Goal: Answer question/provide support: Share knowledge or assist other users

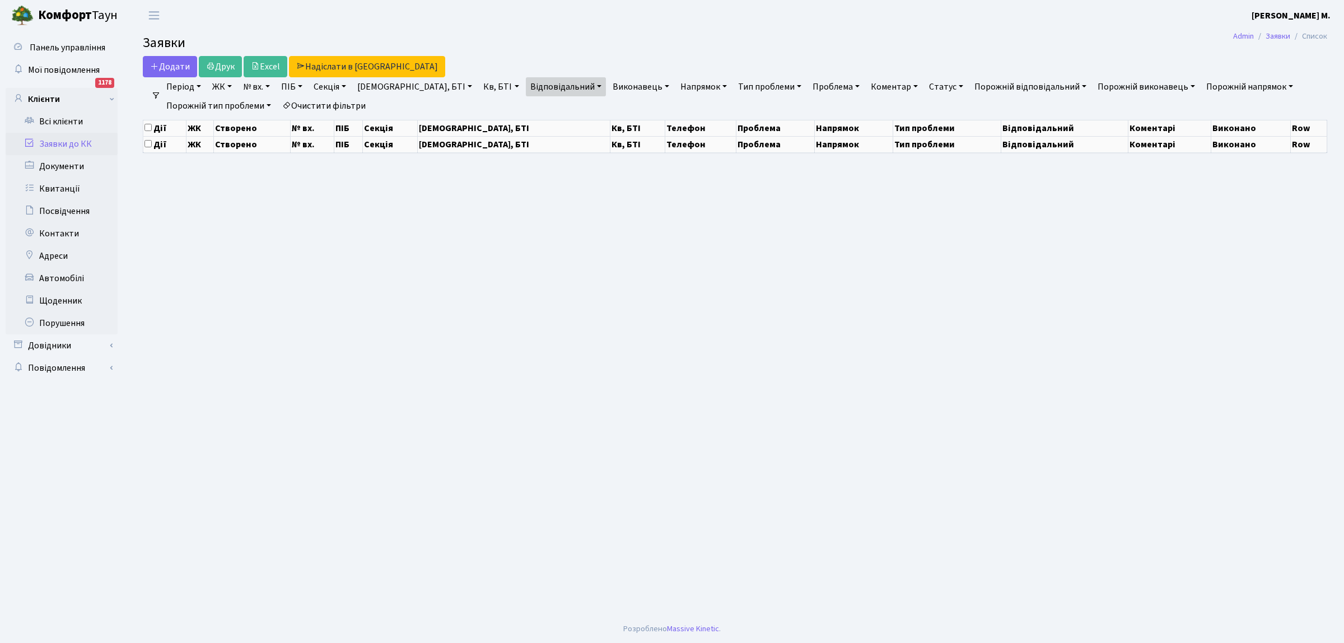
select select "25"
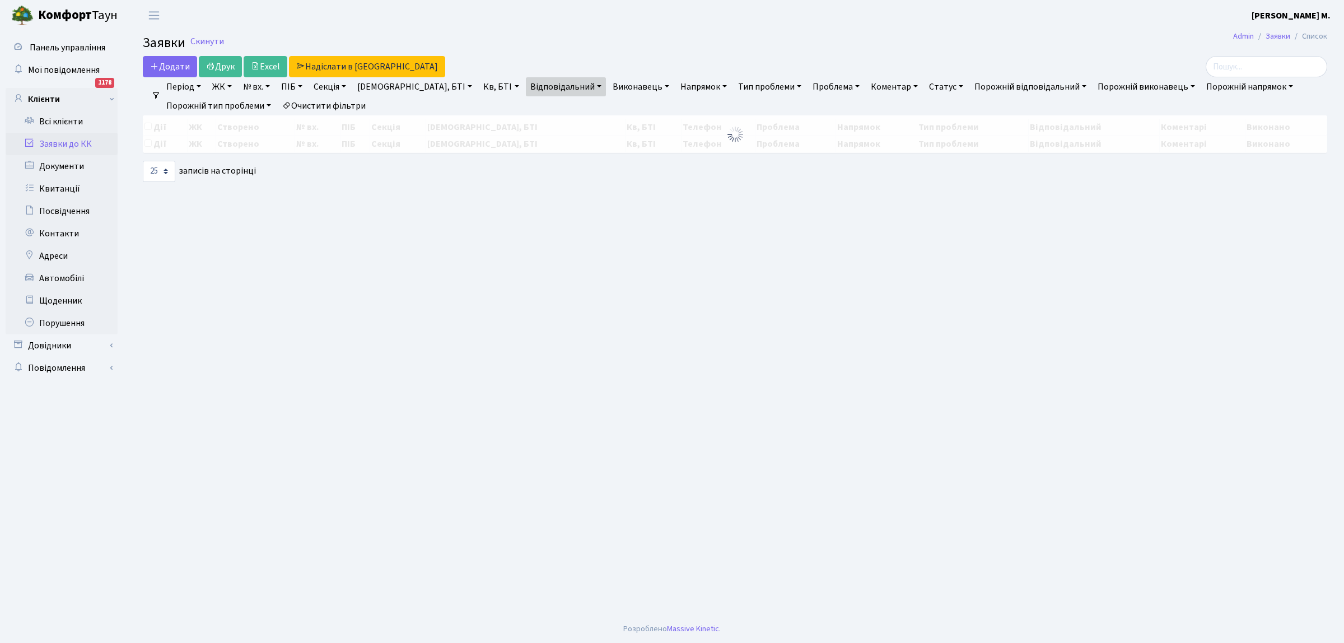
click at [65, 141] on link "Заявки до КК" at bounding box center [62, 144] width 112 height 22
select select "25"
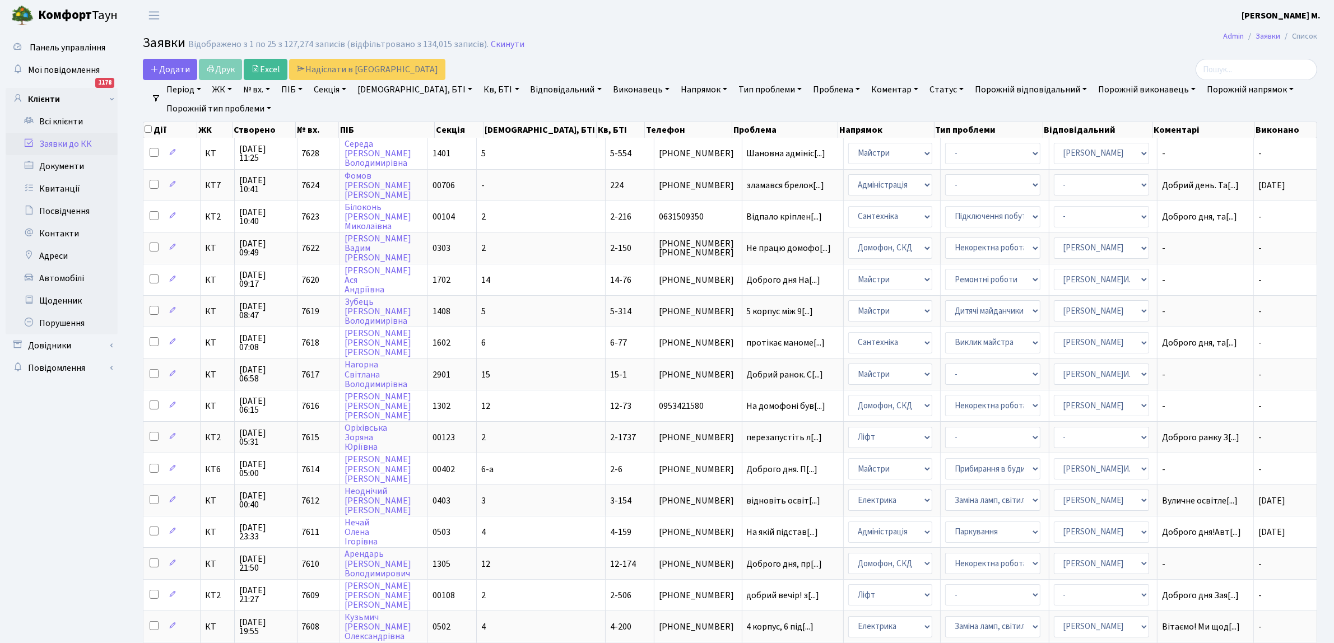
click at [526, 94] on link "Відповідальний" at bounding box center [566, 89] width 80 height 19
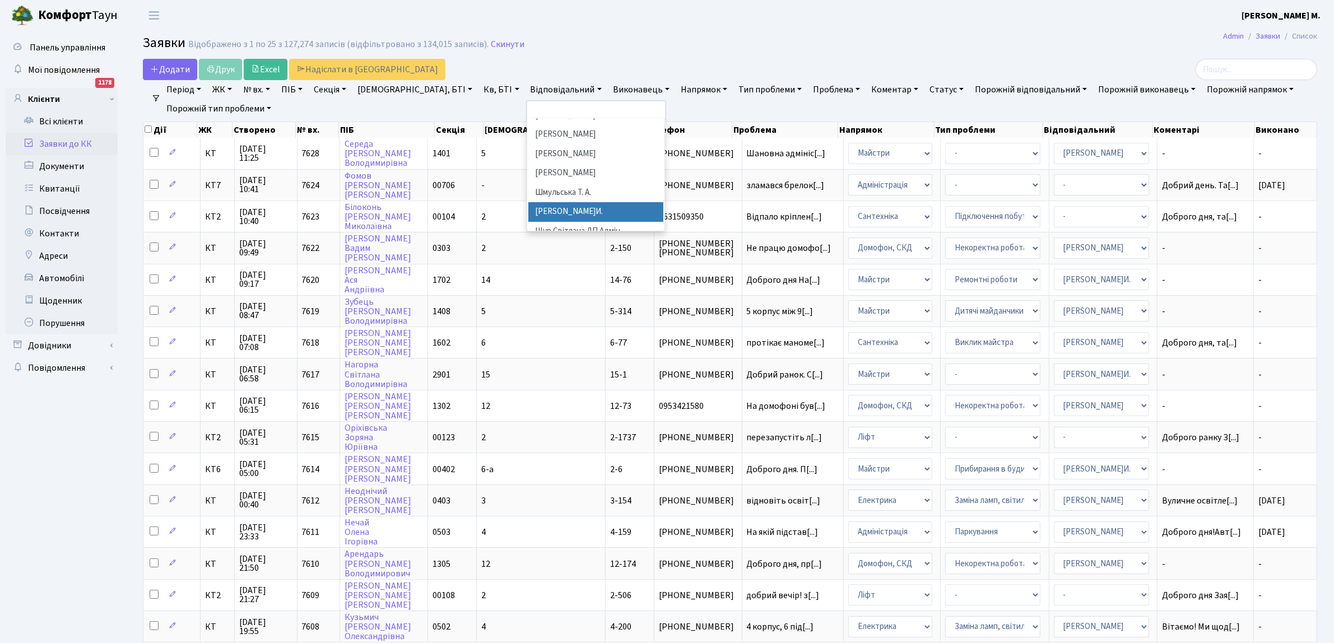
click at [528, 202] on li "[PERSON_NAME]И." at bounding box center [596, 212] width 136 height 20
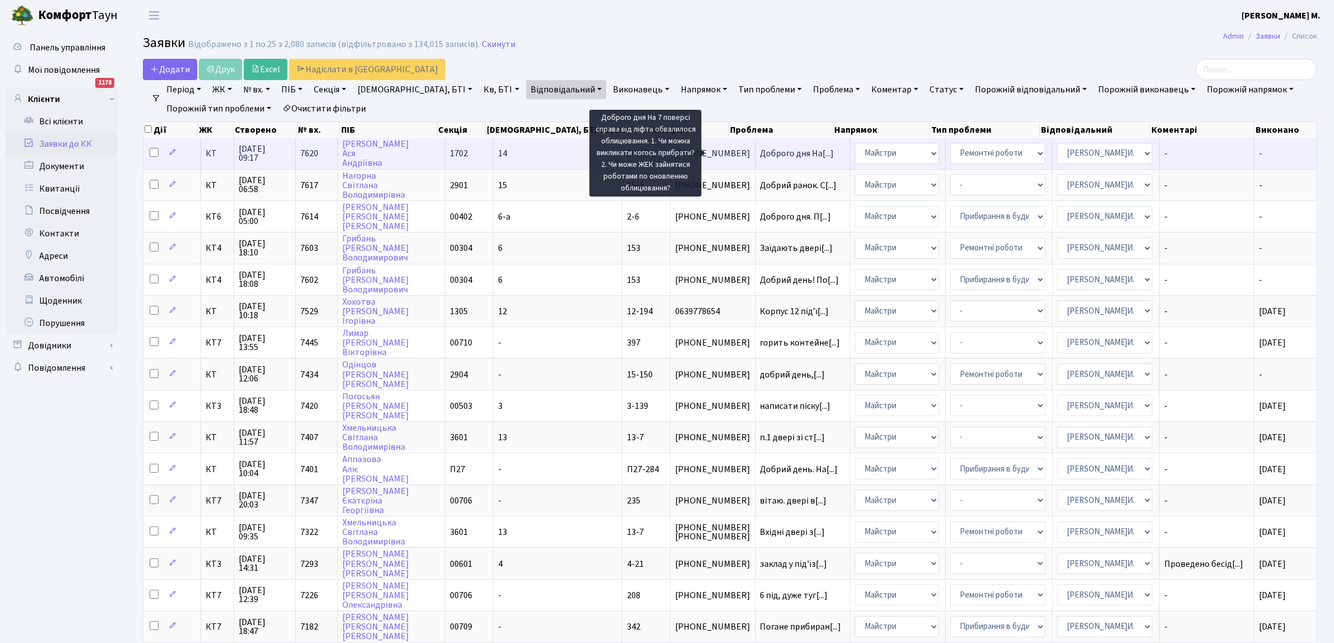
click at [760, 154] on span "Доброго дня На[...]" at bounding box center [797, 153] width 74 height 12
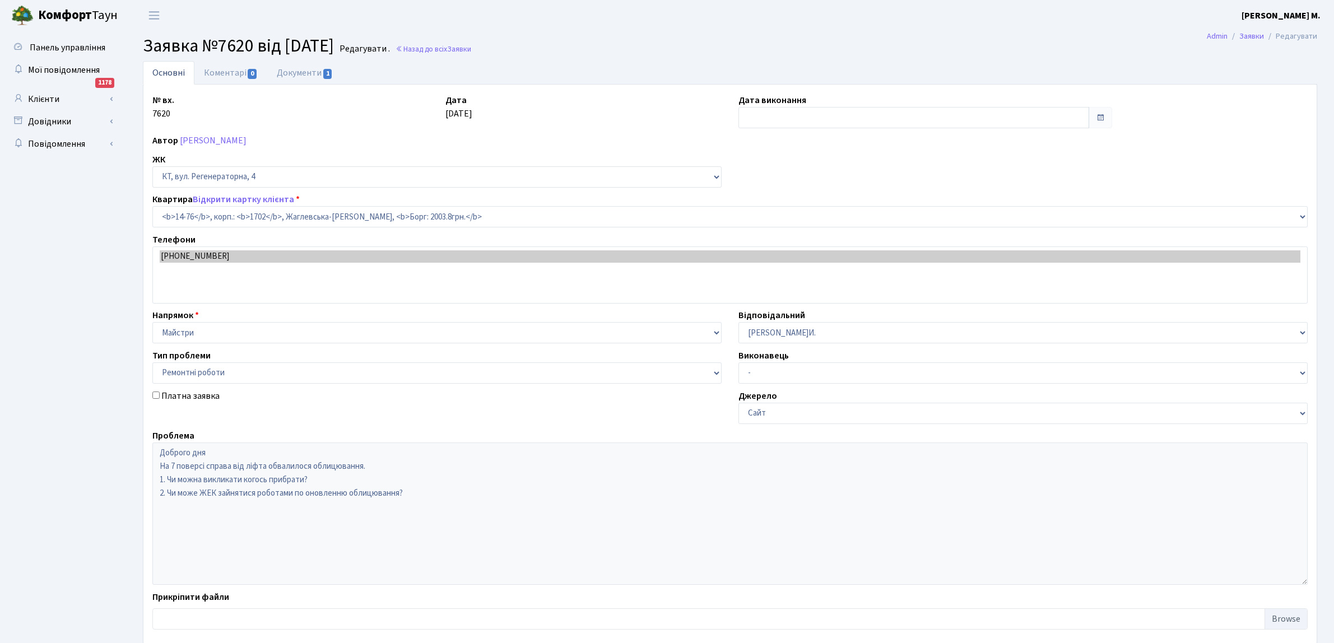
select select "7453"
select select "62"
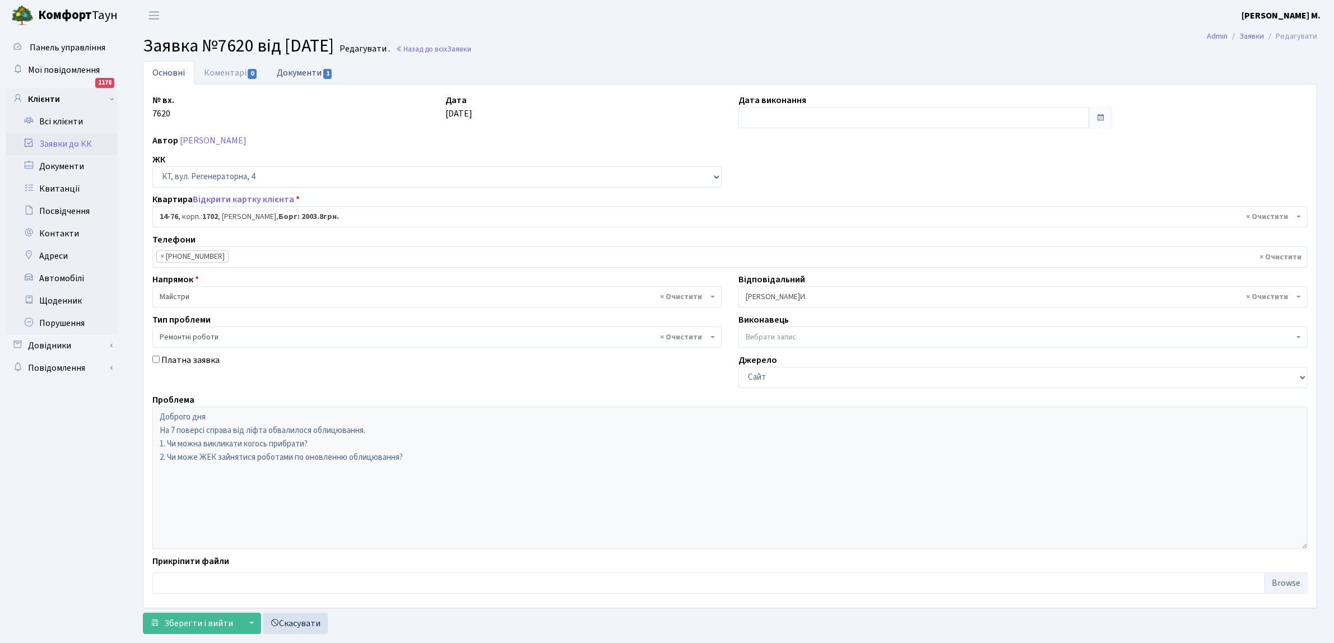
click at [311, 71] on link "Документи 1" at bounding box center [304, 72] width 75 height 23
select select "25"
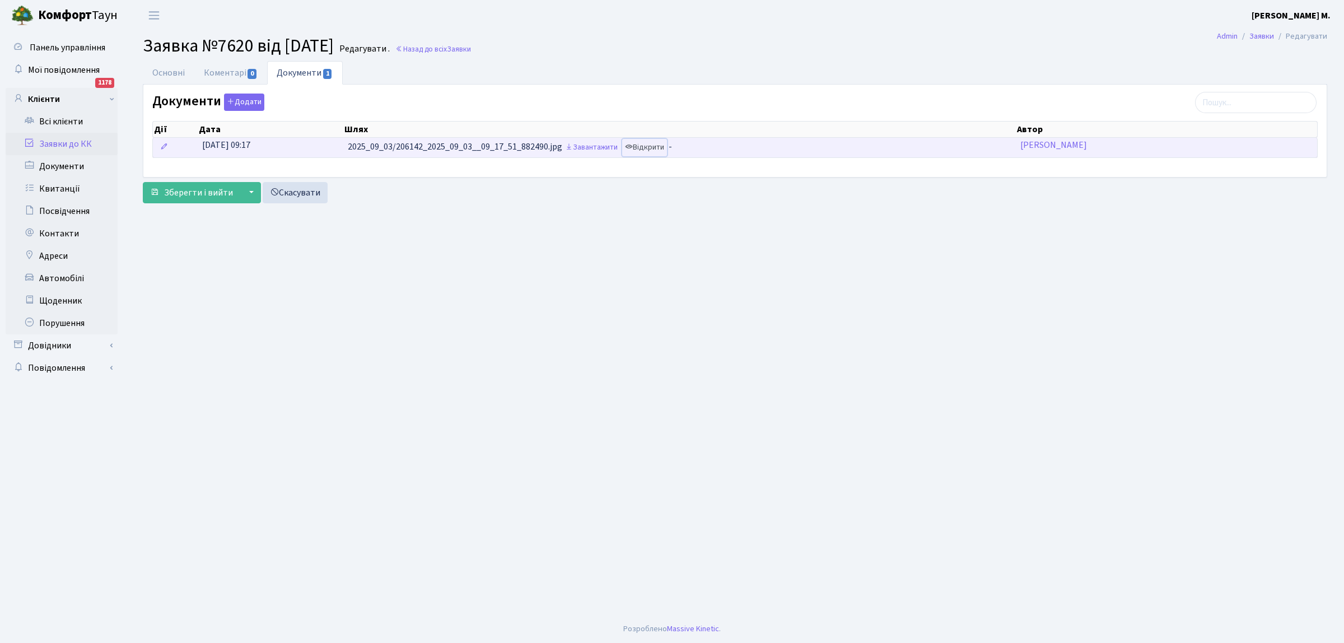
click at [648, 149] on link "Відкрити" at bounding box center [644, 147] width 45 height 17
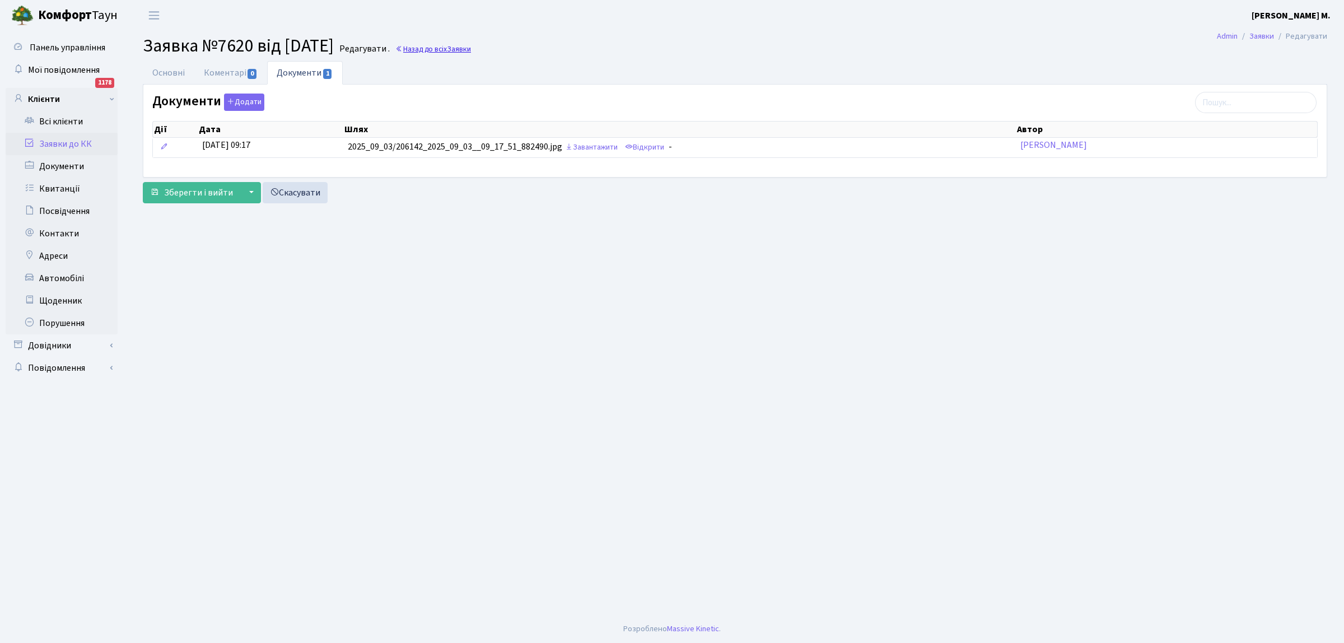
click at [447, 46] on link "Назад до всіх Заявки" at bounding box center [434, 49] width 76 height 11
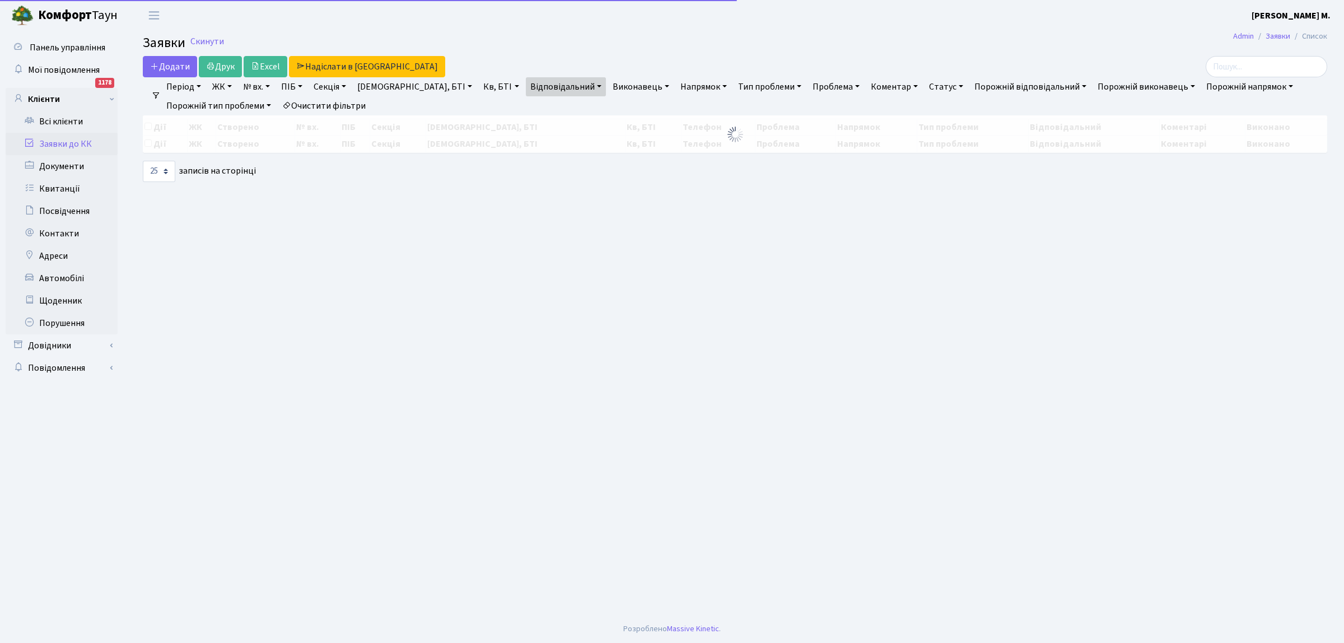
select select "25"
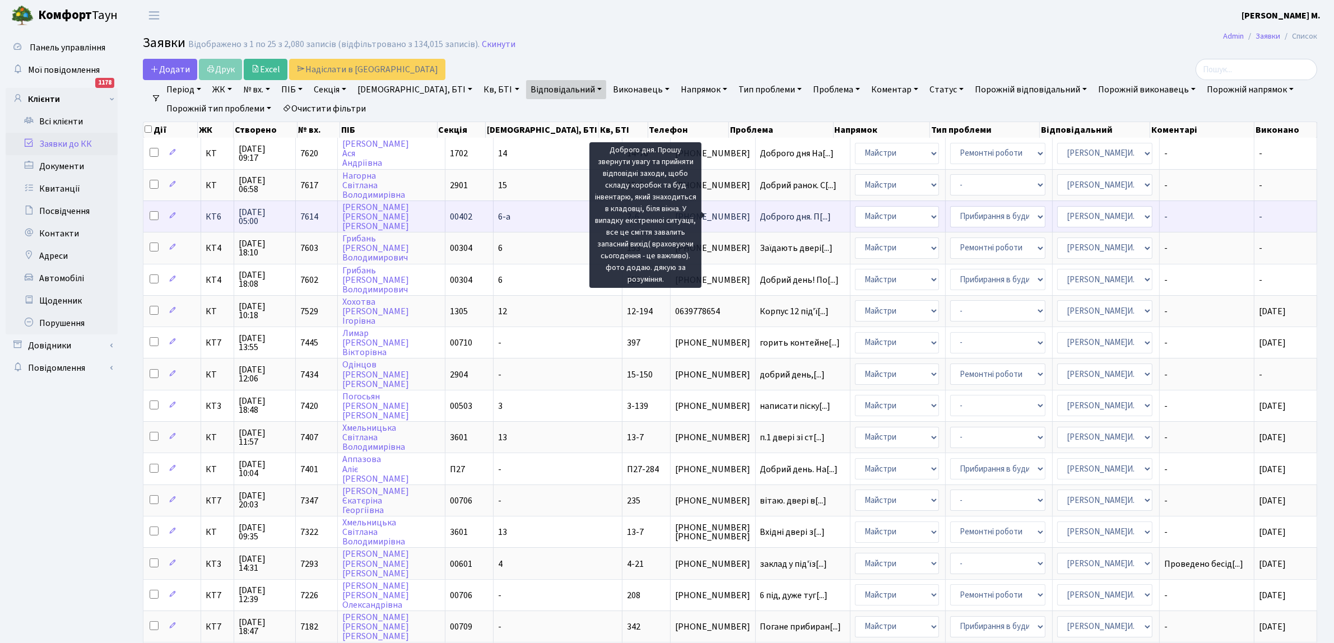
click at [760, 211] on span "Доброго дня. П[...]" at bounding box center [795, 217] width 71 height 12
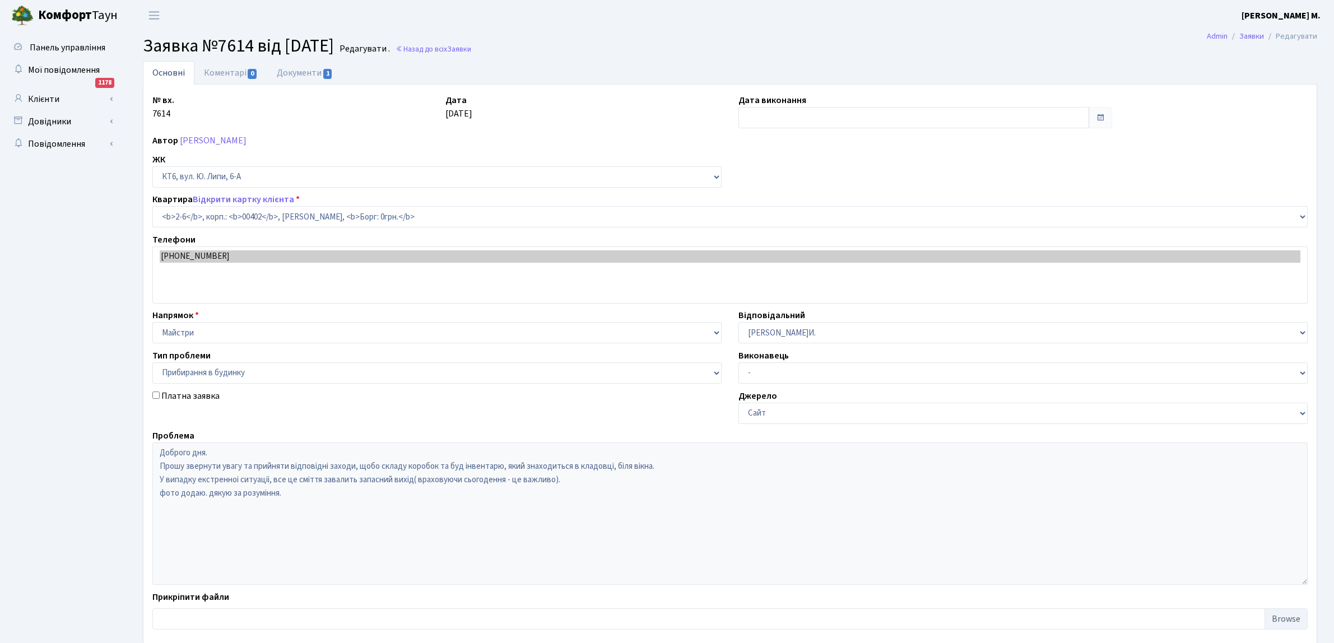
select select "17759"
select select "58"
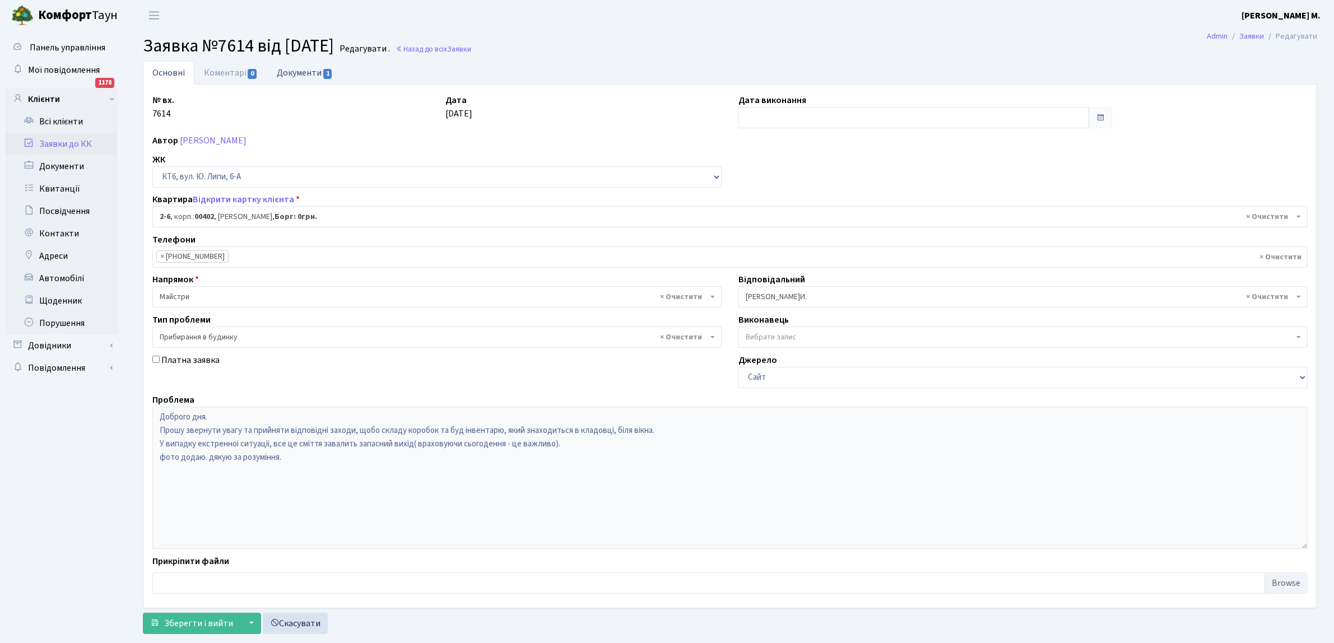
click at [328, 72] on span "1" at bounding box center [327, 74] width 9 height 10
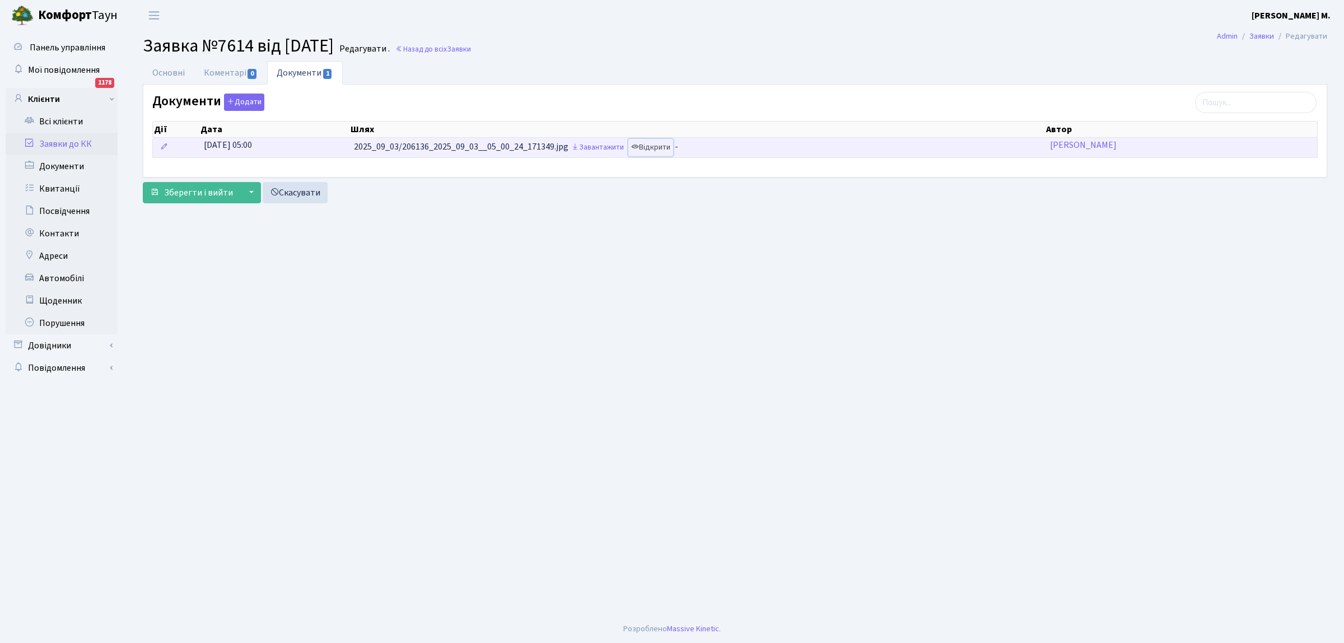
click at [659, 145] on link "Відкрити" at bounding box center [651, 147] width 45 height 17
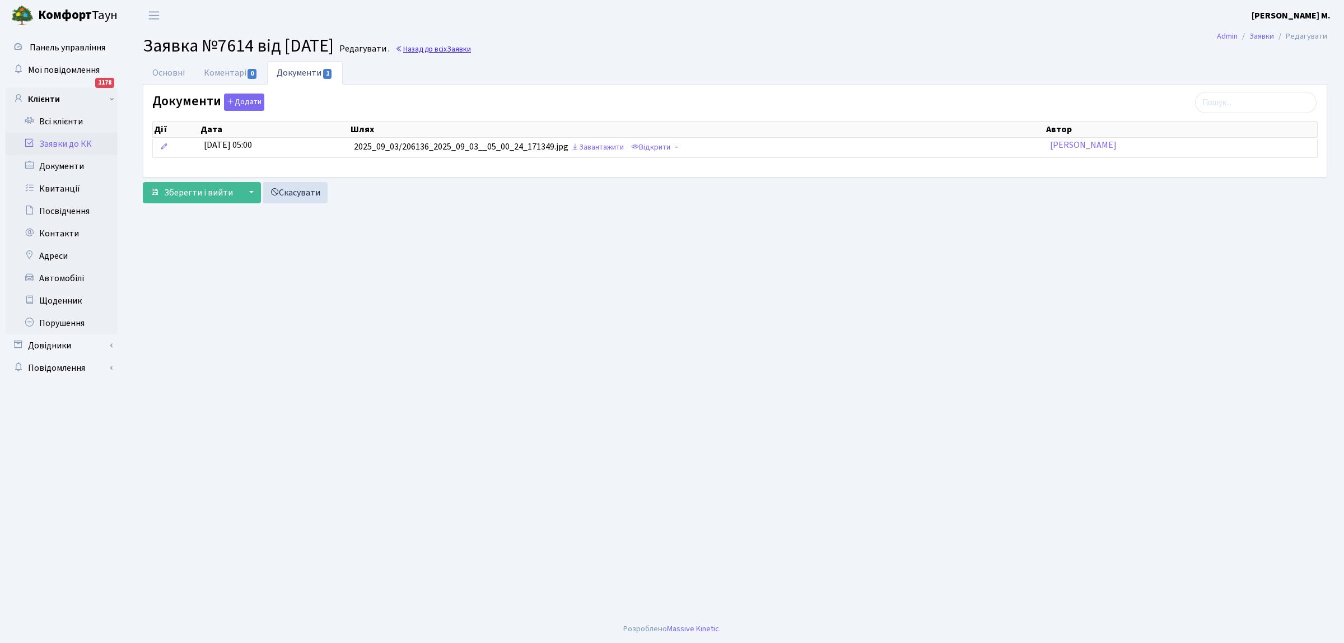
click at [455, 49] on link "Назад до всіх Заявки" at bounding box center [434, 49] width 76 height 11
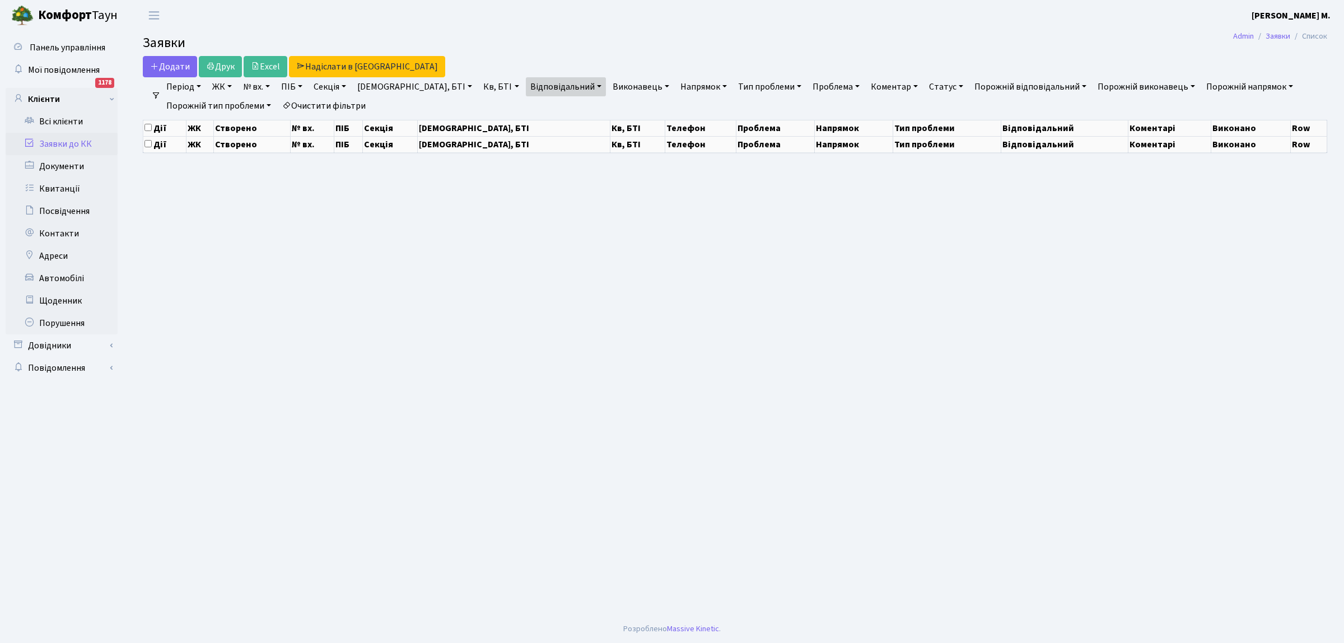
select select "25"
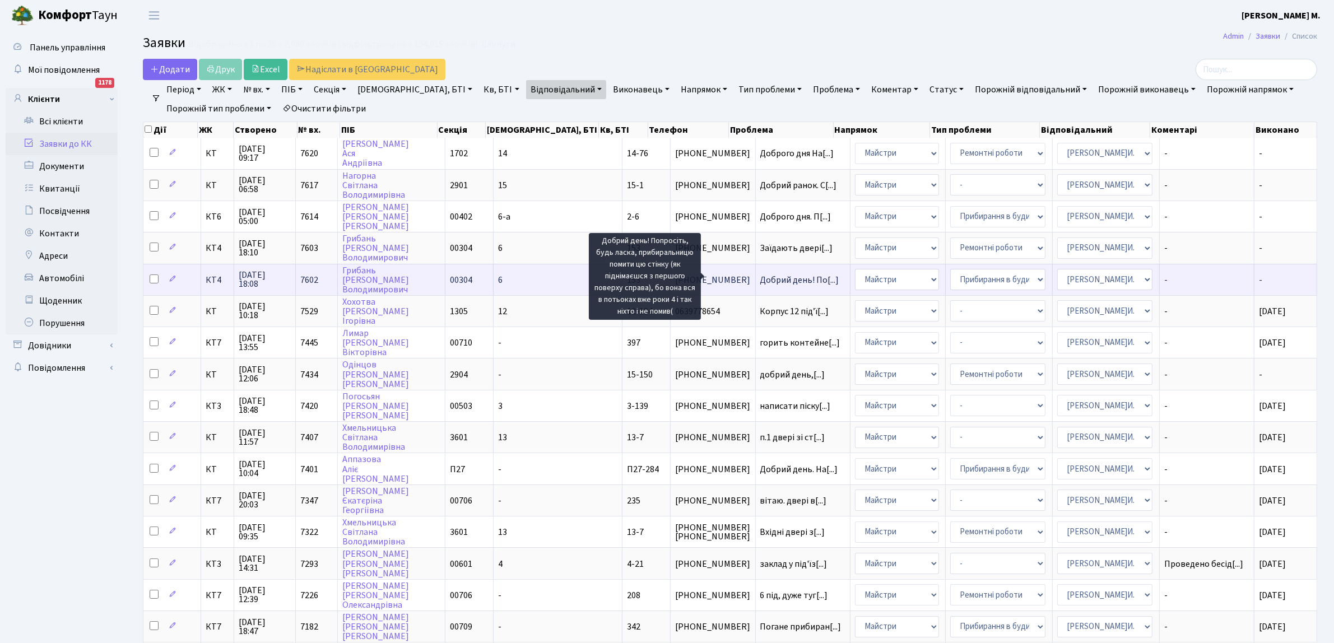
click at [760, 277] on span "Добрий день! По[...]" at bounding box center [799, 280] width 79 height 12
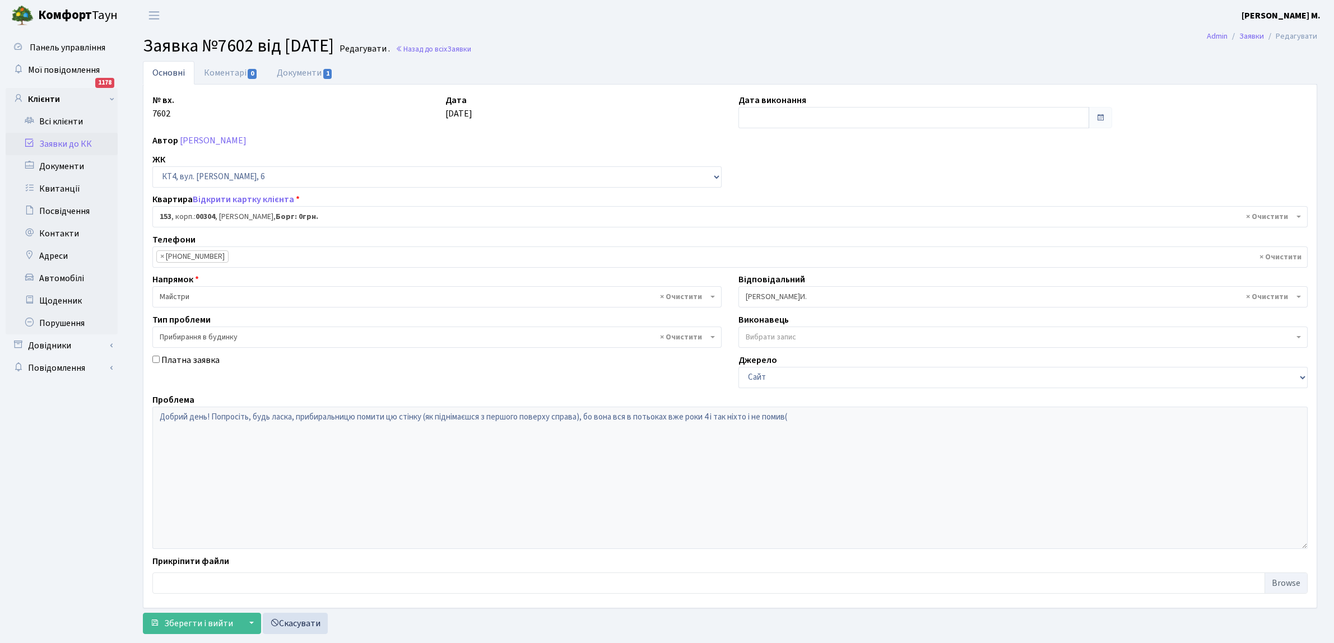
select select "16876"
select select "58"
click at [327, 70] on span "1" at bounding box center [327, 74] width 9 height 10
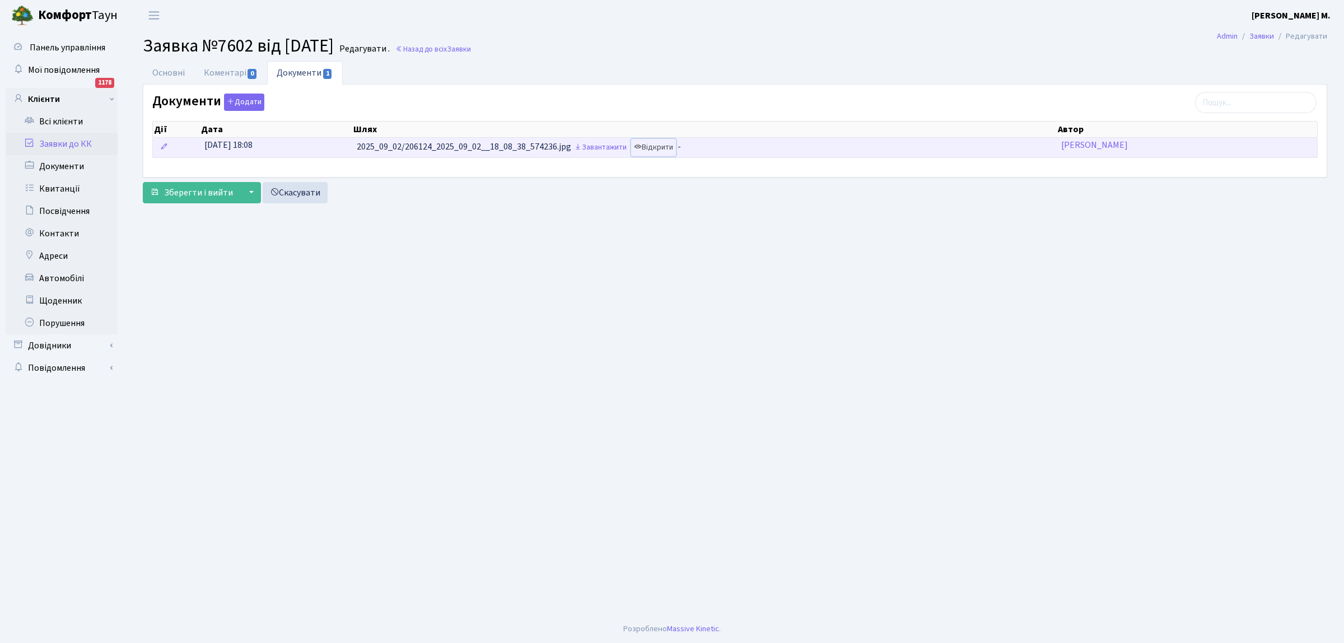
click at [653, 147] on link "Відкрити" at bounding box center [653, 147] width 45 height 17
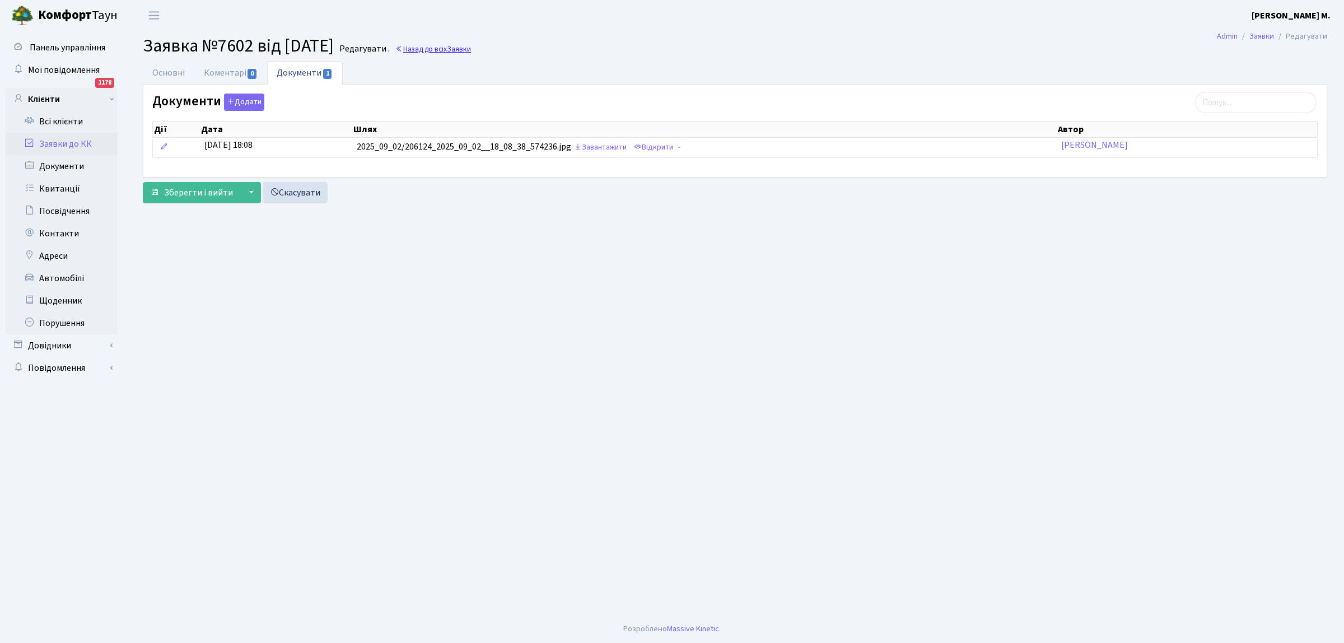
click at [464, 49] on link "Назад до всіх Заявки" at bounding box center [434, 49] width 76 height 11
click at [453, 46] on link "Назад до всіх Заявки" at bounding box center [434, 49] width 76 height 11
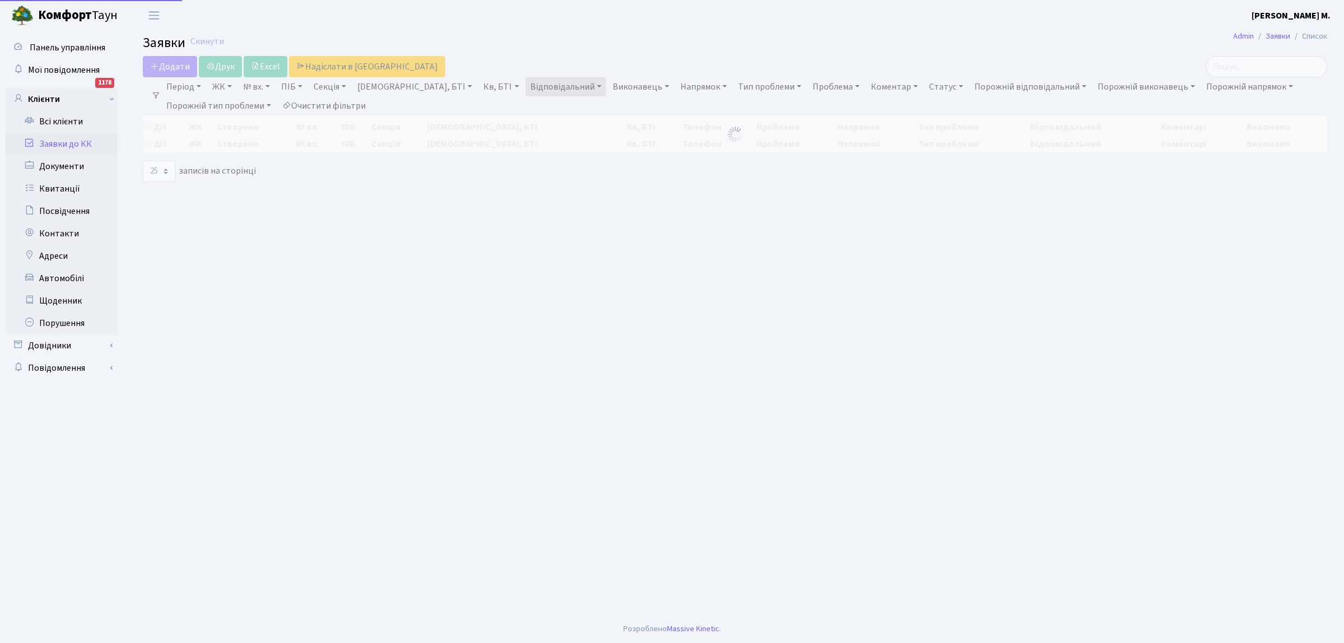
select select "25"
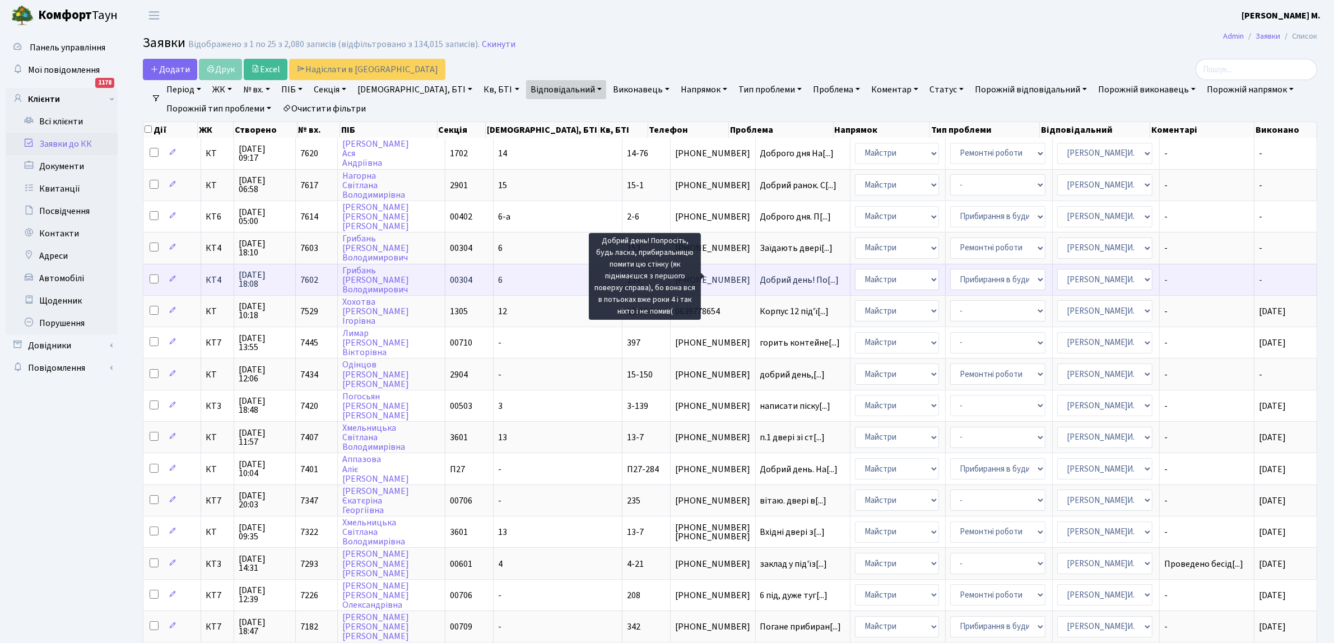
click at [760, 275] on span "Добрий день! По[...]" at bounding box center [799, 280] width 79 height 12
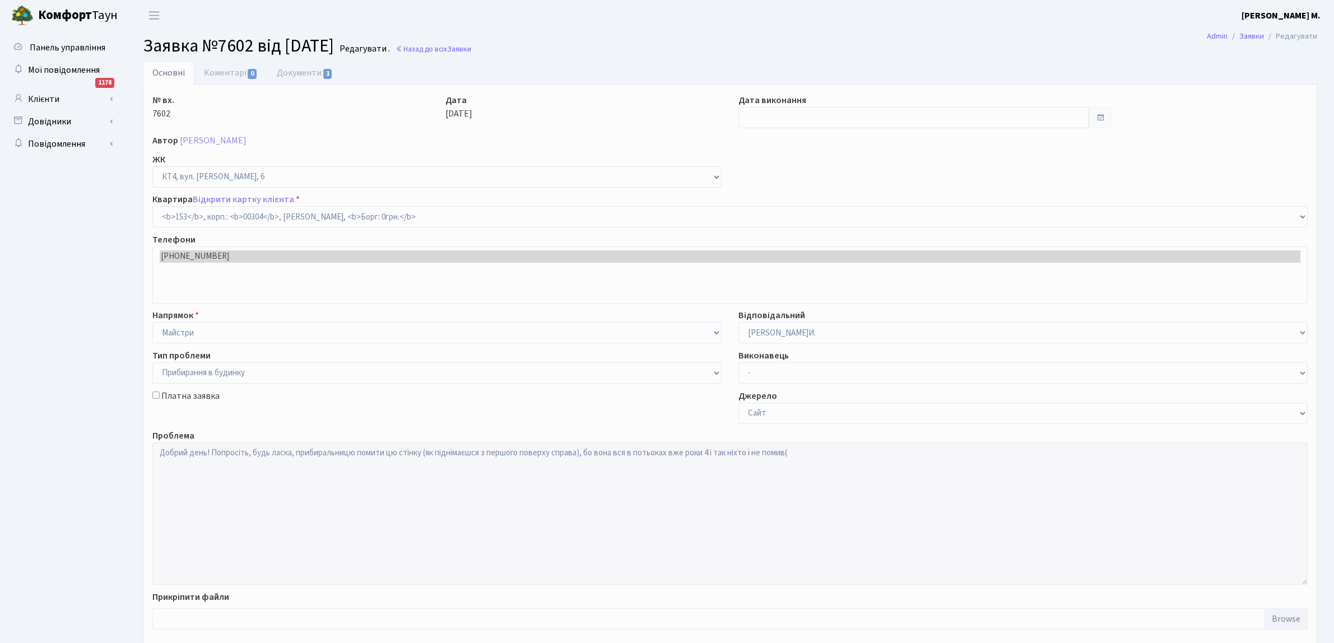
select select "16876"
select select "58"
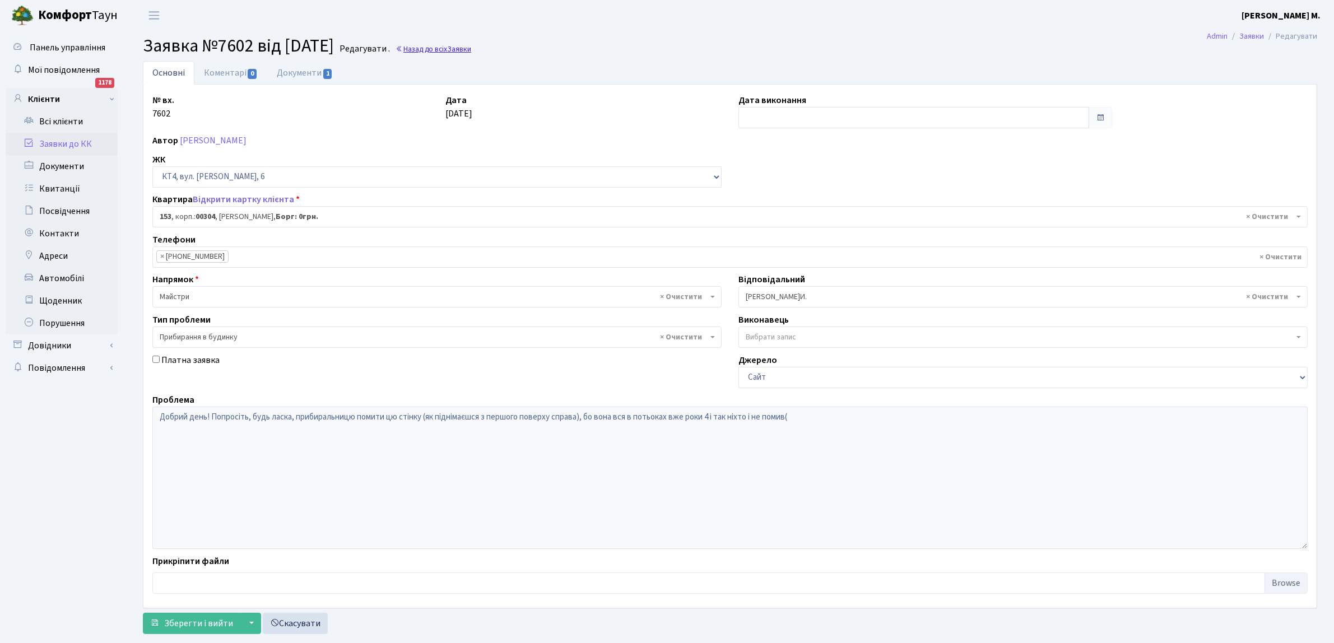
click at [471, 48] on span "Заявки" at bounding box center [459, 49] width 24 height 11
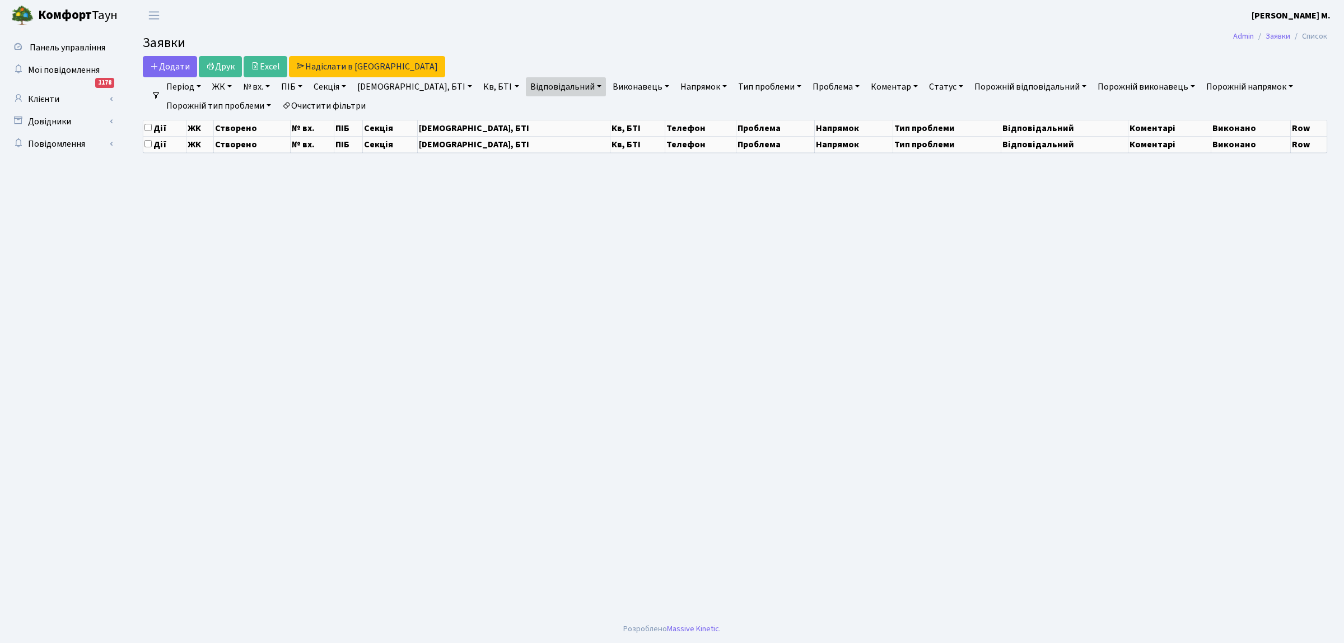
select select "25"
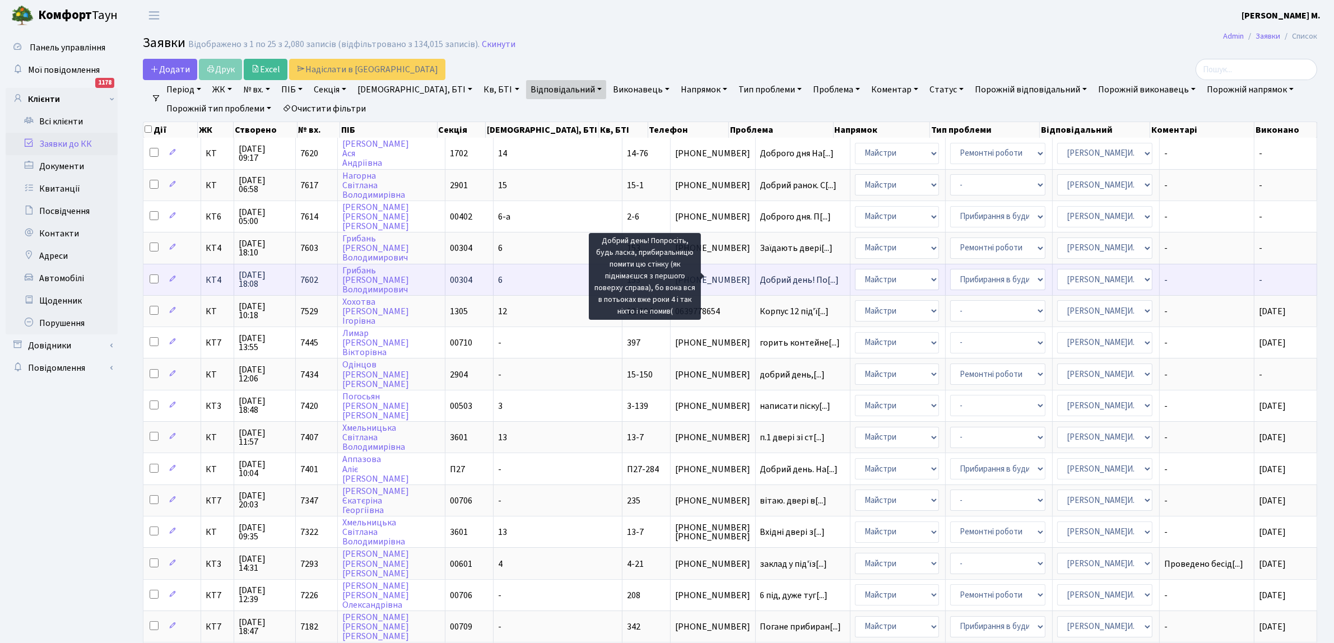
click at [760, 275] on span "Добрий день! По[...]" at bounding box center [799, 280] width 79 height 12
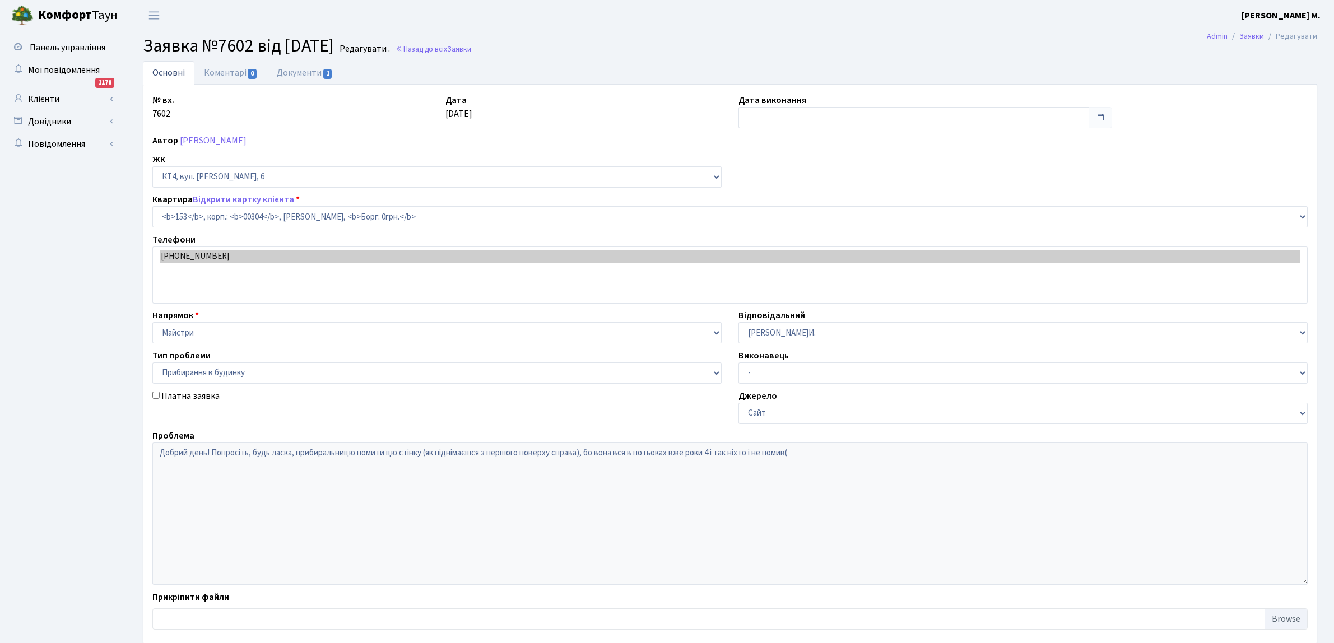
select select "16876"
select select "58"
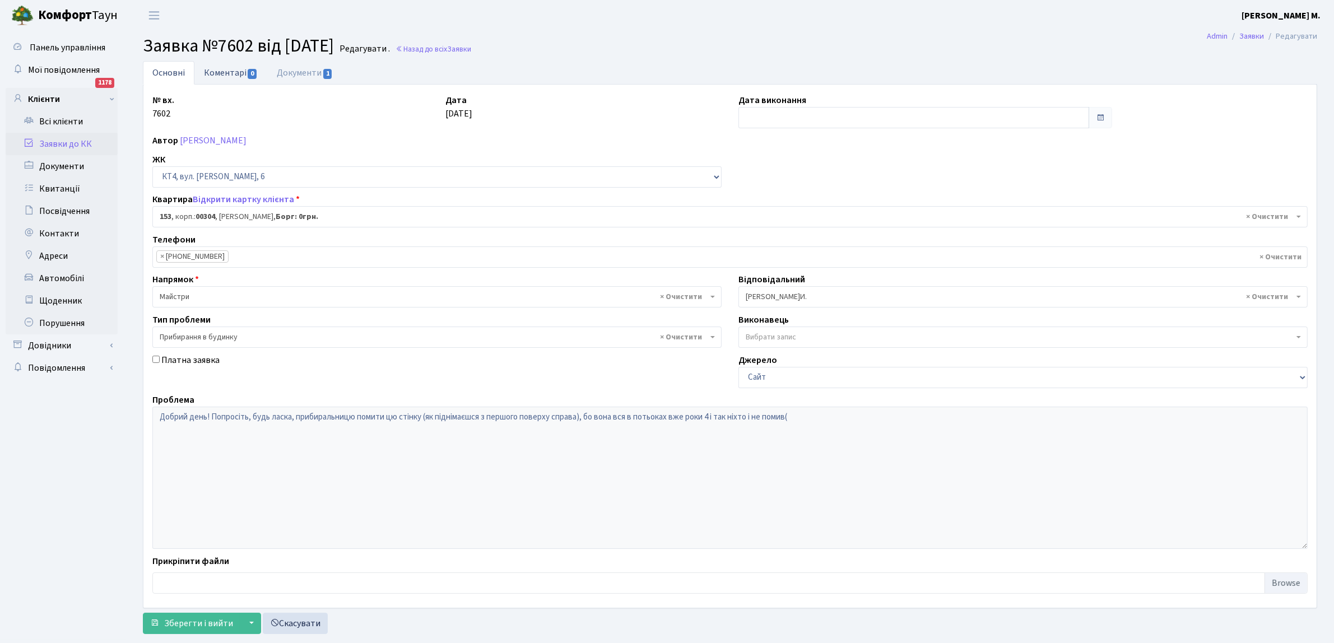
click at [215, 73] on link "Коментарі 0" at bounding box center [230, 72] width 73 height 23
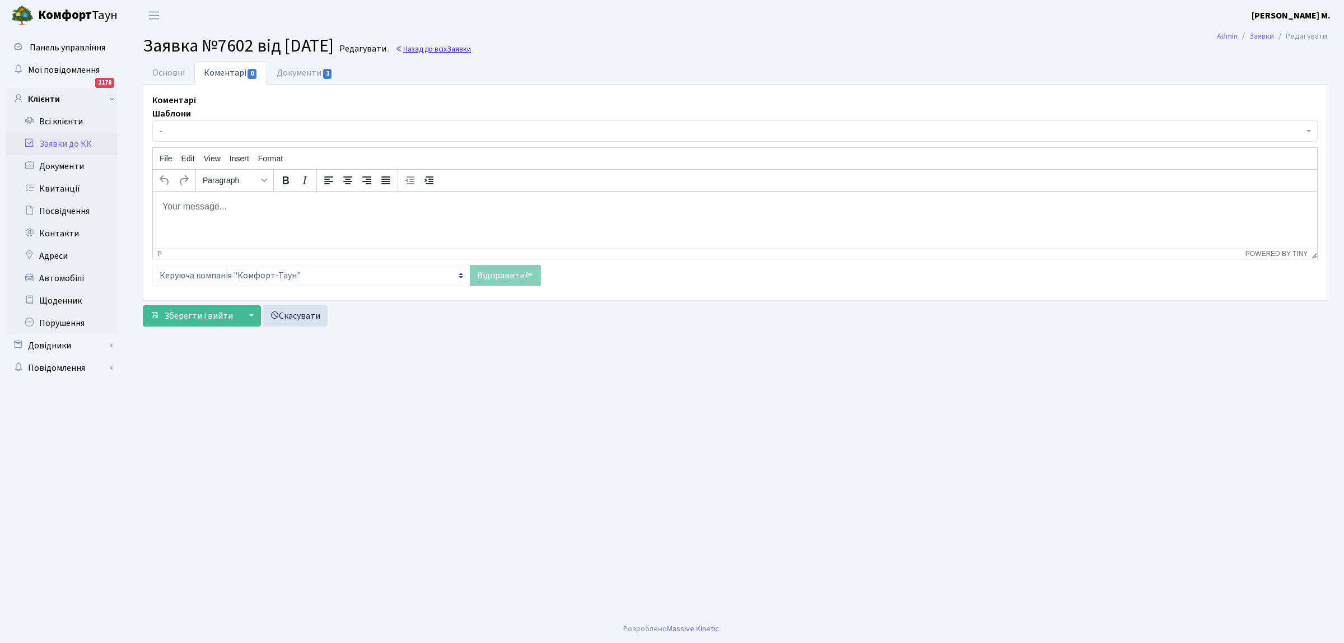
click at [444, 49] on link "Назад до всіх Заявки" at bounding box center [434, 49] width 76 height 11
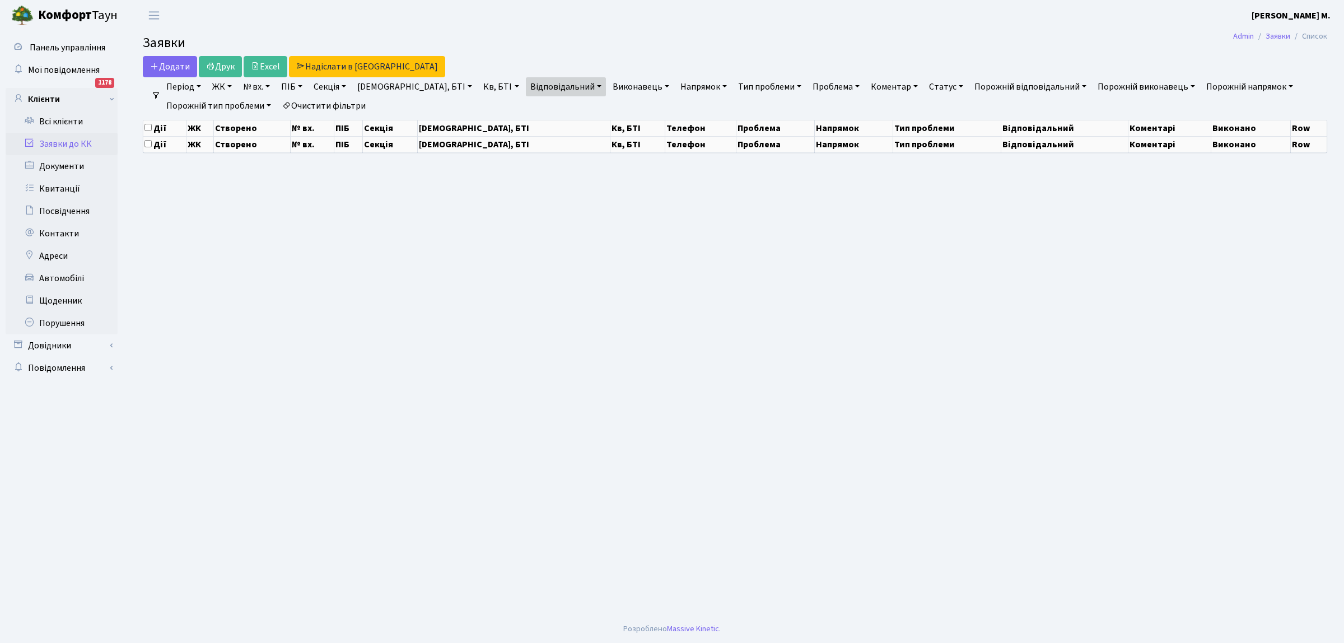
select select "25"
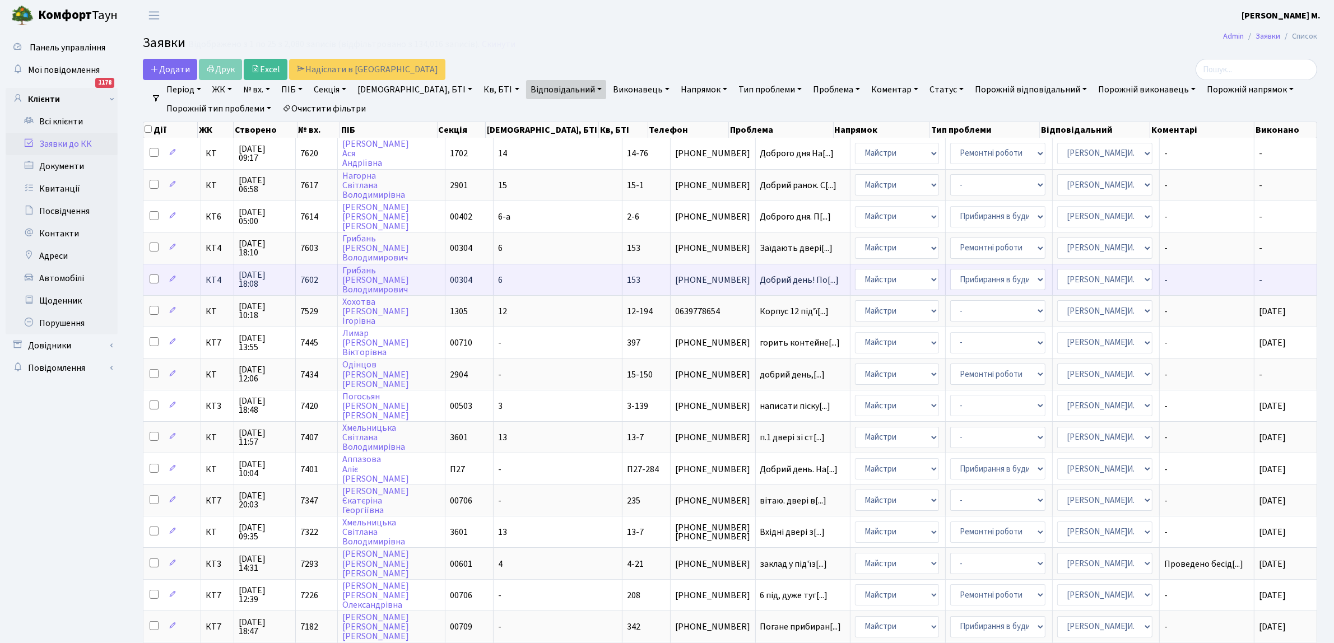
click at [455, 279] on td "00304" at bounding box center [469, 279] width 48 height 31
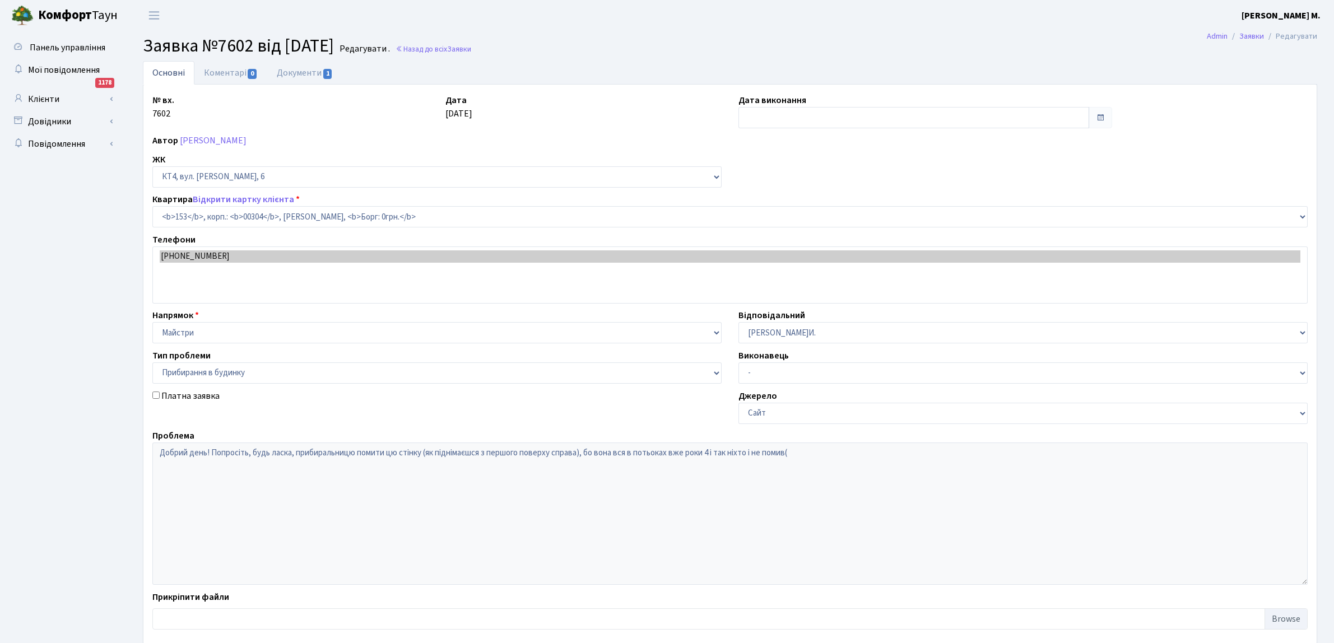
select select "16876"
select select "58"
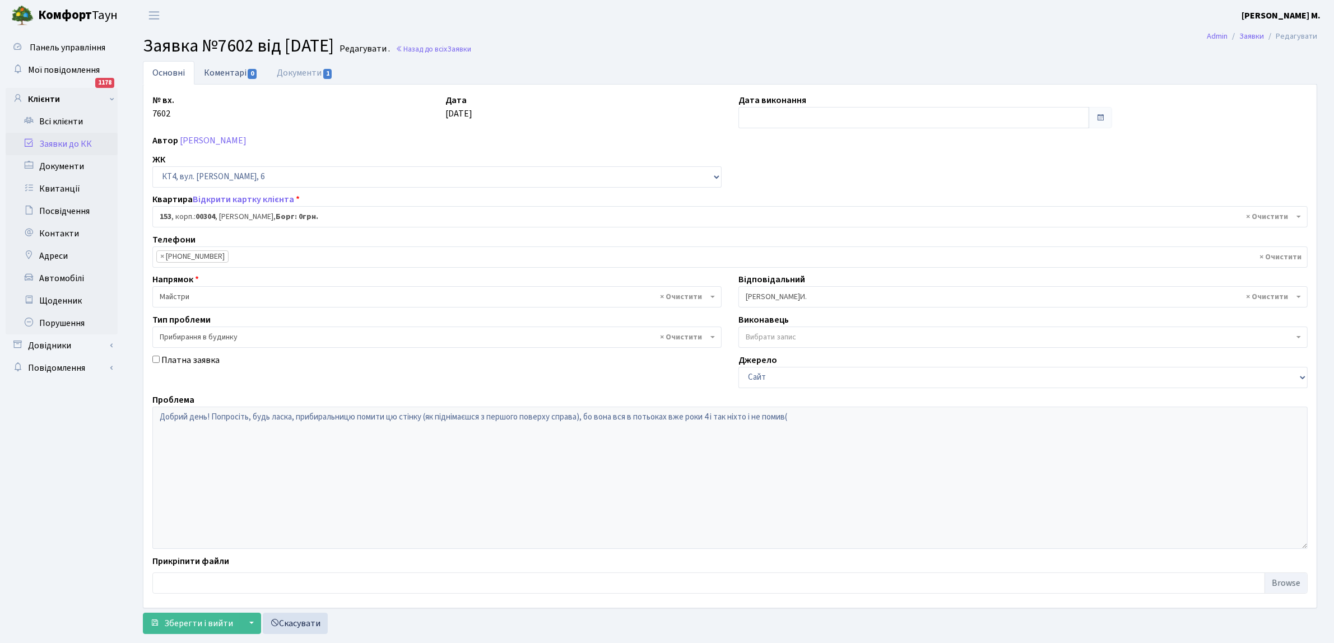
click at [233, 70] on link "Коментарі 0" at bounding box center [230, 72] width 73 height 23
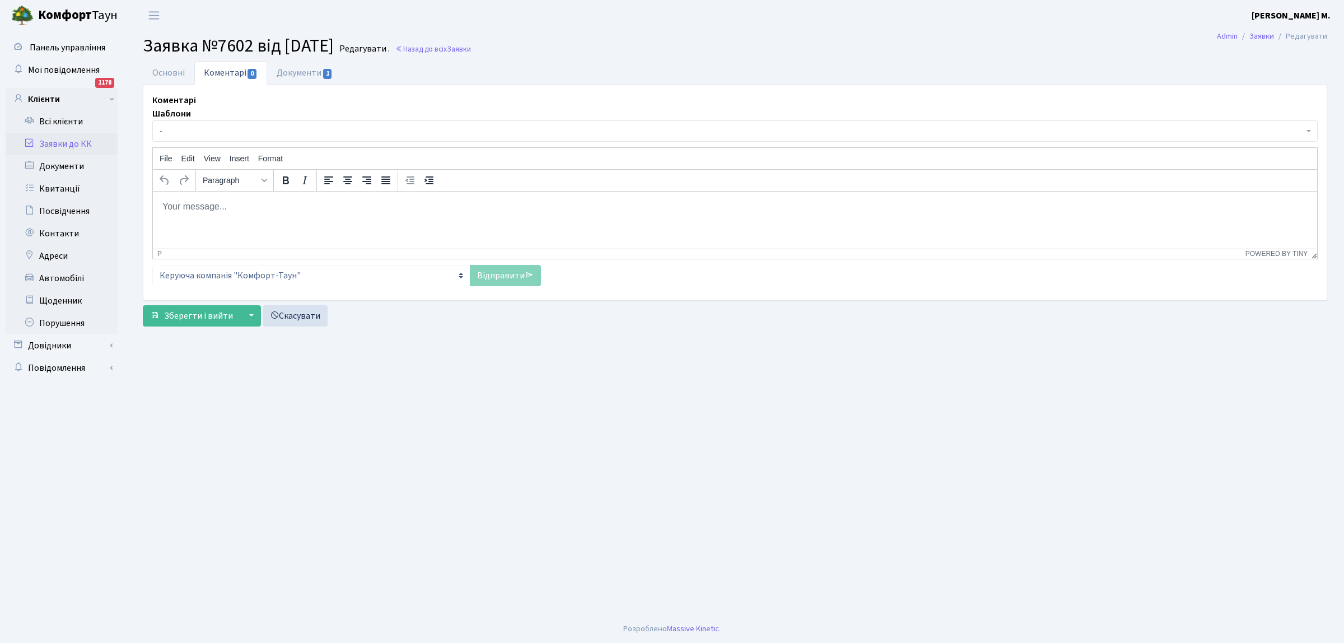
click at [170, 205] on body "Rich Text Area. Press ALT-0 for help." at bounding box center [735, 206] width 1147 height 12
click at [221, 206] on p "Шановний Ігор володимирович" at bounding box center [735, 206] width 1147 height 12
click at [232, 206] on p "Шановний Ігорь володимирович" at bounding box center [735, 206] width 1147 height 12
click at [299, 210] on p "Шановний Ігорь Володимирович" at bounding box center [735, 206] width 1147 height 12
click at [303, 203] on p "Шановний Ігорь Володимирович. плитку ,яка знаходиться всекції неможливо відмити" at bounding box center [735, 206] width 1147 height 12
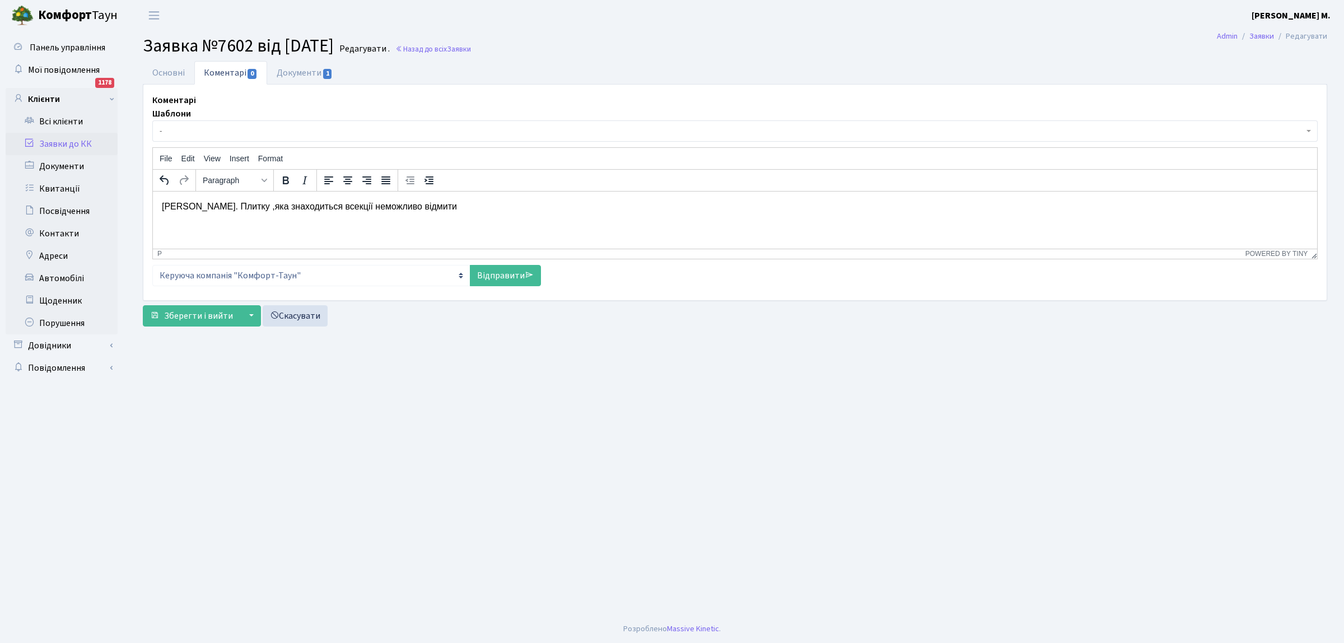
click at [408, 209] on p "Шановний Ігорь Володимирович. Плитку ,яка знаходиться всекції неможливо відмити" at bounding box center [735, 206] width 1147 height 12
click at [522, 206] on p "Шановний Ігорь Володимирович. Плитку ,яка знаходиться в секції неможливо відмити" at bounding box center [735, 206] width 1147 height 12
click at [479, 275] on link "Відправити" at bounding box center [505, 275] width 71 height 21
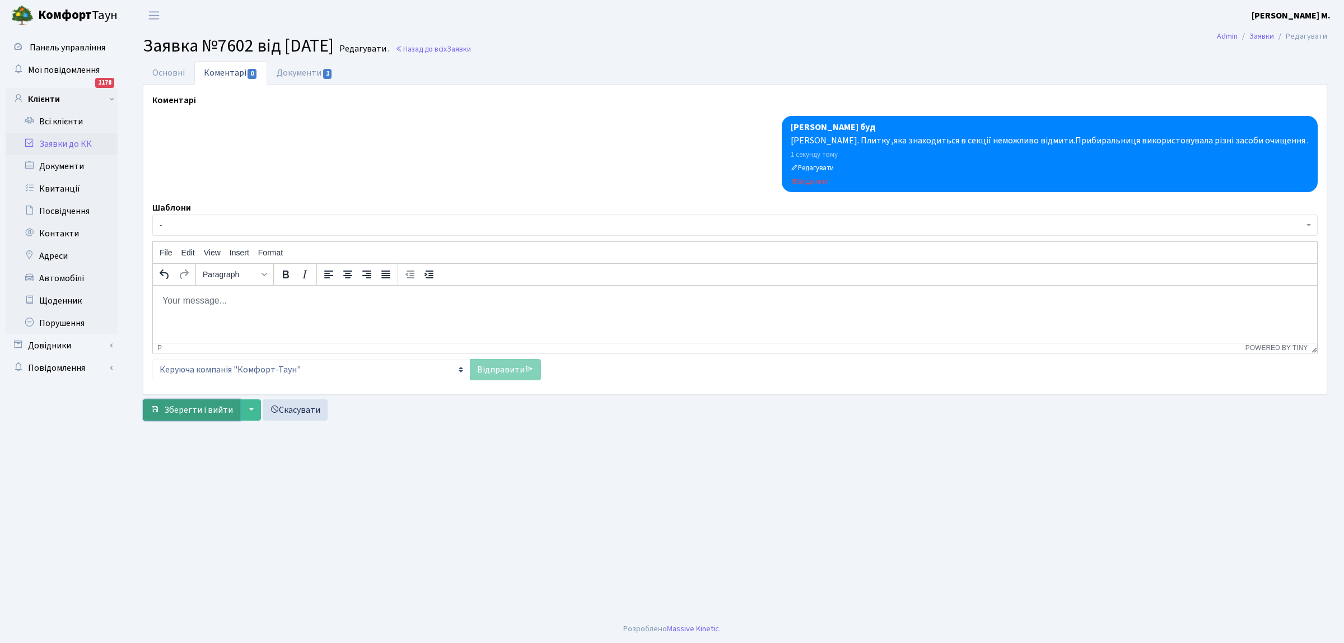
click at [210, 410] on span "Зберегти і вийти" at bounding box center [198, 410] width 69 height 12
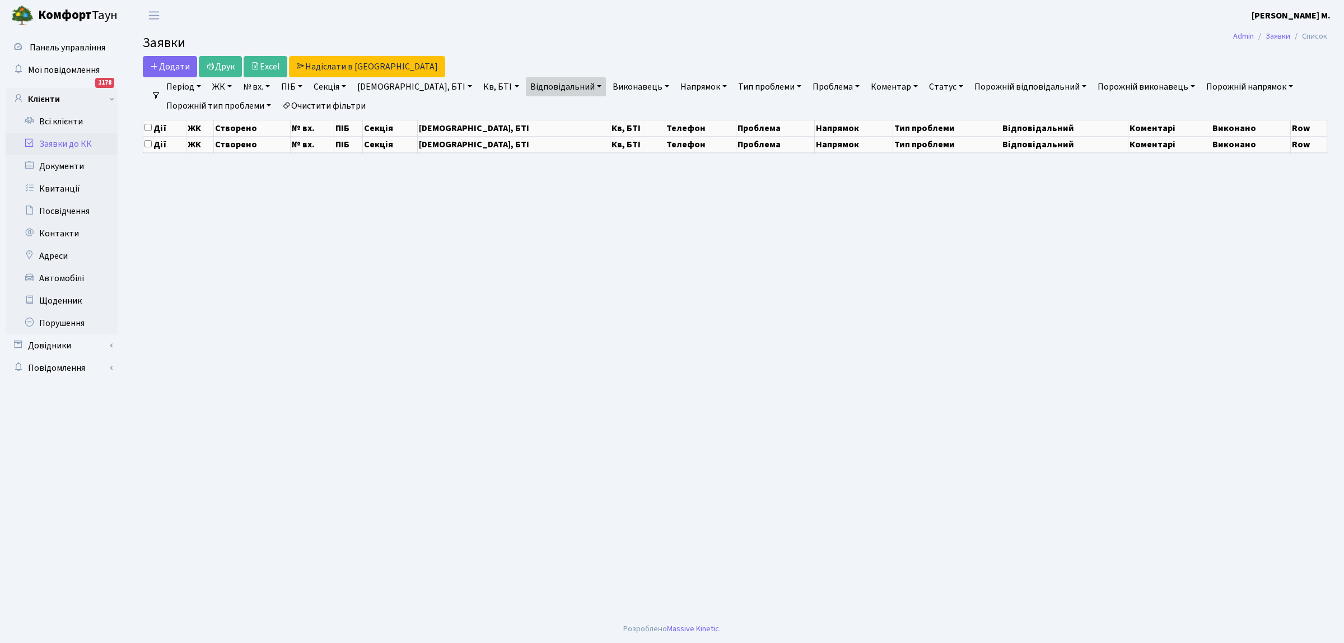
select select "25"
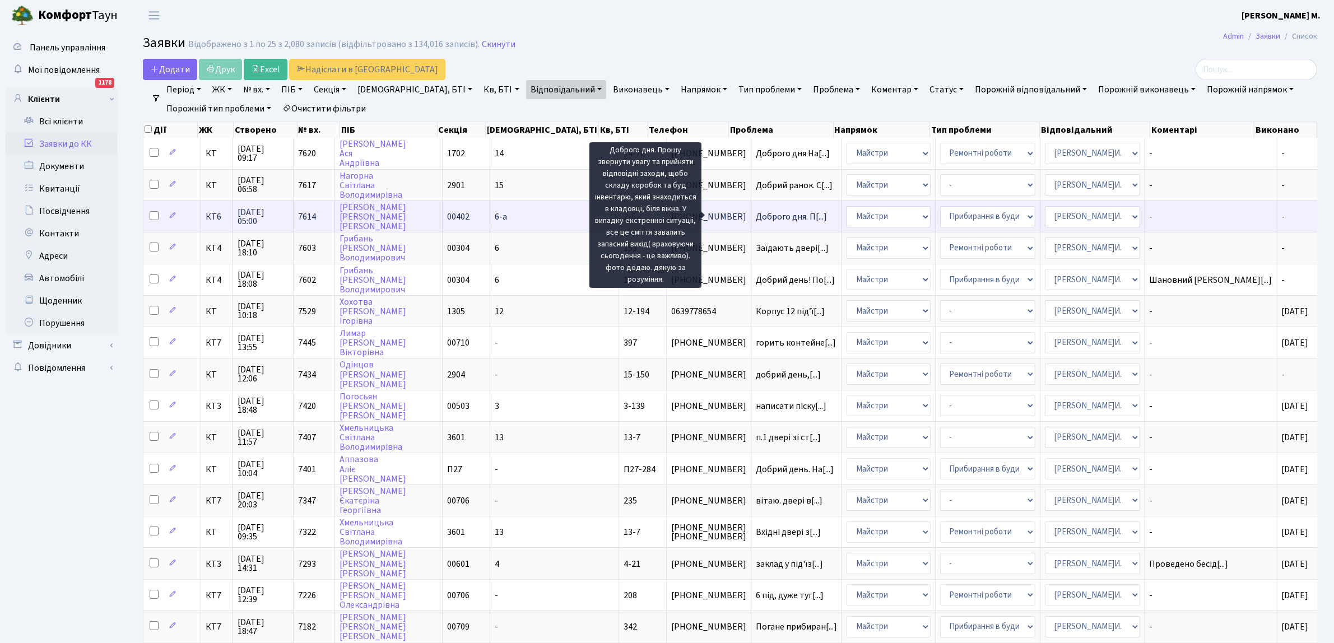
click at [756, 211] on span "Доброго дня. П[...]" at bounding box center [791, 217] width 71 height 12
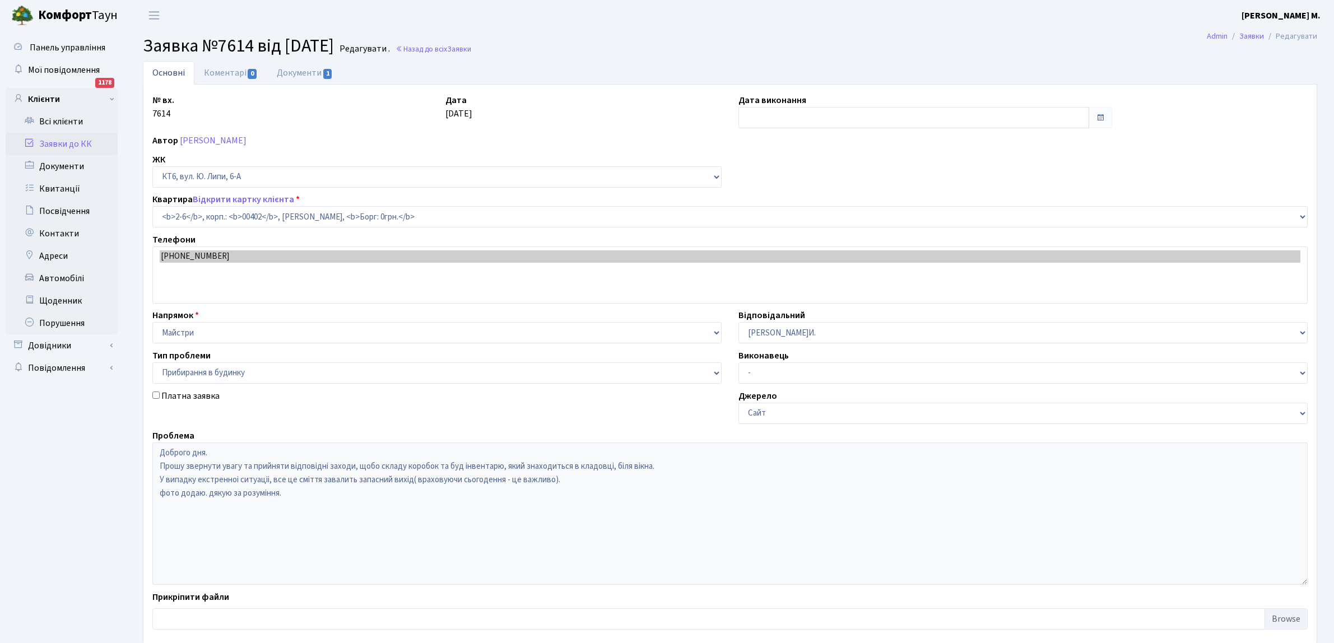
select select "17759"
select select "58"
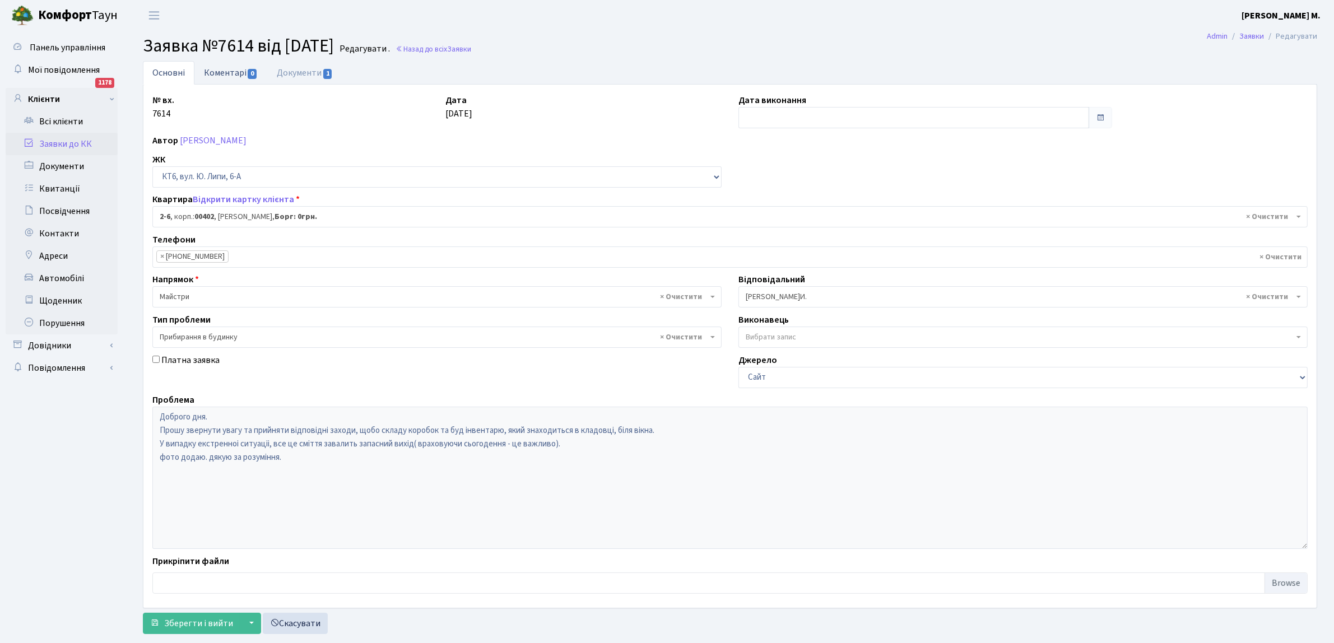
click at [245, 70] on link "Коментарі 0" at bounding box center [230, 72] width 73 height 23
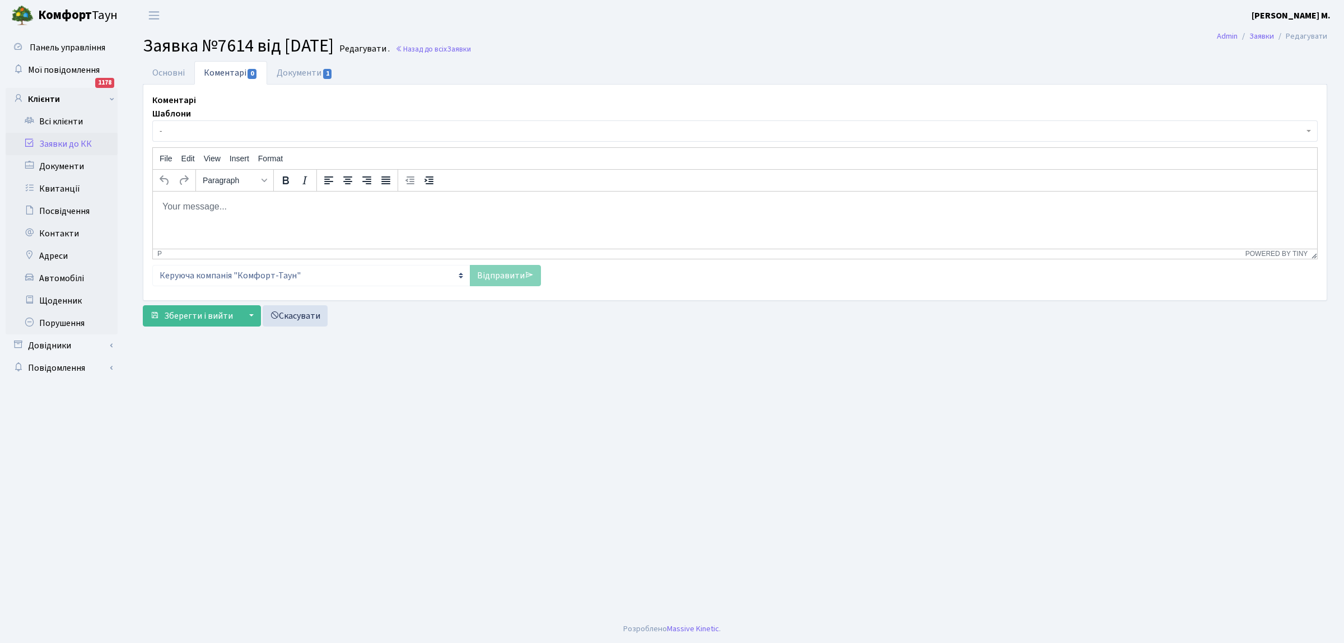
click at [166, 213] on html at bounding box center [735, 206] width 1165 height 30
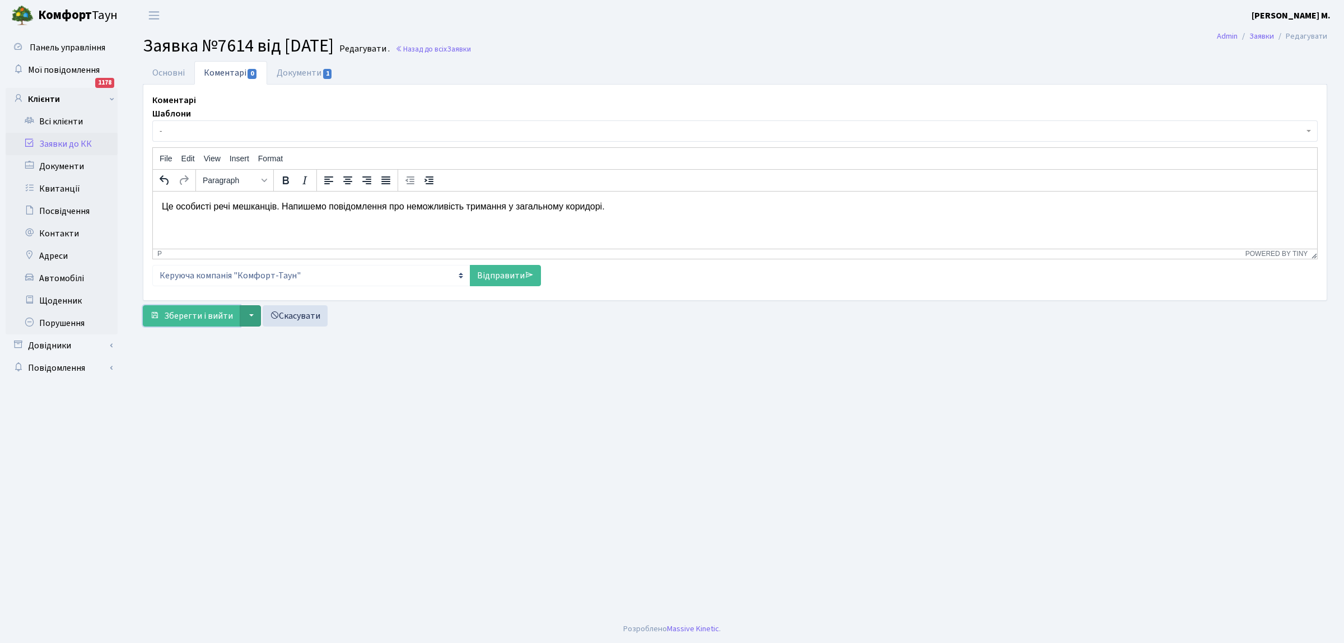
drag, startPoint x: 236, startPoint y: 315, endPoint x: 244, endPoint y: 308, distance: 9.9
click at [236, 313] on button "Зберегти і вийти" at bounding box center [191, 315] width 97 height 21
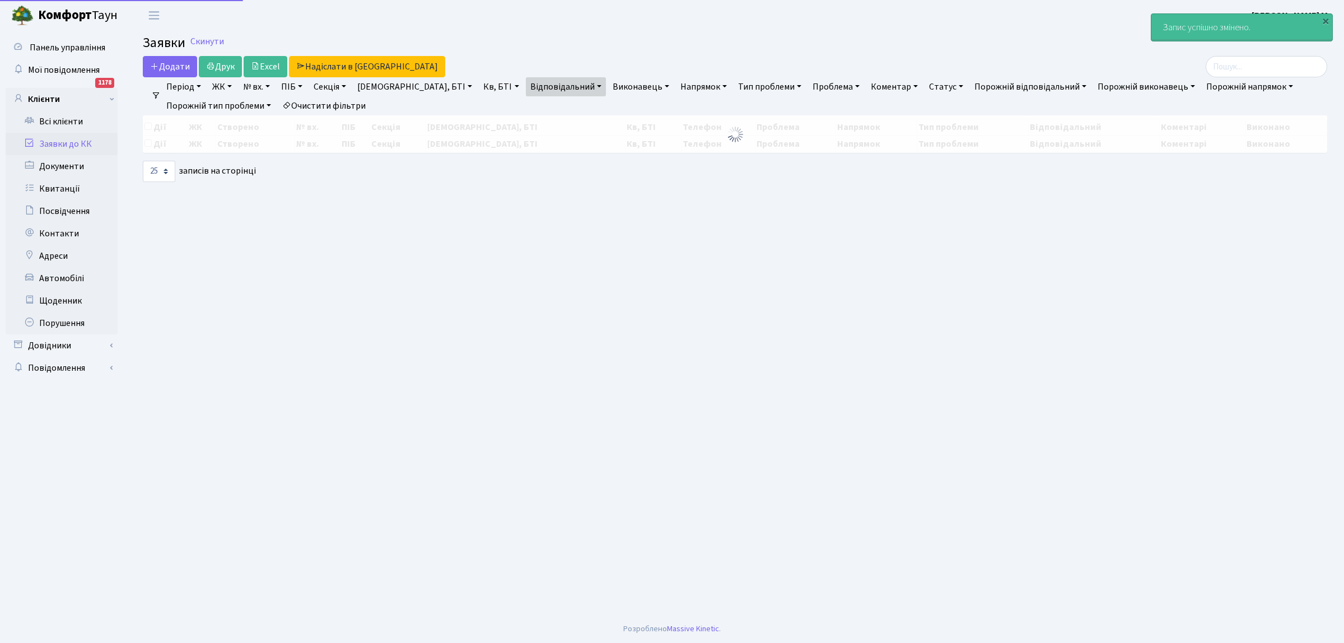
select select "25"
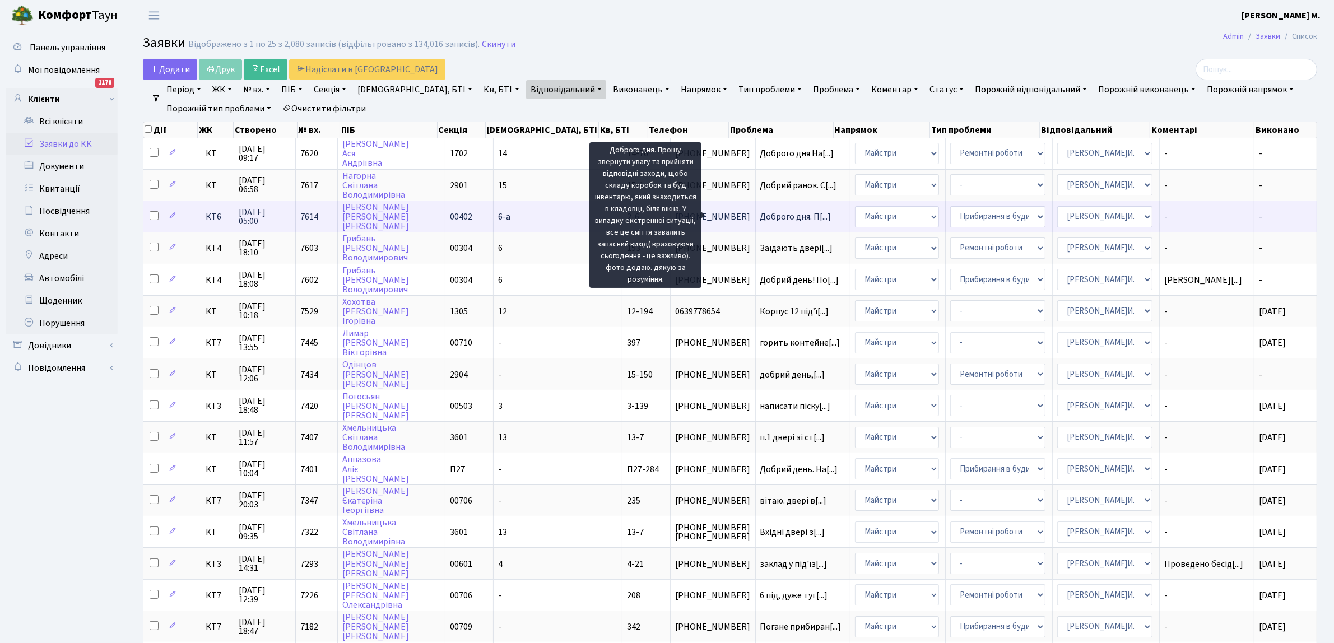
click at [760, 218] on span "Доброго дня. П[...]" at bounding box center [795, 217] width 71 height 12
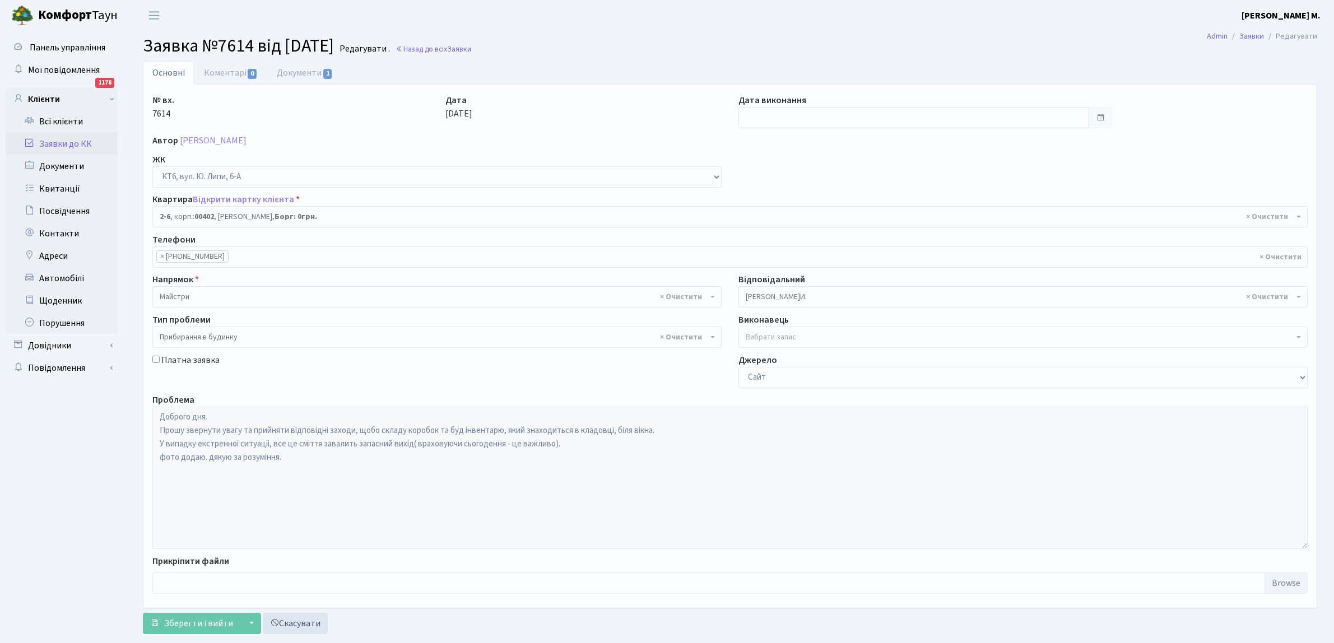
select select "17759"
select select "58"
click at [236, 70] on link "Коментарі 0" at bounding box center [230, 72] width 73 height 23
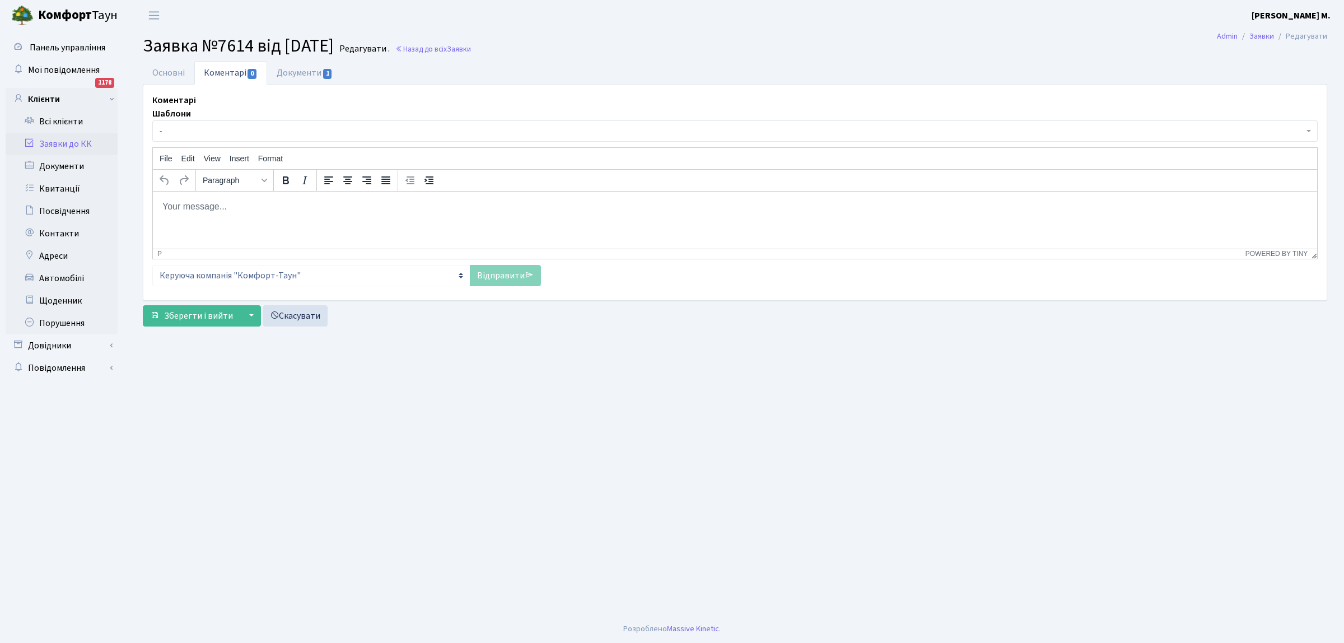
click at [164, 206] on body "Rich Text Area. Press ALT-0 for help." at bounding box center [735, 206] width 1147 height 12
click at [503, 273] on link "Відправити" at bounding box center [505, 275] width 71 height 21
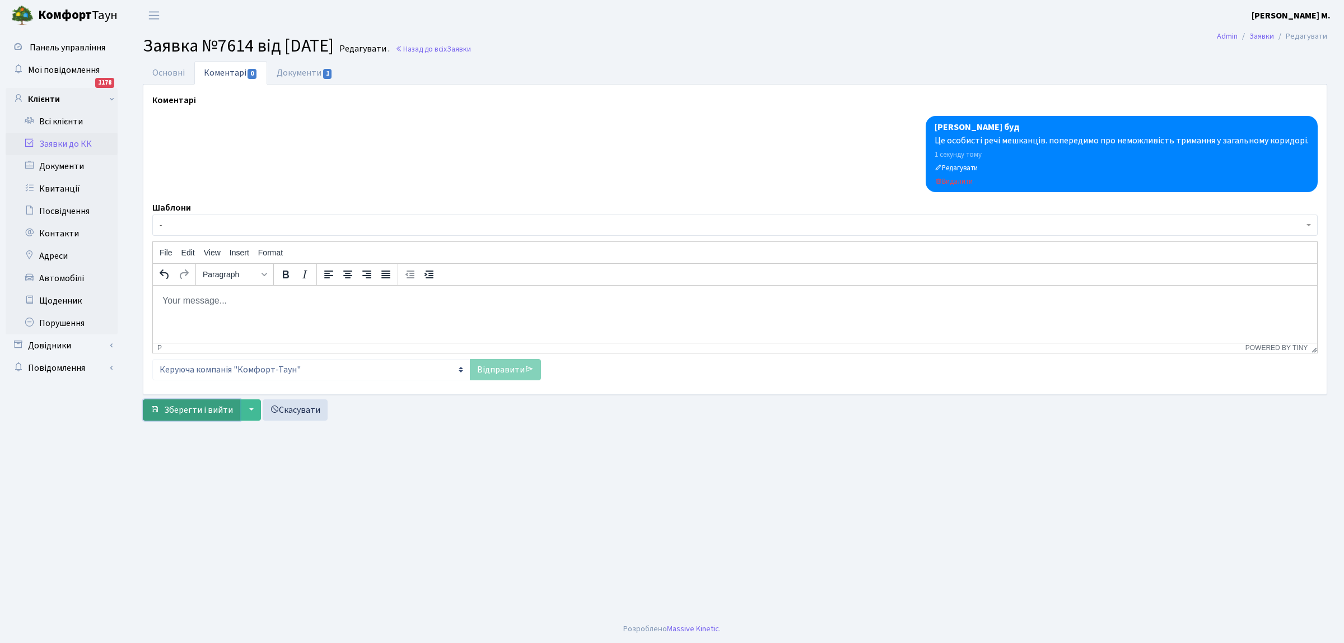
click at [177, 413] on span "Зберегти і вийти" at bounding box center [198, 410] width 69 height 12
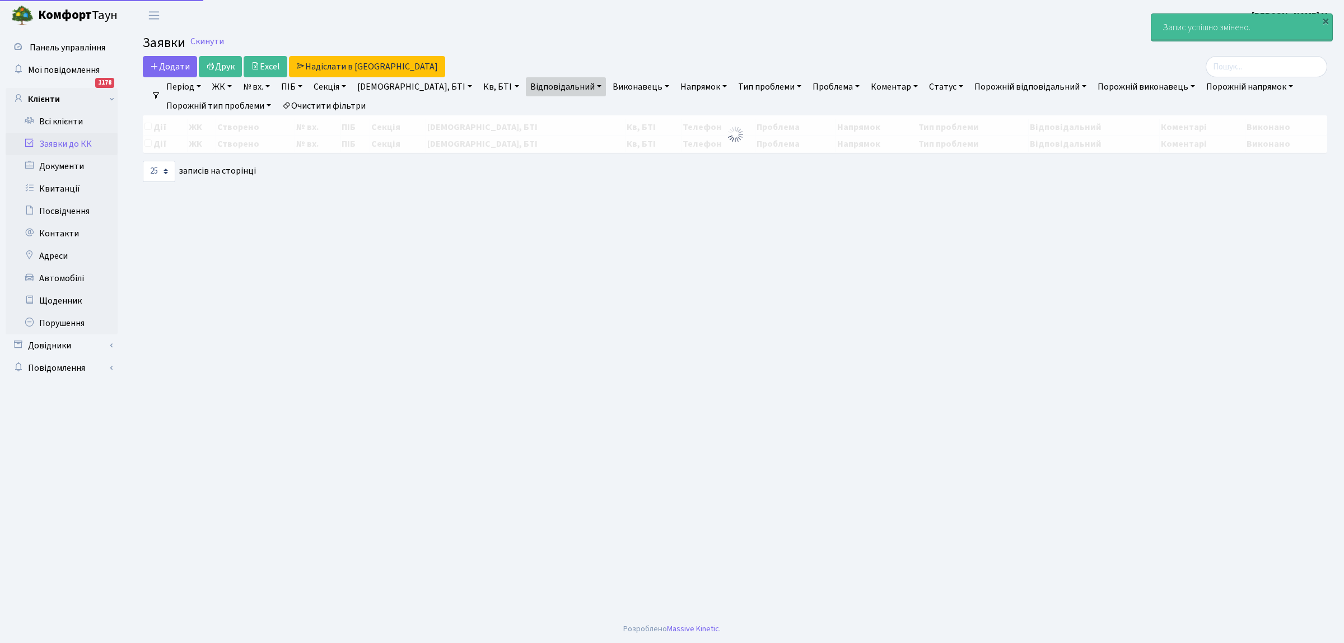
select select "25"
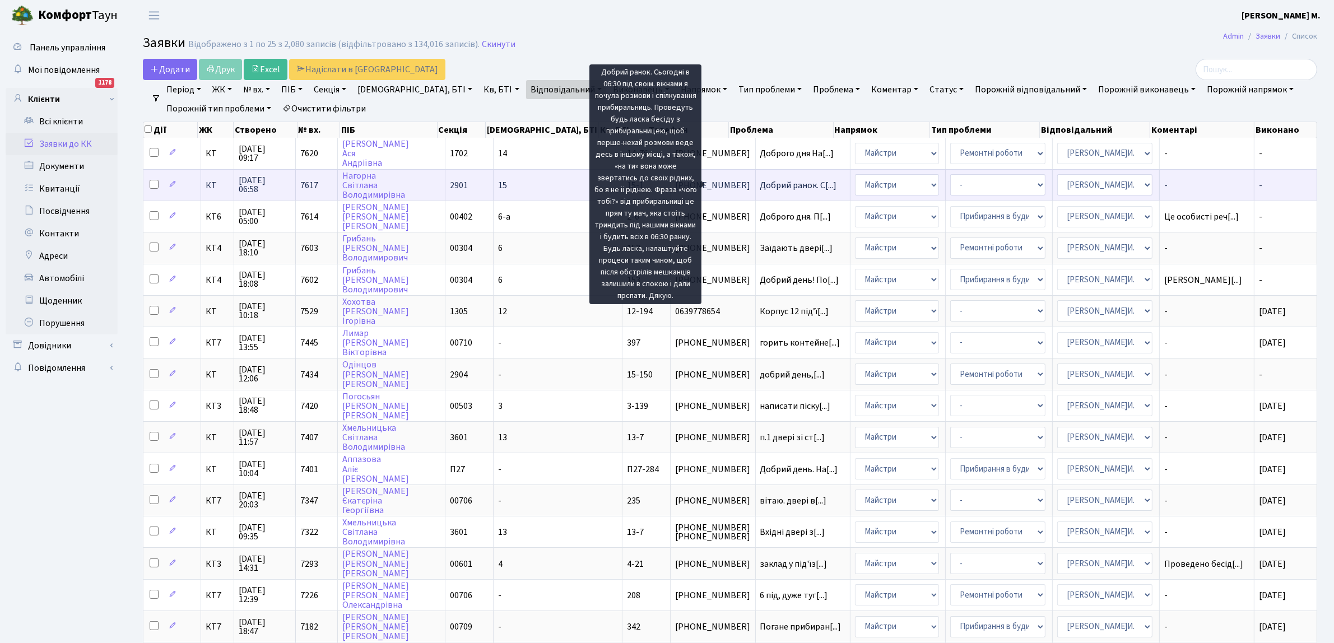
click at [760, 187] on span "Добрий ранок. С[...]" at bounding box center [798, 185] width 77 height 12
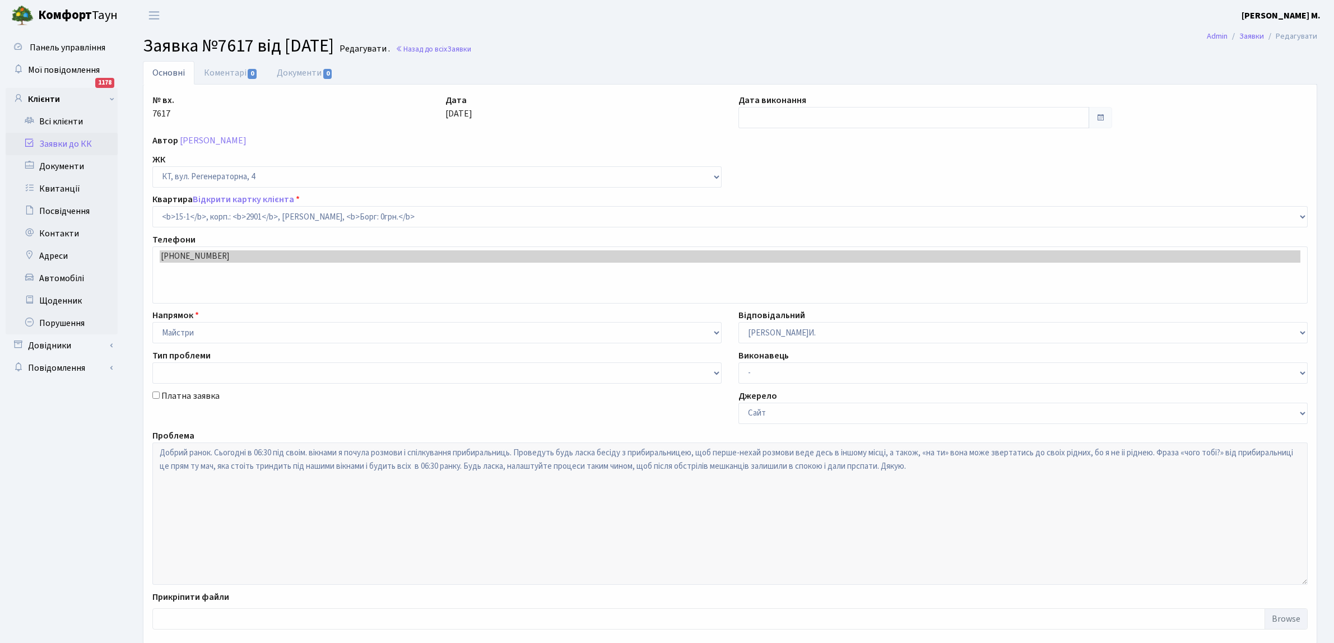
select select "8776"
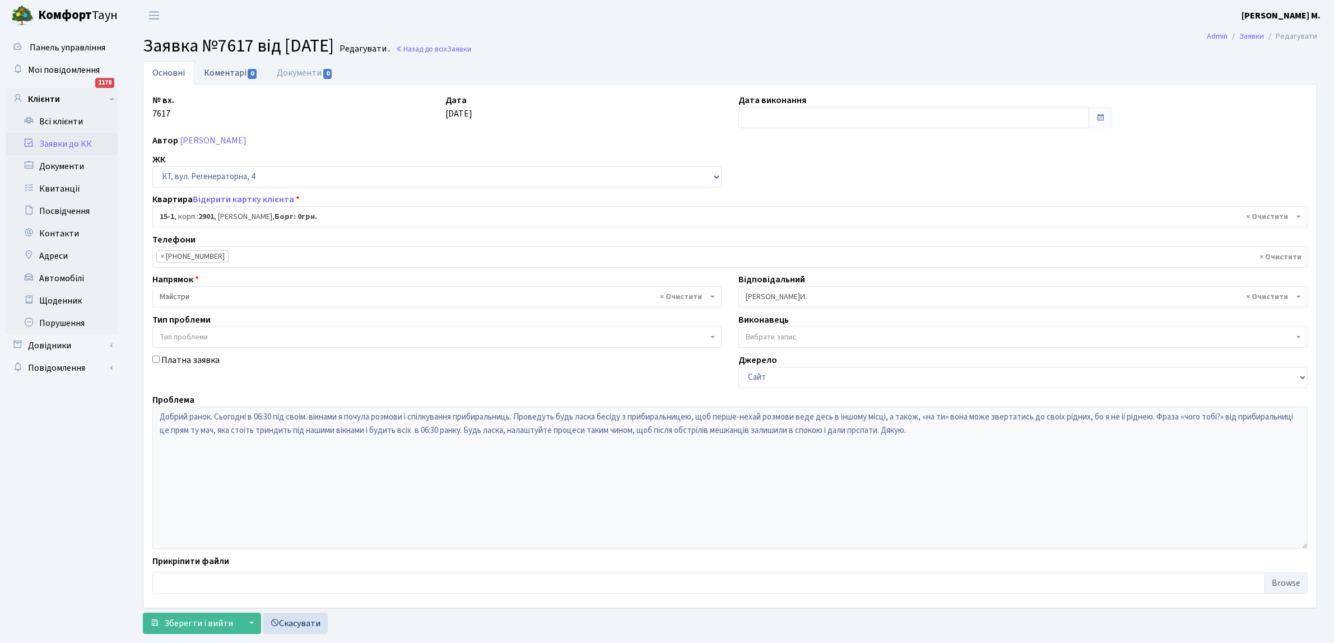
click at [253, 71] on span "0" at bounding box center [252, 74] width 9 height 10
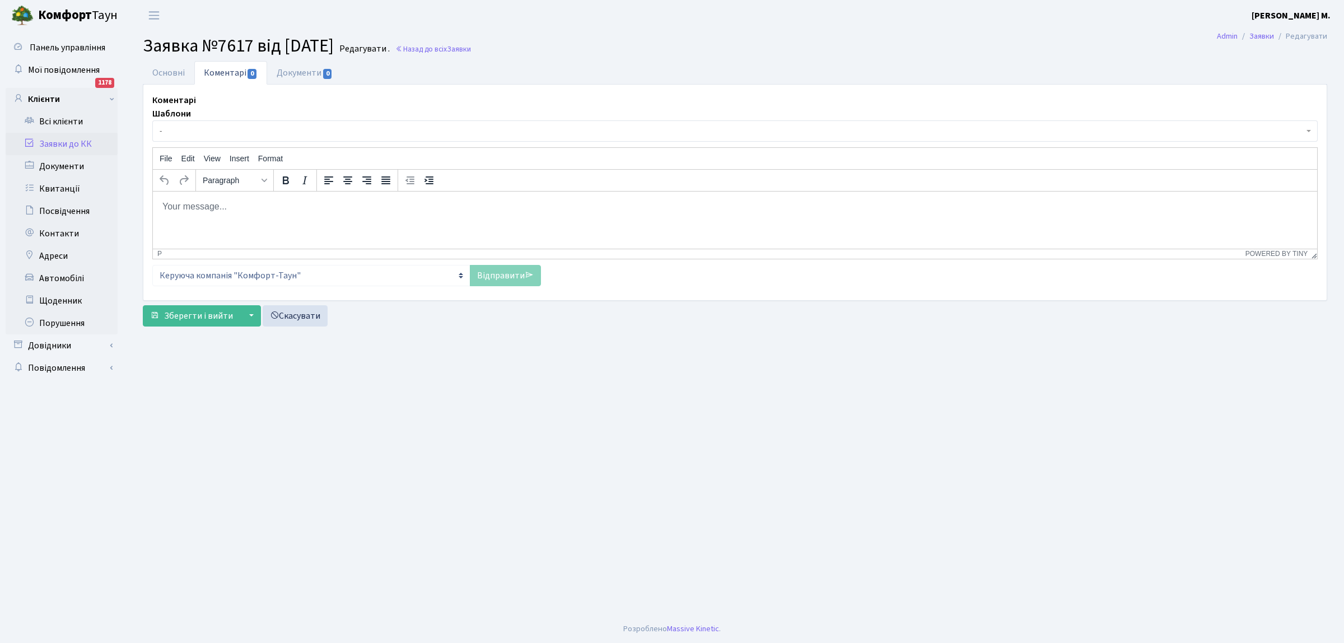
click at [167, 205] on body "Rich Text Area. Press ALT-0 for help." at bounding box center [735, 206] width 1147 height 12
click at [417, 206] on p "Проведено роз"яснювальну роботу. Жінка ,яка звернулась на ТИ"" at bounding box center [735, 206] width 1147 height 12
click at [444, 208] on p "Проведено роз"яснювальну роботу. Жінка ,яка звернулась на " ТИ"" at bounding box center [735, 206] width 1147 height 12
click at [508, 206] on p "Проведено роз"яснювальну роботу. Жінка ,яка звернулась на " ТИ"не працівни ЖК" at bounding box center [735, 206] width 1147 height 12
drag, startPoint x: 490, startPoint y: 206, endPoint x: 490, endPoint y: 216, distance: 10.1
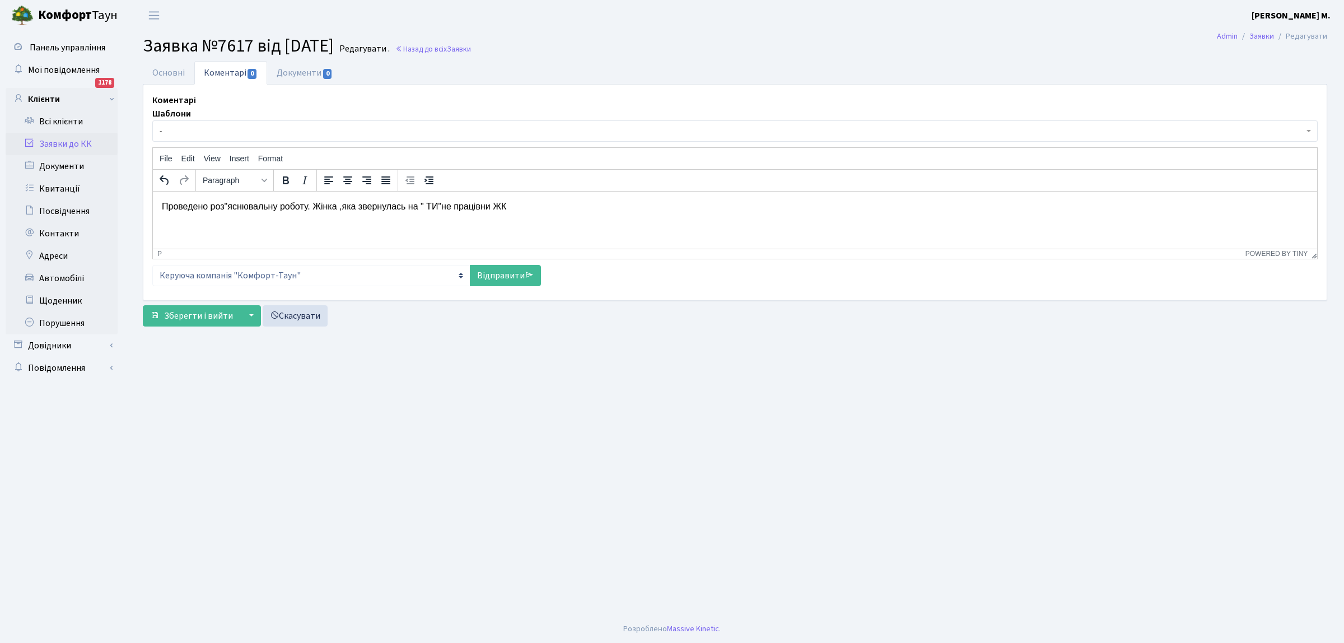
click at [490, 205] on p "Проведено роз"яснювальну роботу. Жінка ,яка звернулась на " ТИ"не працівни ЖК" at bounding box center [735, 206] width 1147 height 12
click at [514, 207] on p "Проведено роз"яснювальну роботу. Жінка ,яка звернулась на " ТИ"не працівник ЖК" at bounding box center [735, 206] width 1147 height 12
click at [491, 272] on link "Відправити" at bounding box center [505, 275] width 71 height 21
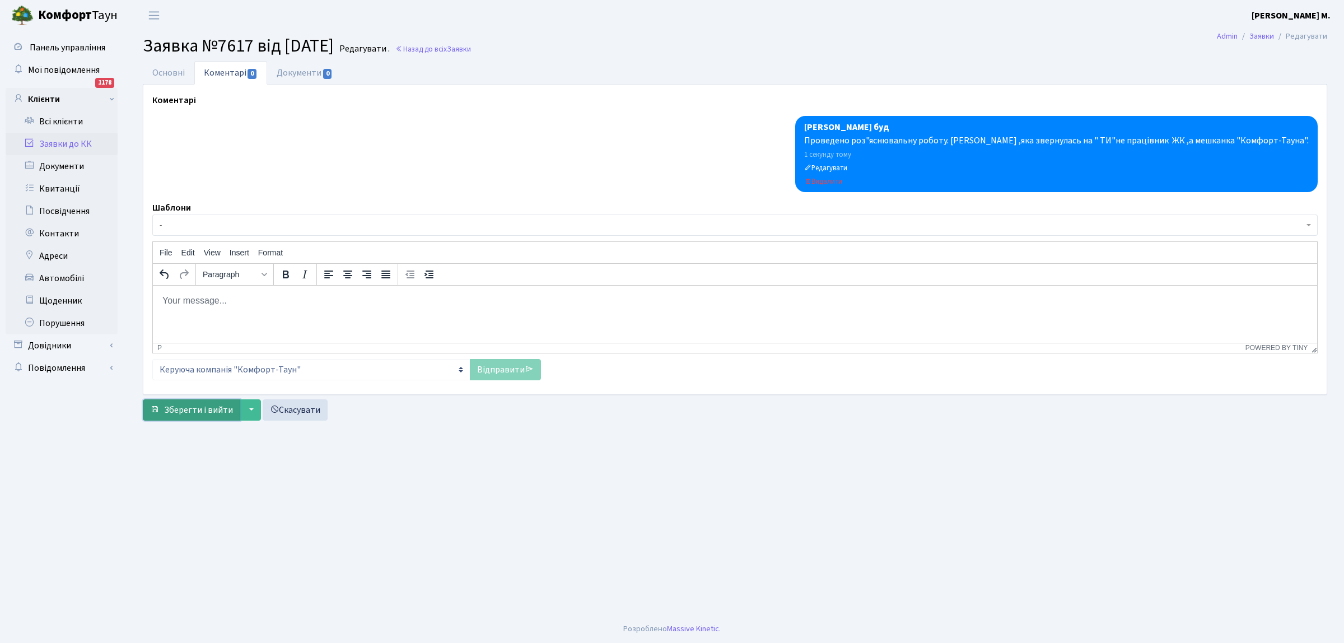
click at [185, 410] on span "Зберегти і вийти" at bounding box center [198, 410] width 69 height 12
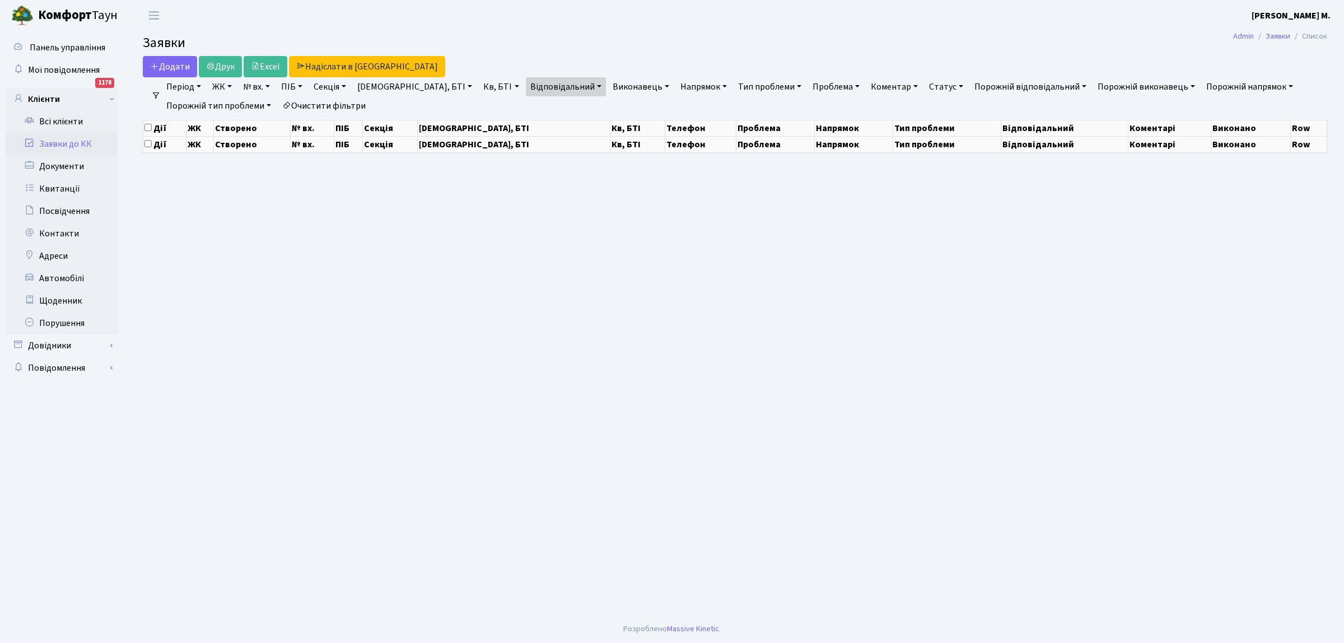
select select "25"
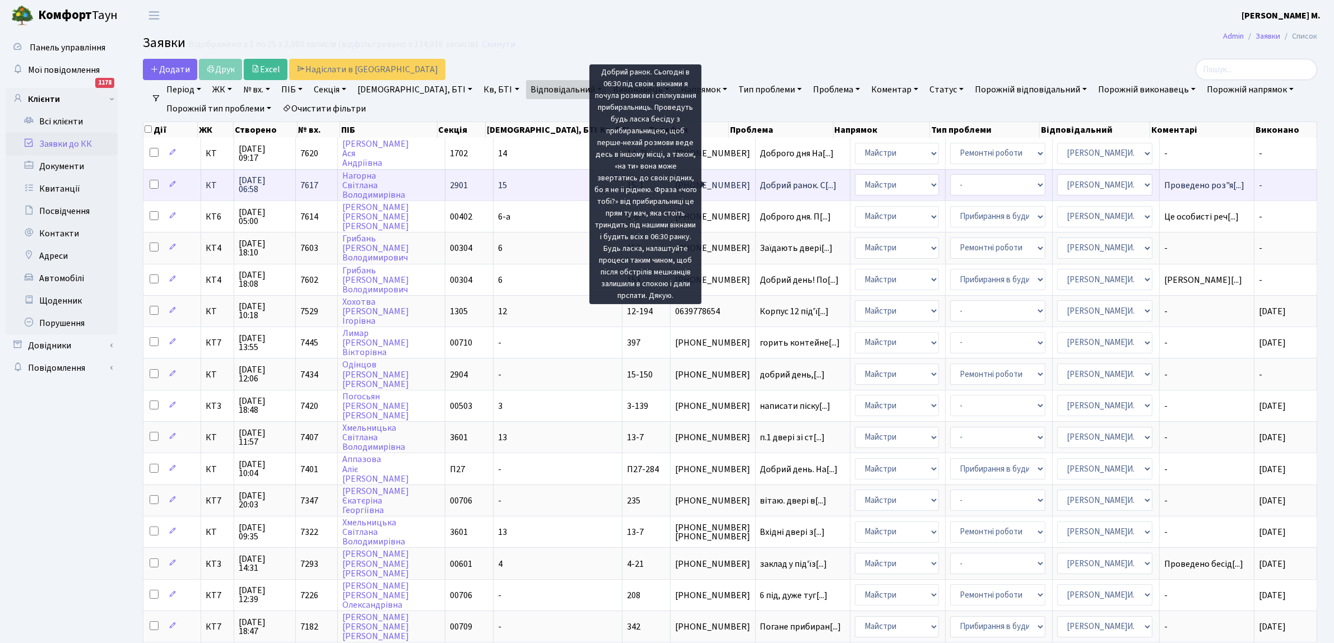
click at [760, 183] on span "Добрий ранок. С[...]" at bounding box center [798, 185] width 77 height 12
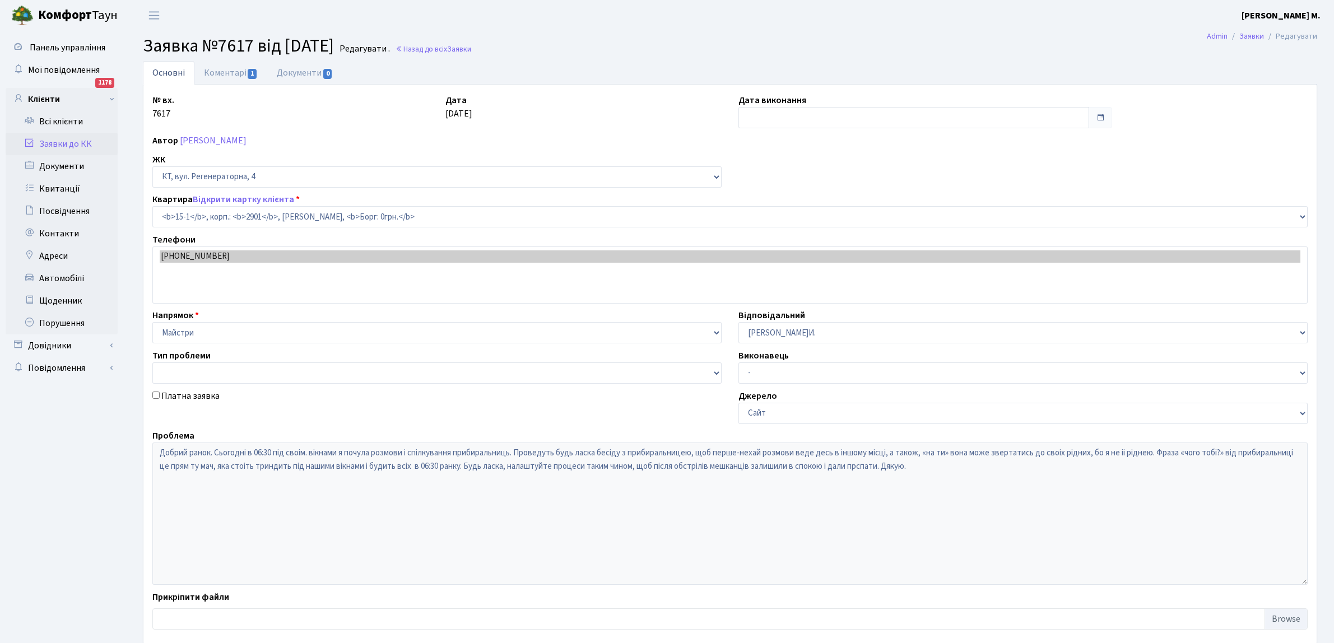
select select "8776"
click at [766, 118] on input "text" at bounding box center [913, 117] width 351 height 21
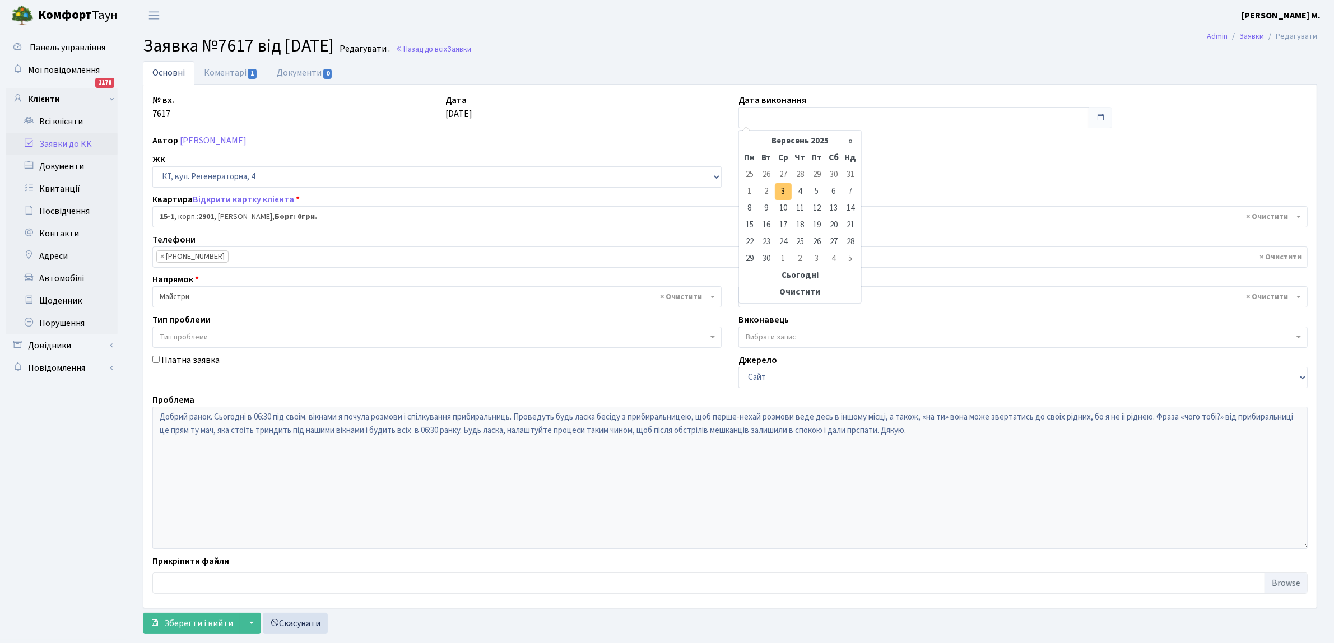
click at [779, 188] on td "3" at bounding box center [783, 191] width 17 height 17
type input "[DATE]"
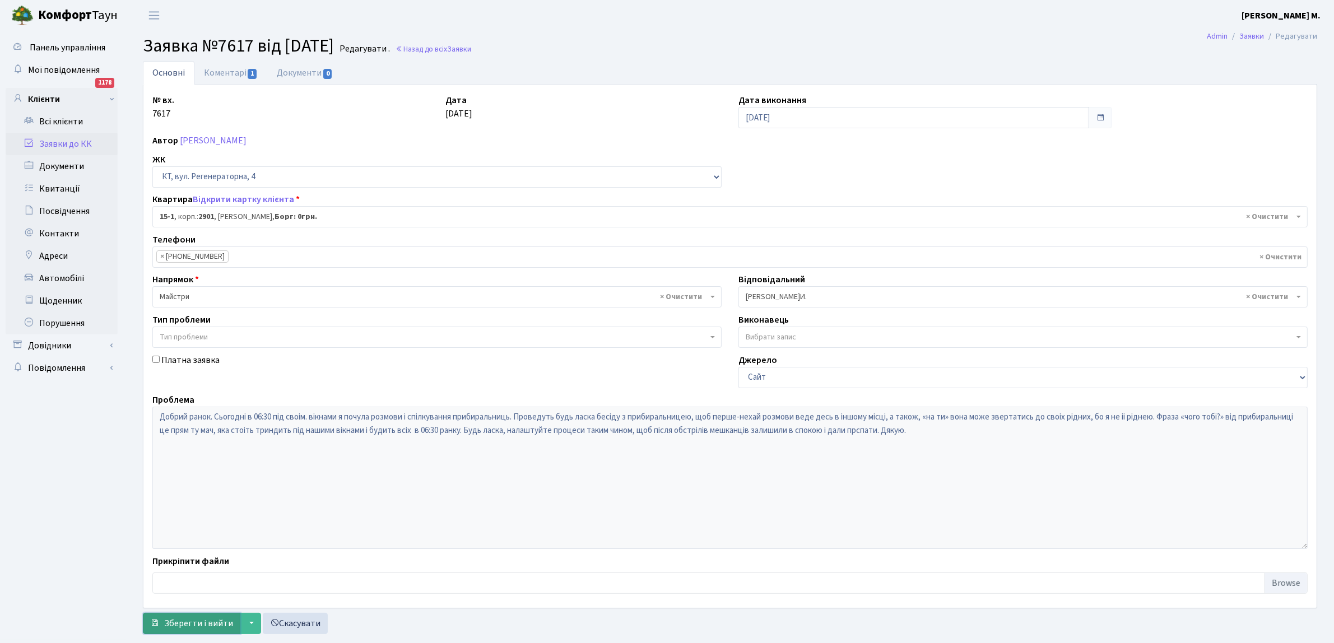
click at [176, 626] on span "Зберегти і вийти" at bounding box center [198, 623] width 69 height 12
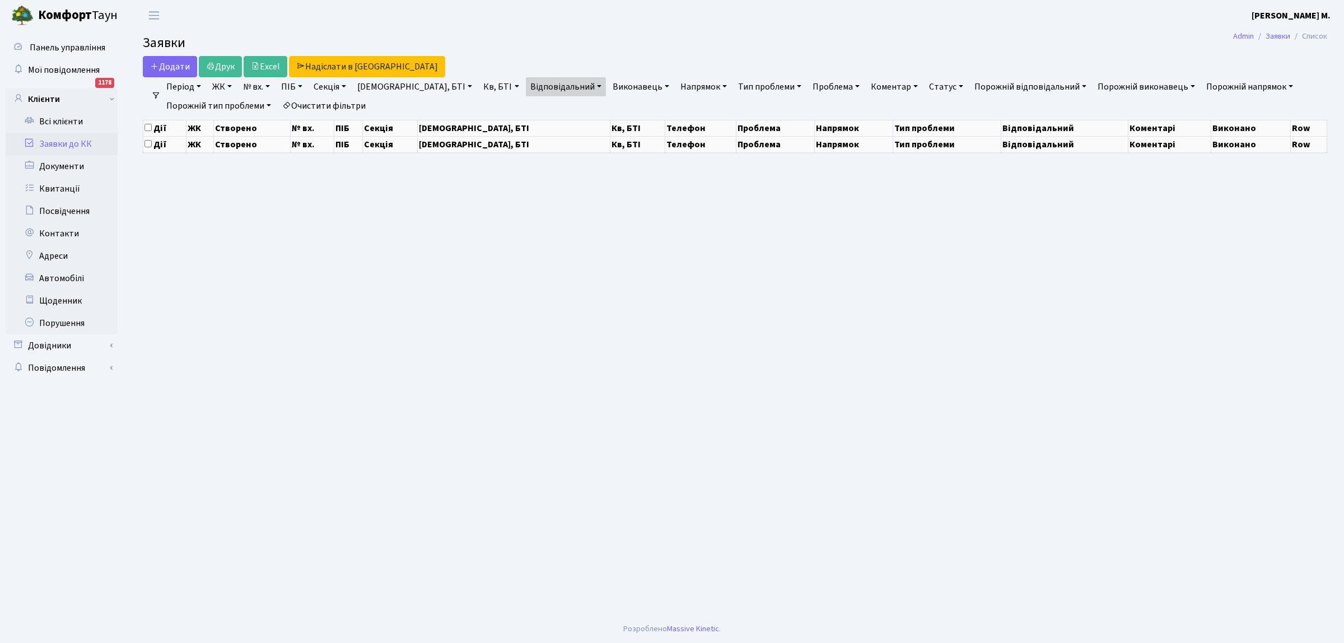
select select "25"
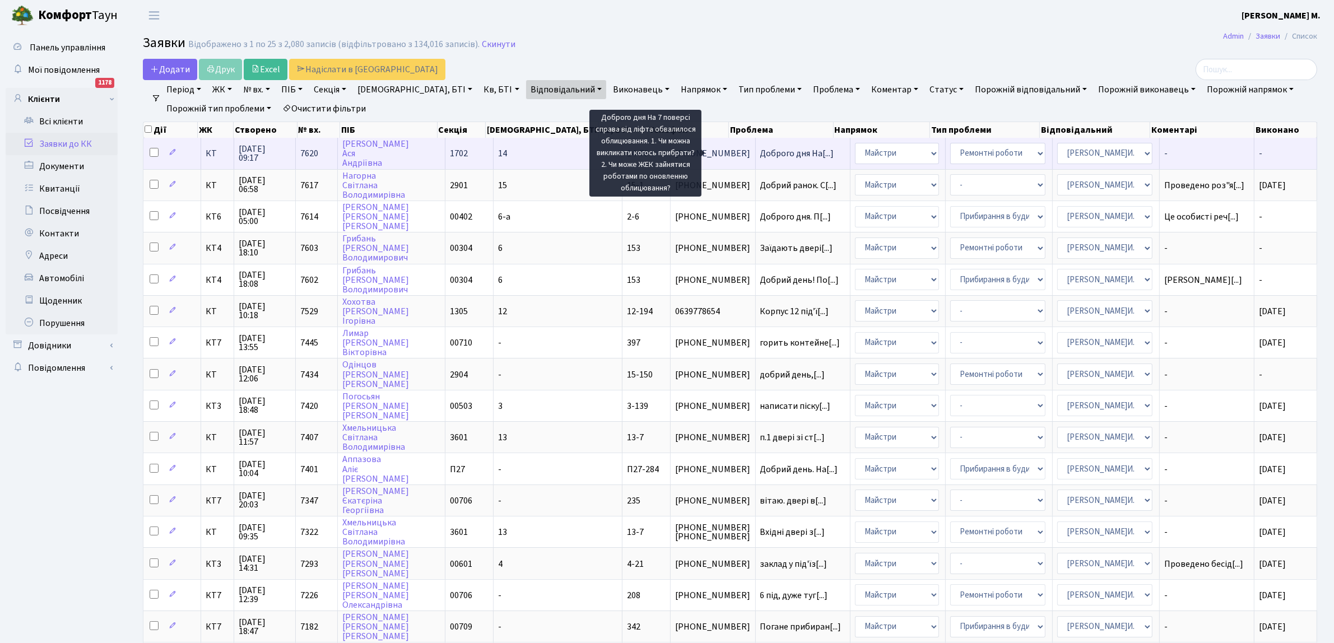
click at [760, 150] on span "Доброго дня На[...]" at bounding box center [797, 153] width 74 height 12
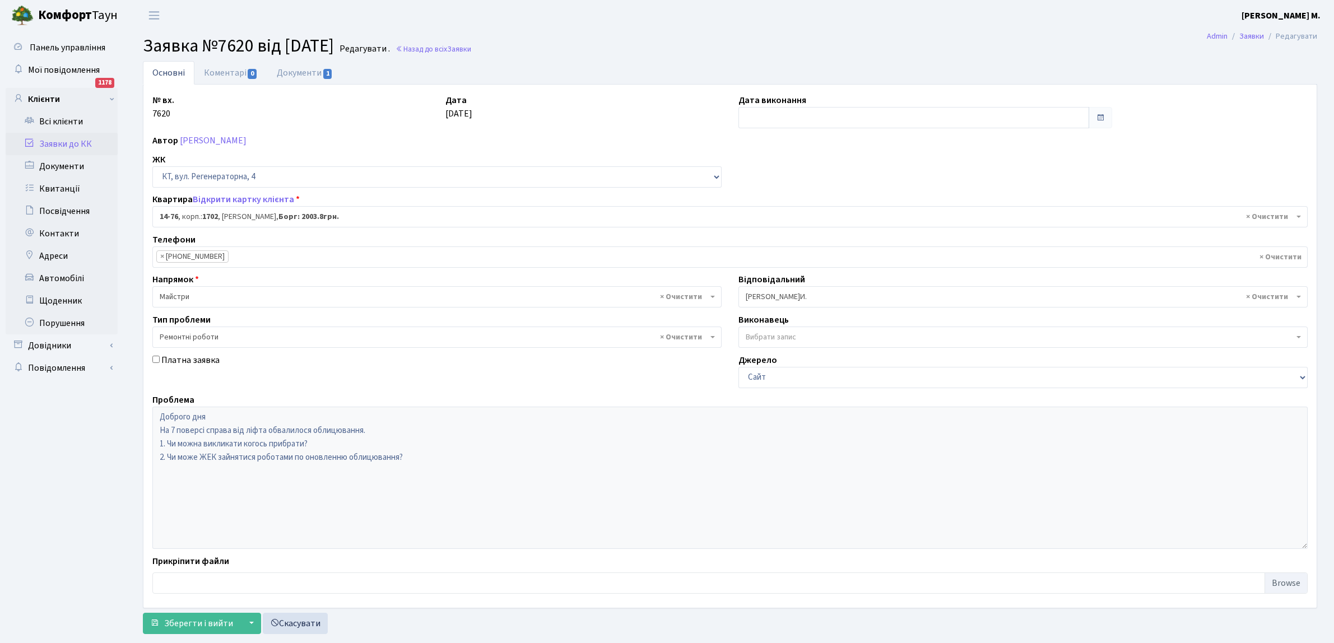
select select "7453"
select select "62"
click at [242, 72] on link "Коментарі 0" at bounding box center [230, 72] width 73 height 23
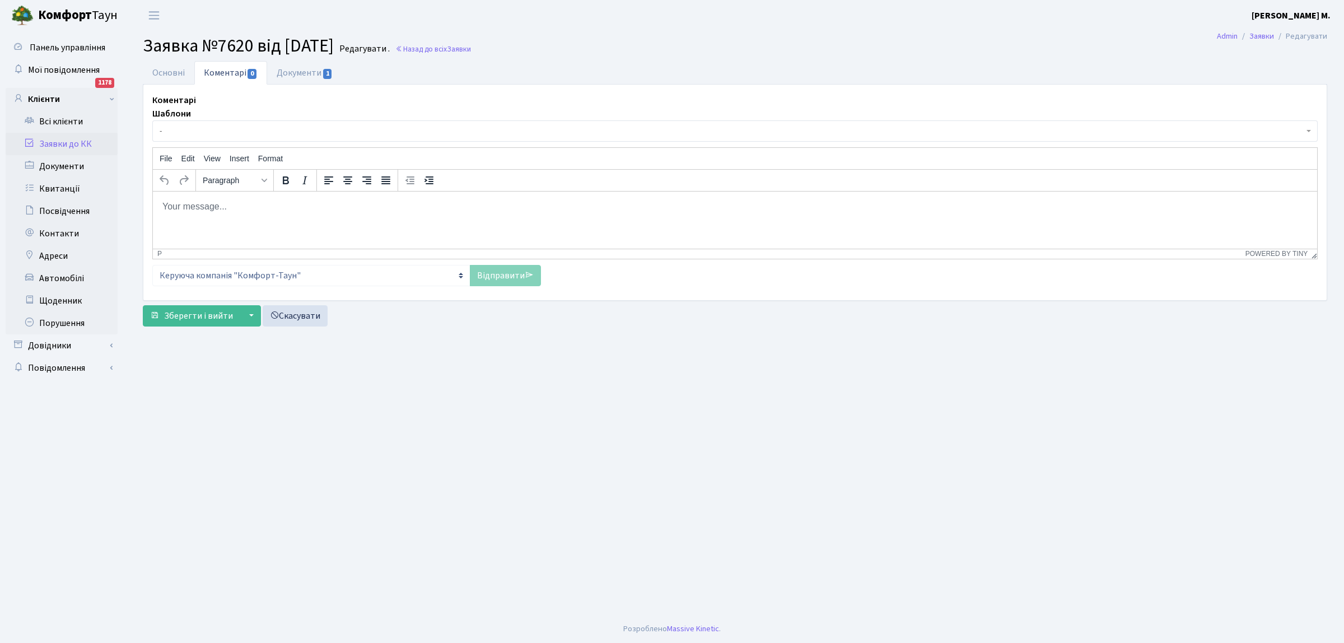
drag, startPoint x: 168, startPoint y: 203, endPoint x: 167, endPoint y: 223, distance: 19.6
click at [167, 204] on body "Rich Text Area. Press ALT-0 for help." at bounding box center [735, 206] width 1147 height 12
click at [441, 331] on div "Основні Коментарі 0 Документи 1 № вх. 7620 Дата 03.09.2025 Дата виконання Автор…" at bounding box center [735, 196] width 1202 height 271
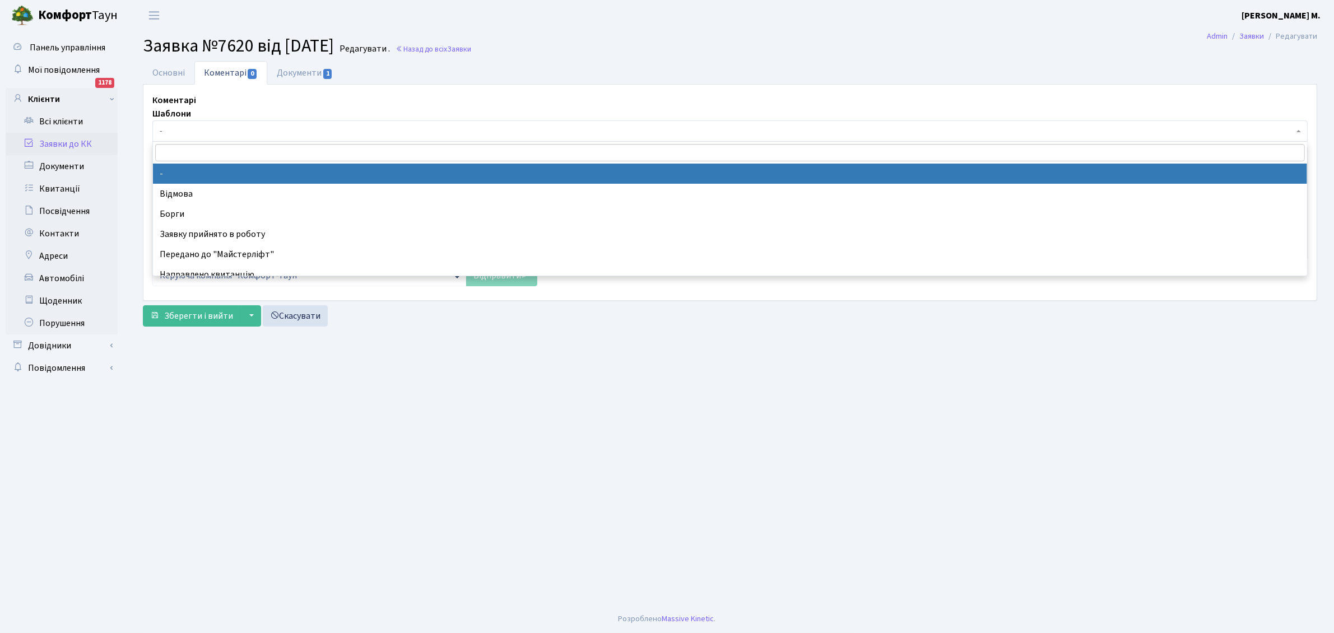
click at [193, 123] on span "-" at bounding box center [729, 130] width 1155 height 21
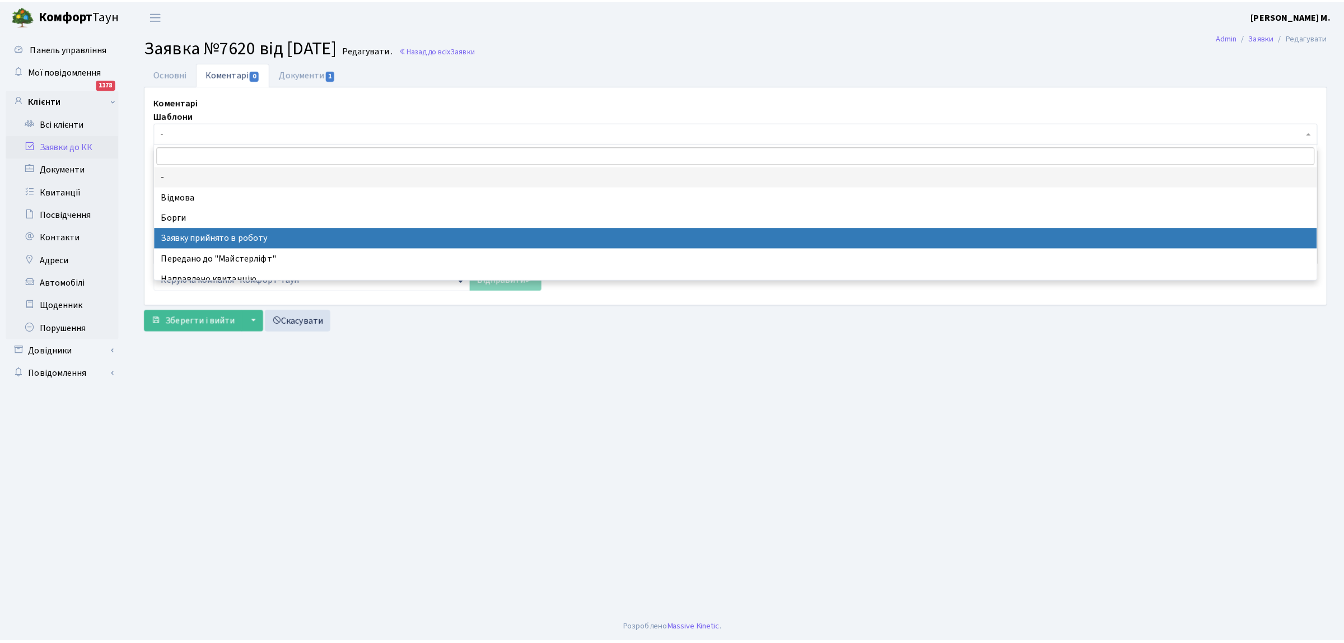
scroll to position [70, 0]
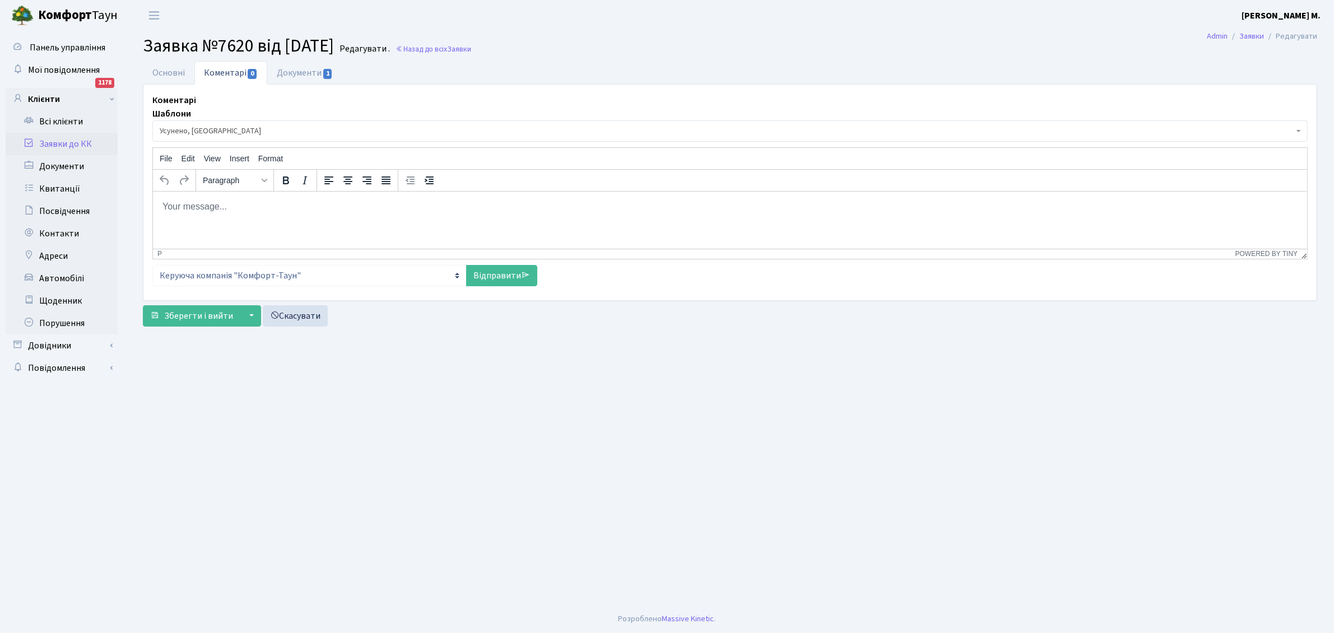
select select "15"
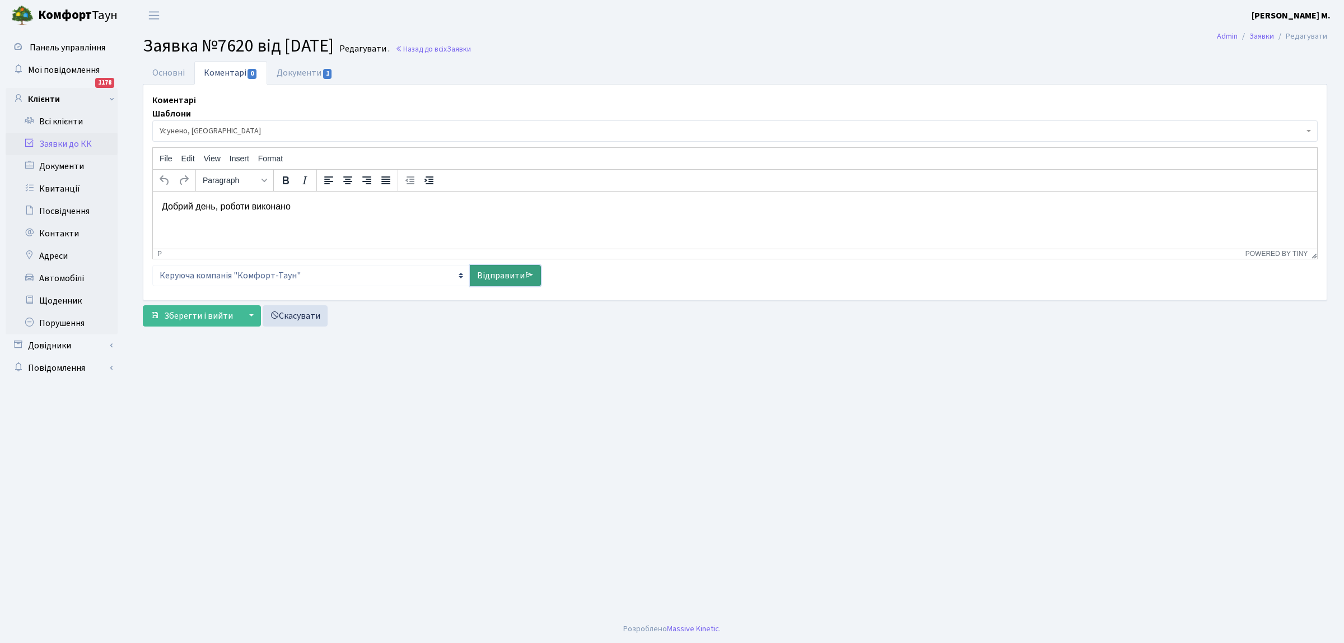
click at [495, 278] on link "Відправити" at bounding box center [505, 275] width 71 height 21
select select
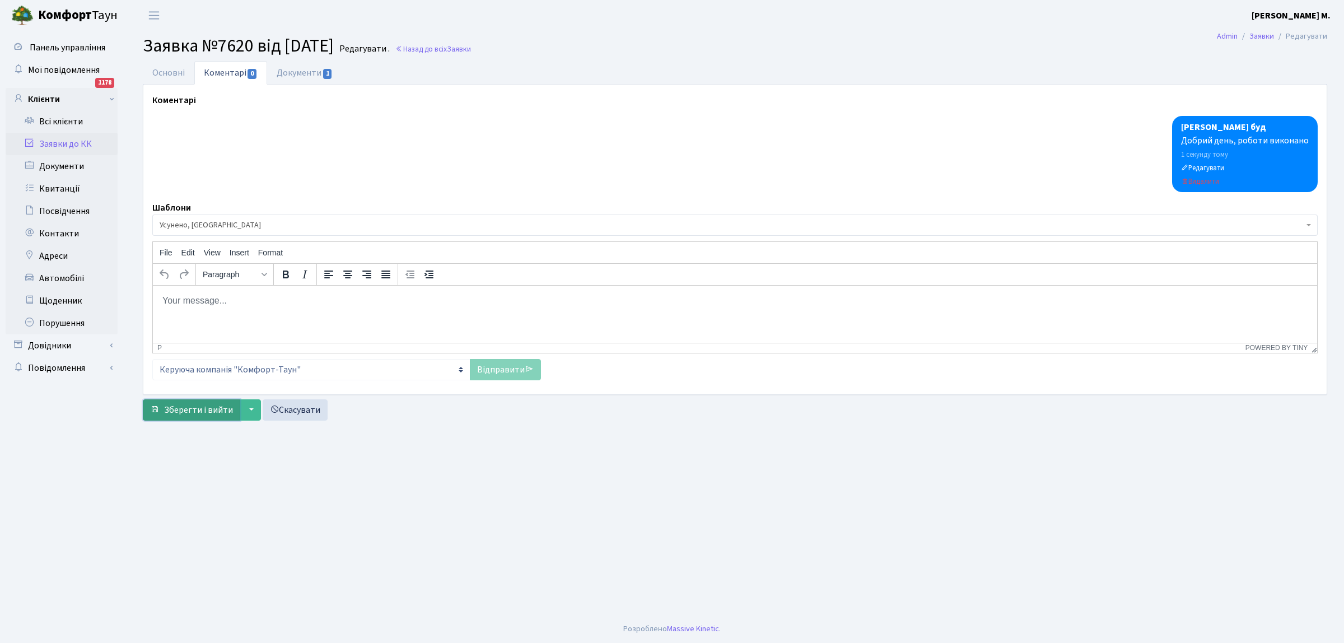
click at [188, 409] on span "Зберегти і вийти" at bounding box center [198, 410] width 69 height 12
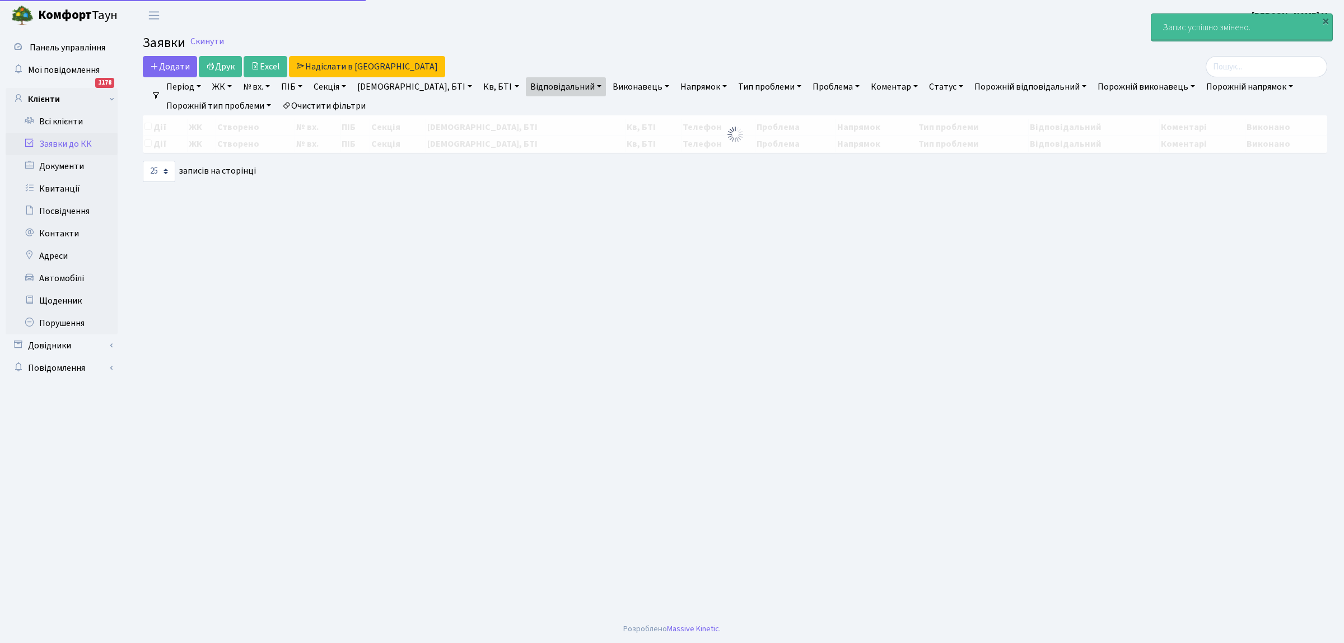
select select "25"
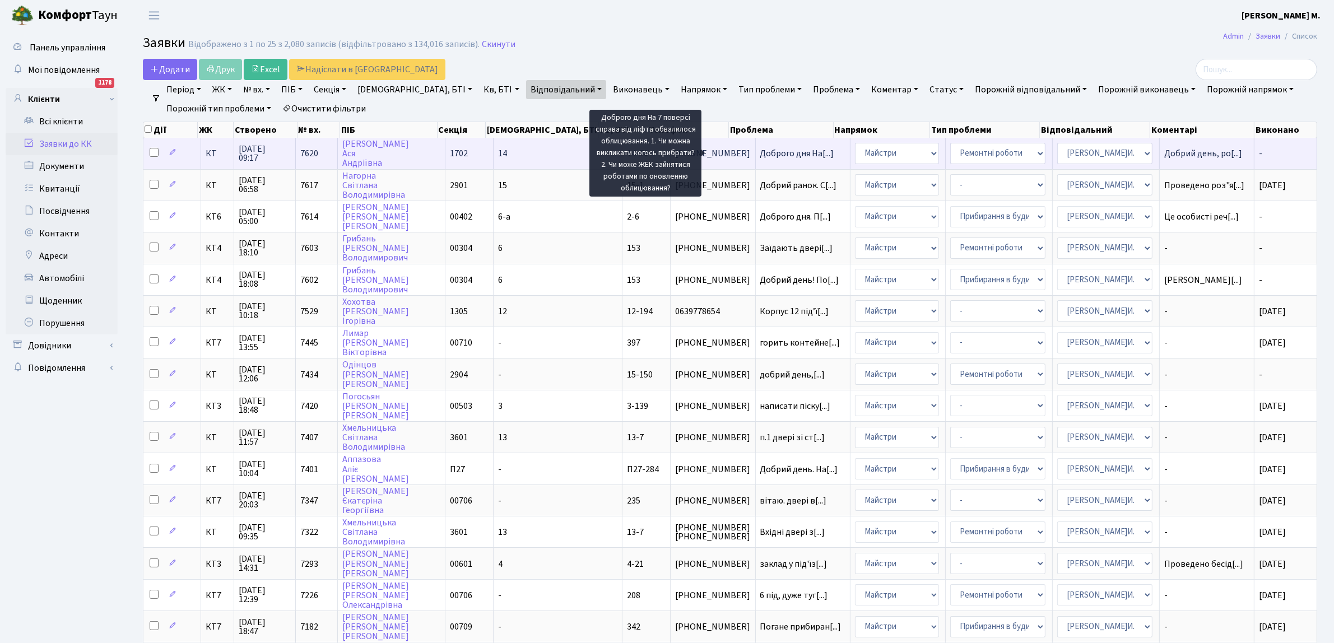
click at [760, 155] on span "Доброго дня На[...]" at bounding box center [797, 153] width 74 height 12
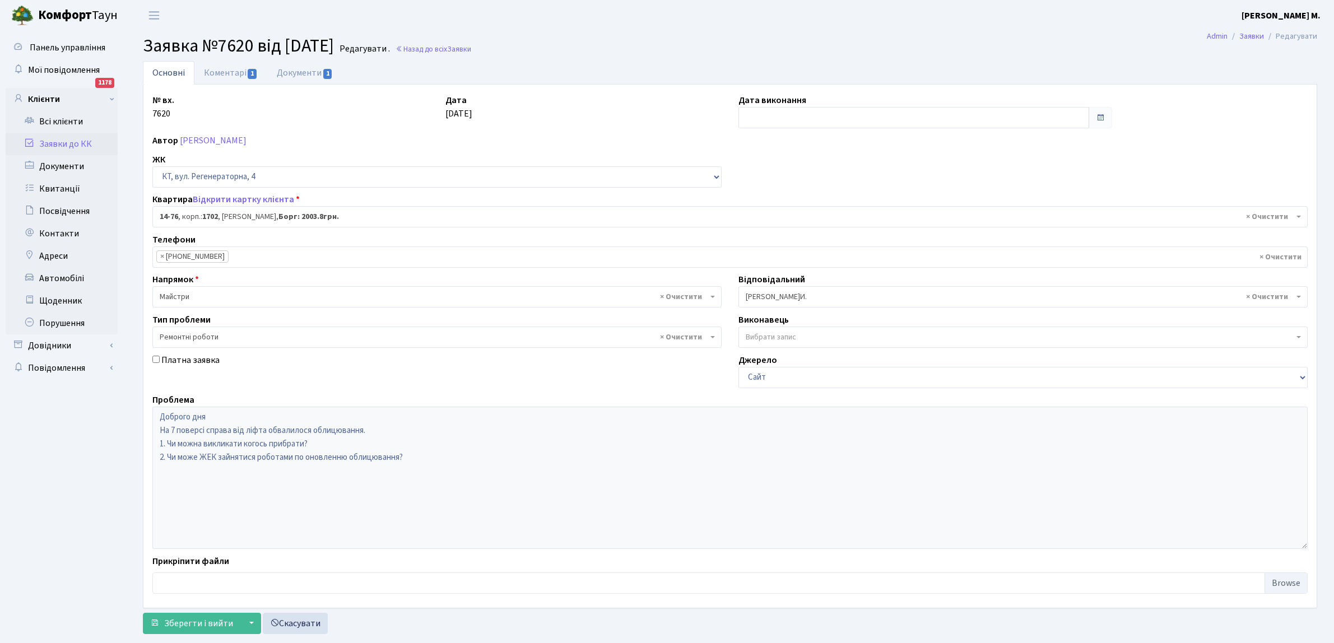
select select "7453"
select select "62"
click at [753, 116] on input "text" at bounding box center [913, 117] width 351 height 21
click at [777, 187] on td "3" at bounding box center [783, 191] width 17 height 17
type input "[DATE]"
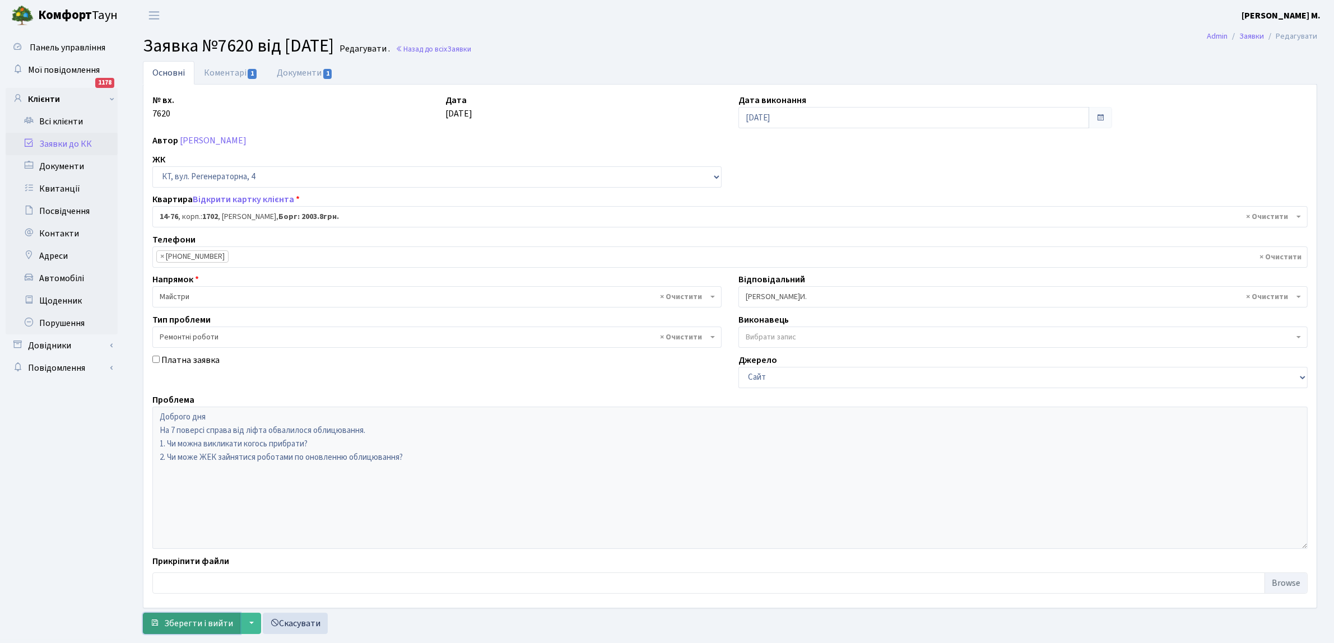
click at [175, 625] on span "Зберегти і вийти" at bounding box center [198, 623] width 69 height 12
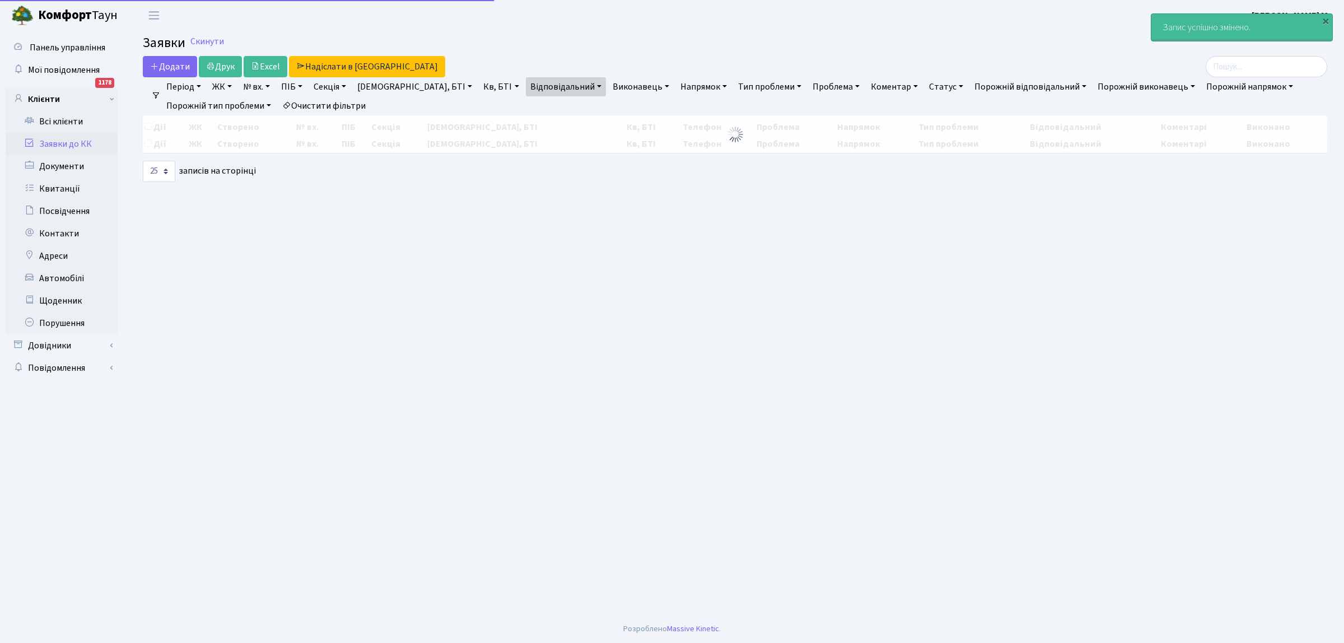
select select "25"
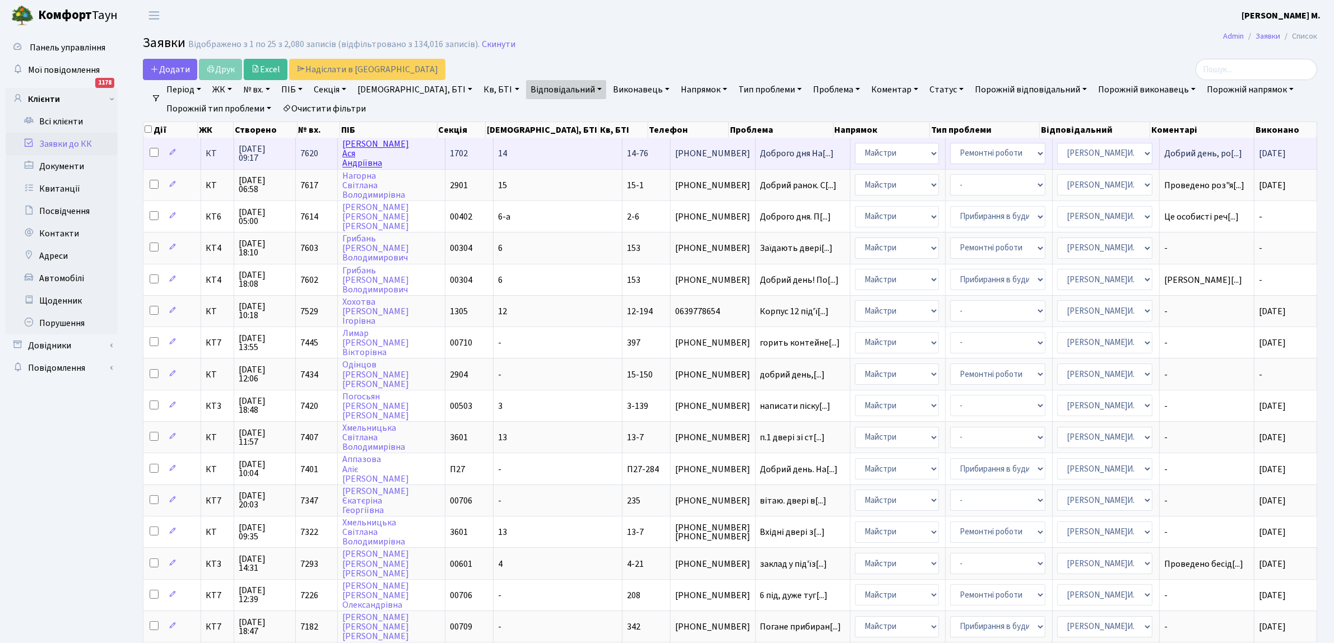
click at [367, 149] on link "Жаглевська-Баранова Ася Андріївна" at bounding box center [375, 153] width 67 height 31
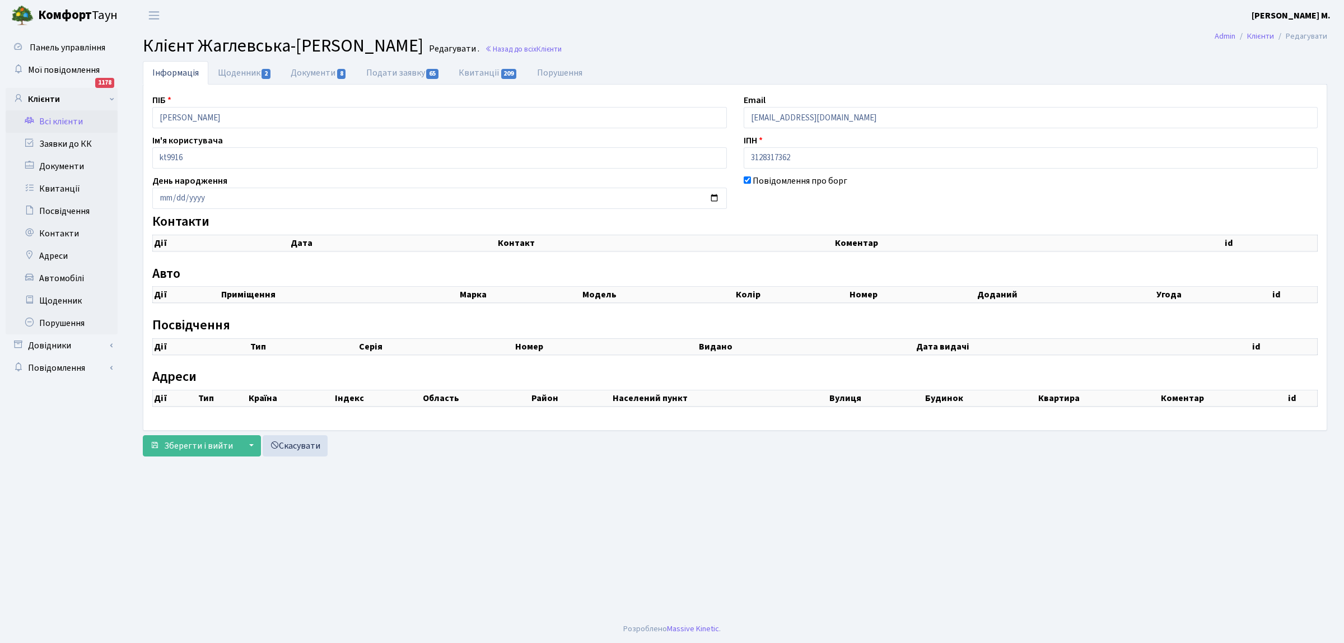
click at [108, 450] on ul "Панель управління Мої повідомлення 1178 Клієнти" at bounding box center [62, 322] width 112 height 573
checkbox input "true"
select select "25"
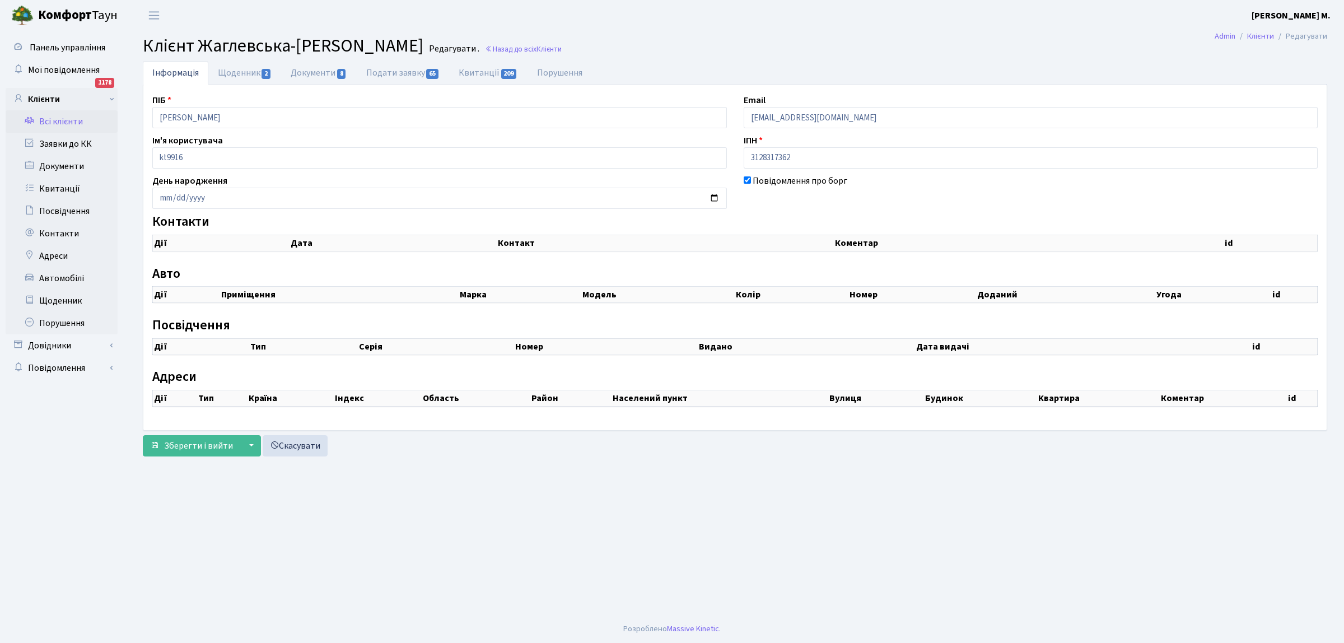
select select "25"
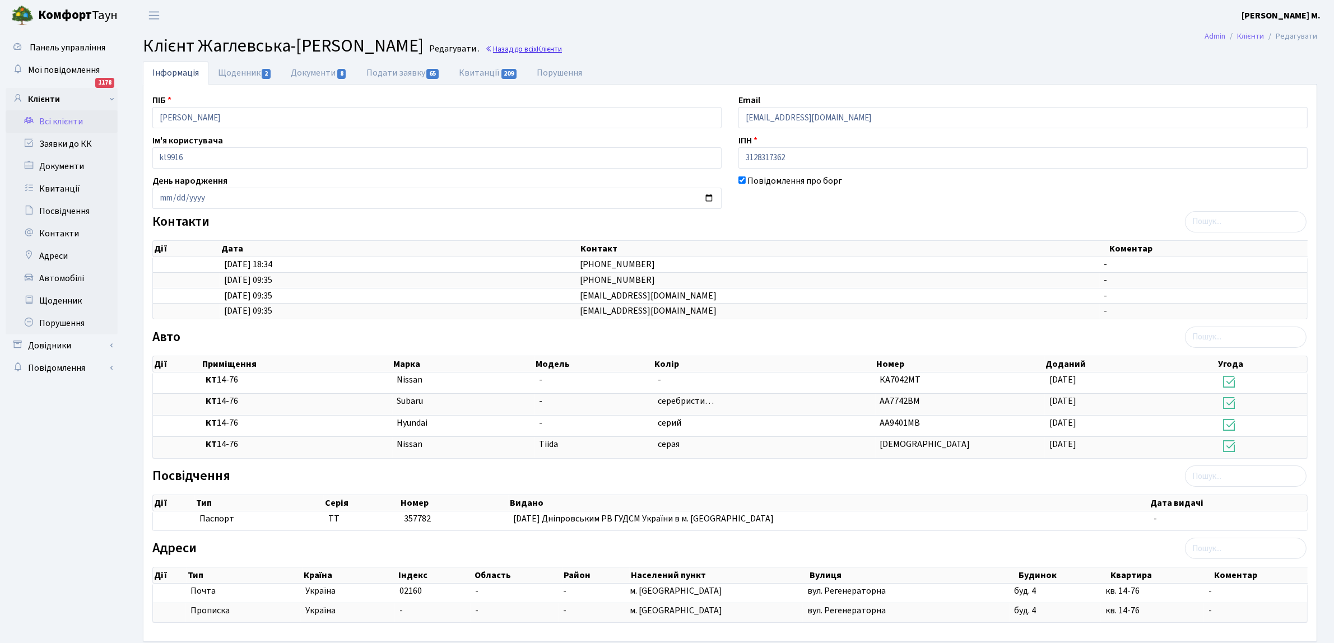
click at [562, 48] on link "Назад до всіх Клієнти" at bounding box center [523, 49] width 77 height 11
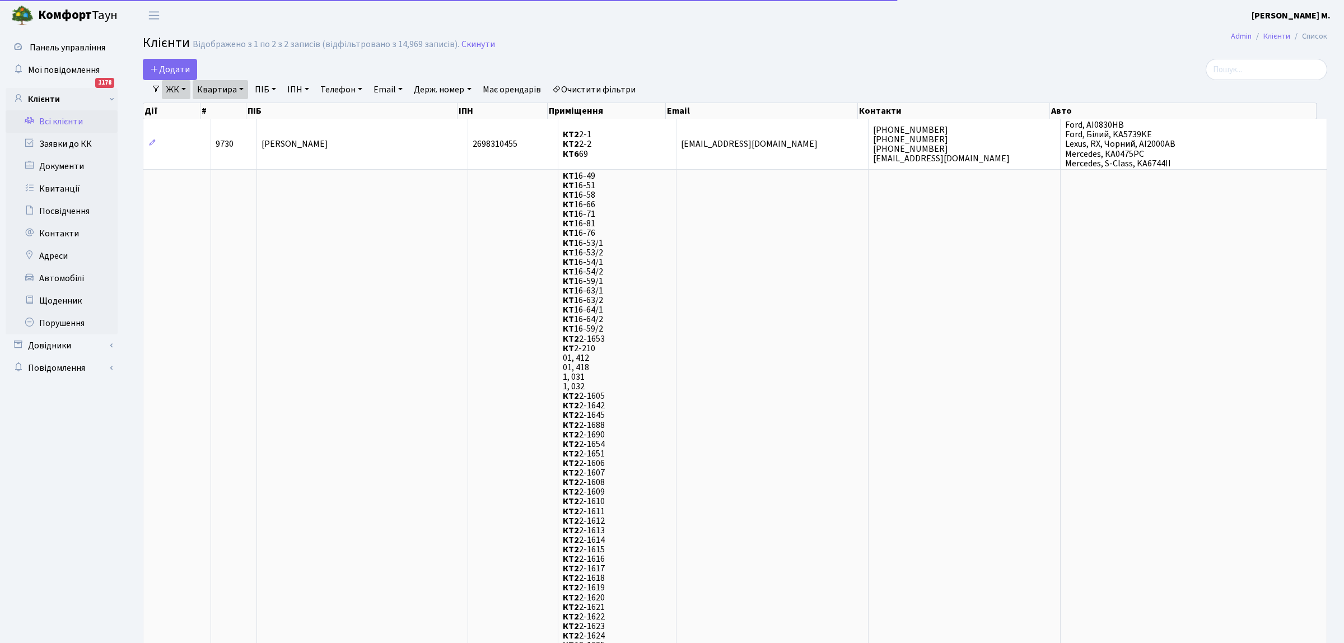
select select "25"
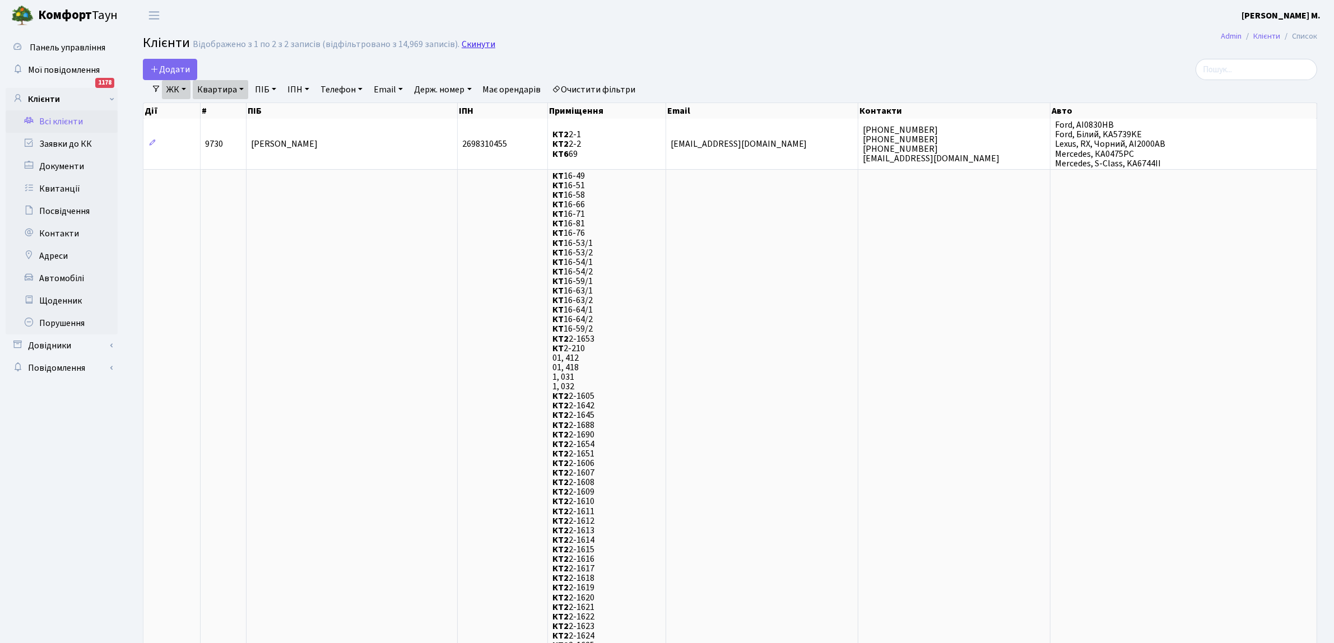
click at [465, 48] on link "Скинути" at bounding box center [479, 44] width 34 height 11
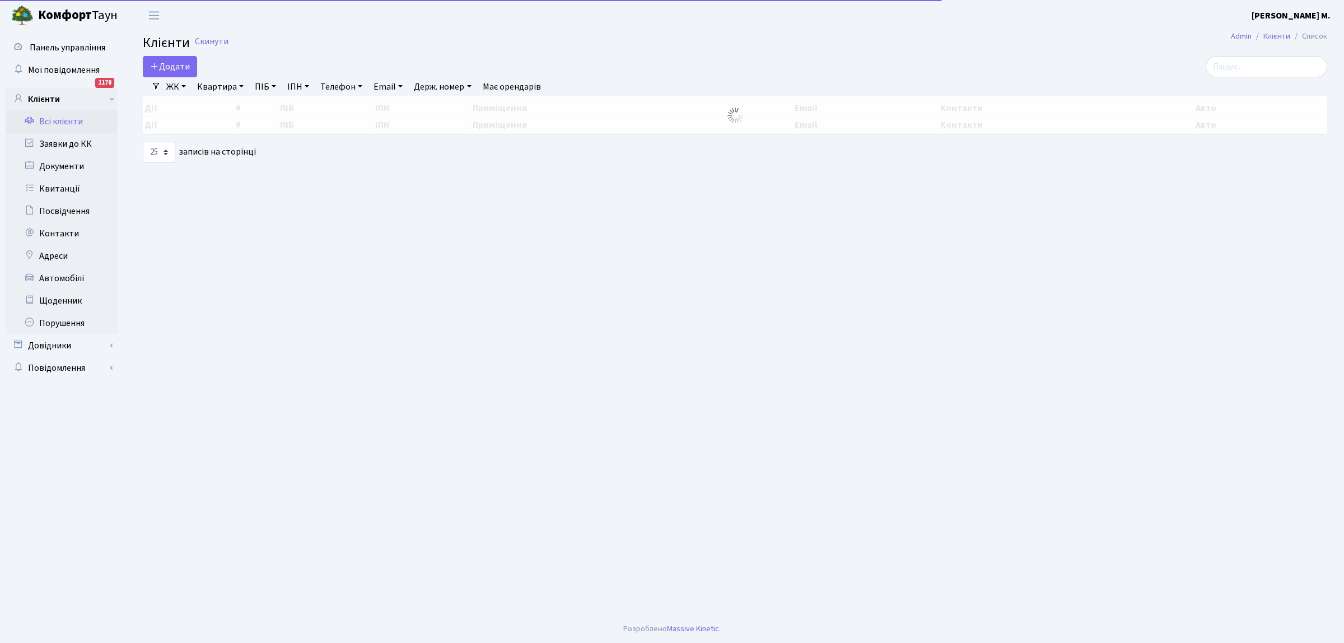
select select "25"
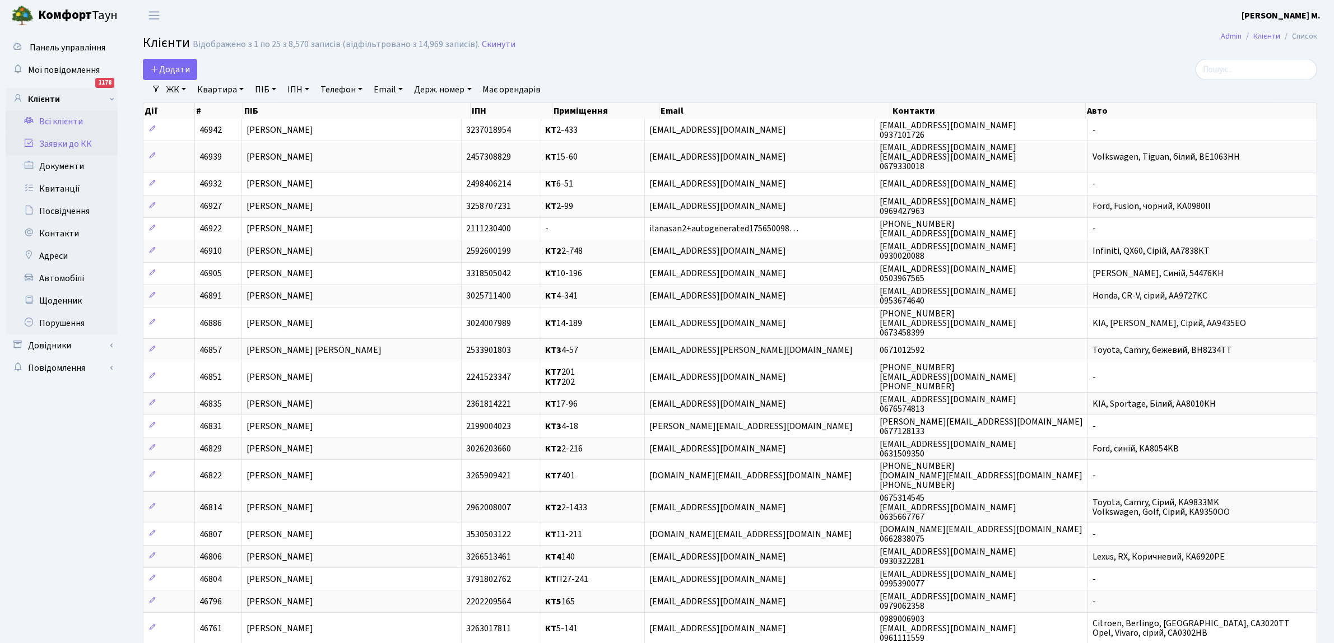
click at [65, 144] on link "Заявки до КК" at bounding box center [62, 144] width 112 height 22
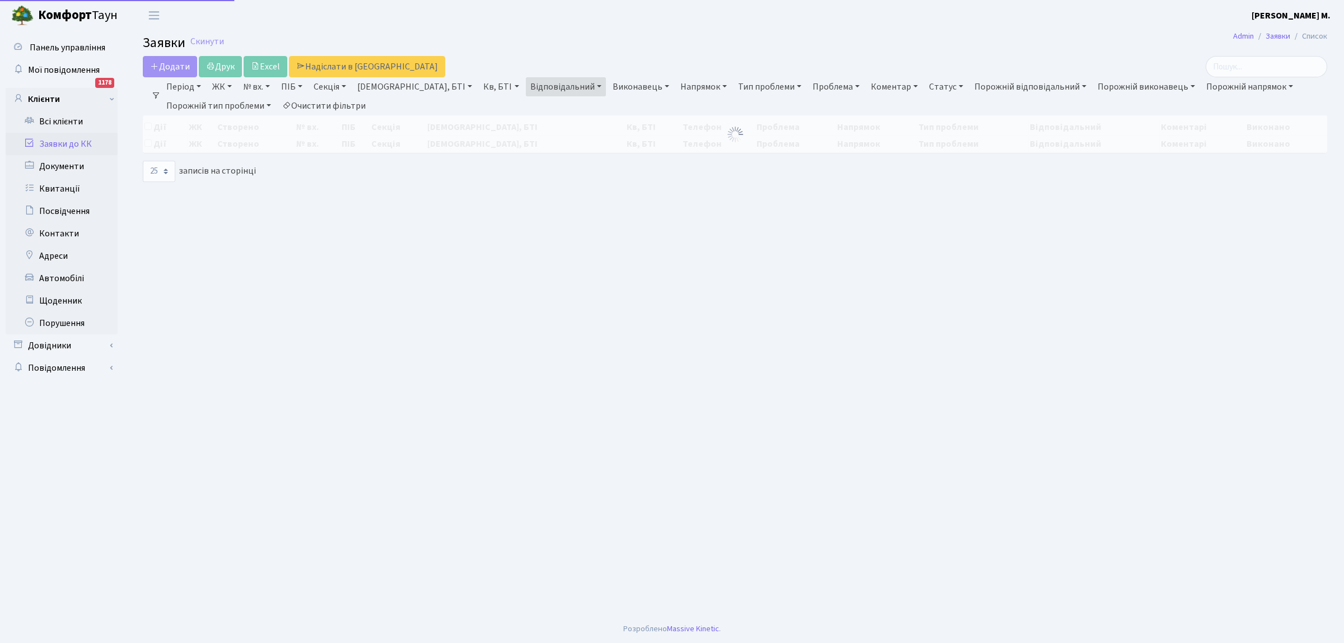
select select "25"
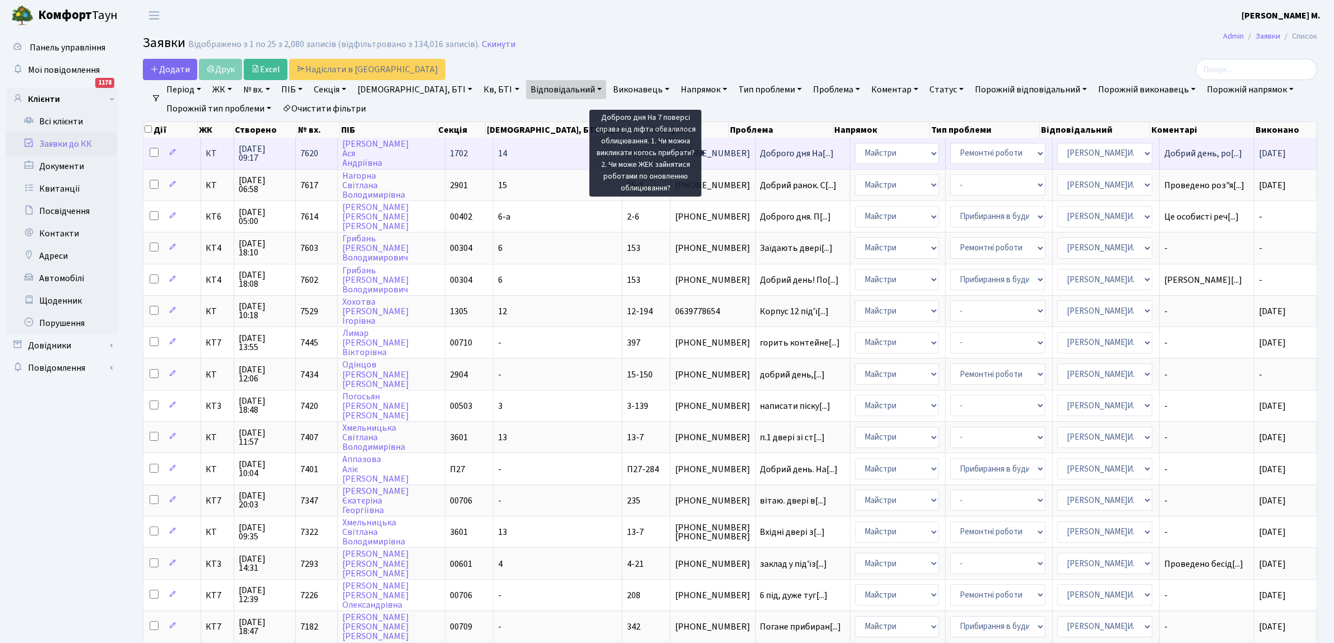
click at [771, 152] on span "Доброго дня На[...]" at bounding box center [797, 153] width 74 height 12
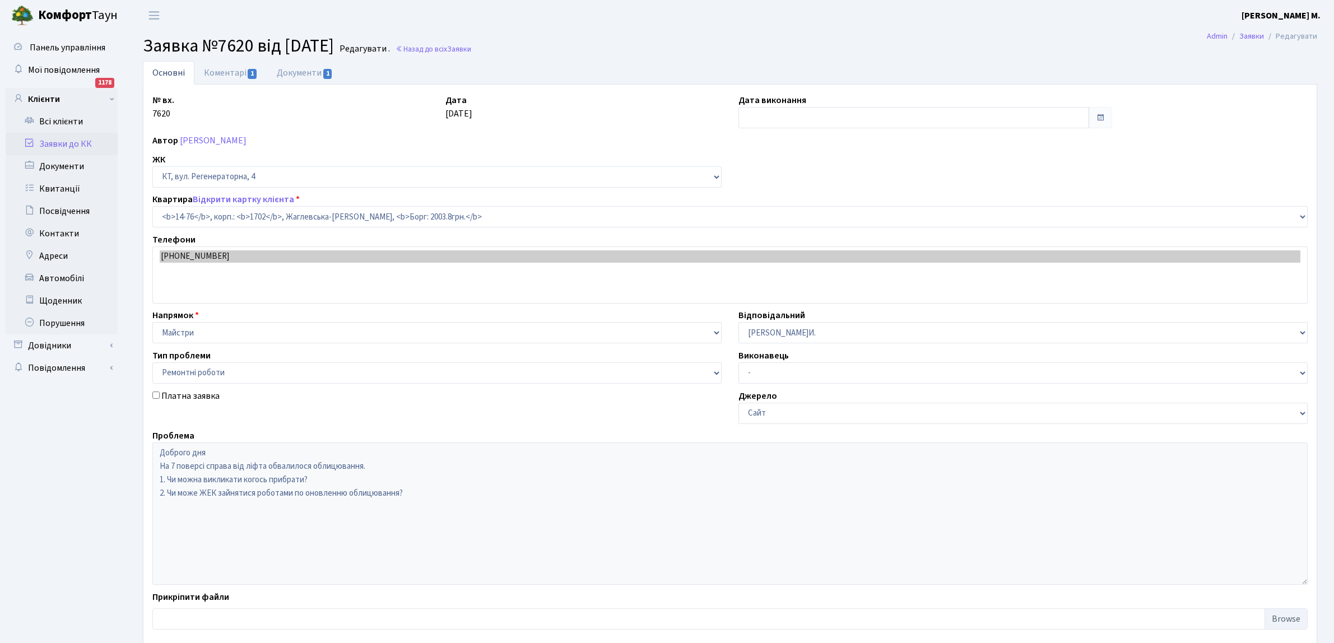
select select "7453"
select select "62"
type input "[DATE]"
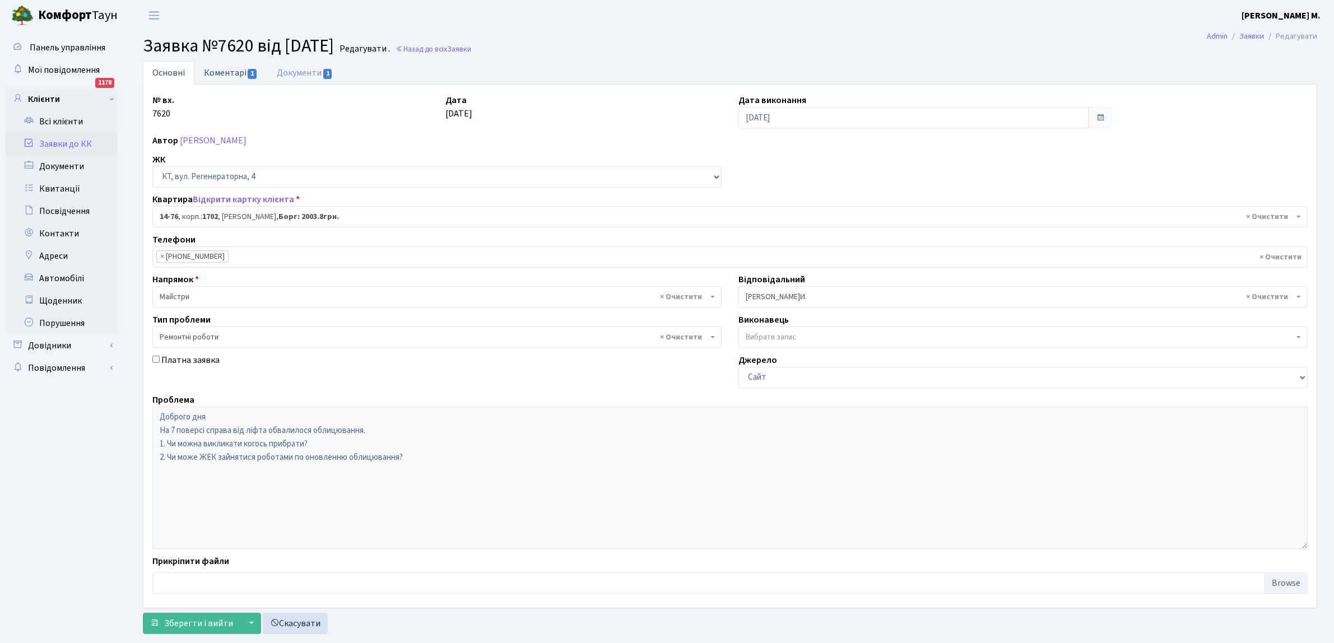
click at [230, 73] on link "Коментарі 1" at bounding box center [230, 72] width 73 height 23
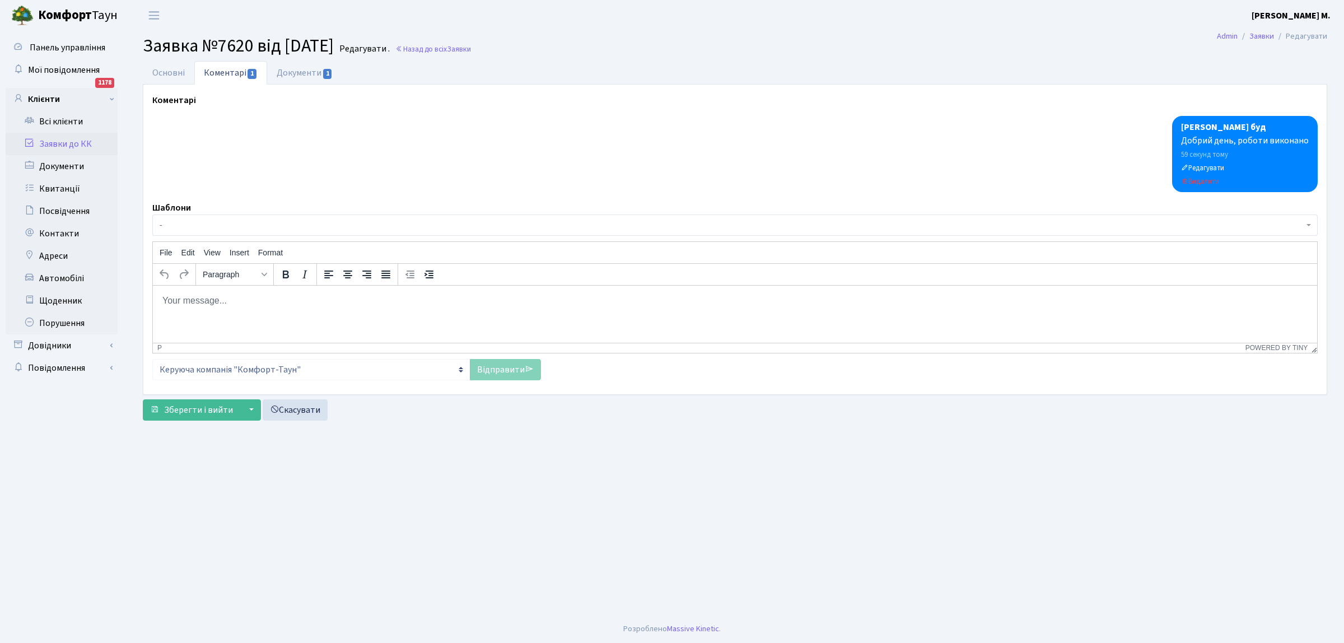
drag, startPoint x: 162, startPoint y: 305, endPoint x: 170, endPoint y: 315, distance: 12.3
click at [162, 305] on body "Rich Text Area. Press ALT-0 for help." at bounding box center [735, 300] width 1147 height 12
click at [491, 368] on link "Відправити" at bounding box center [505, 369] width 71 height 21
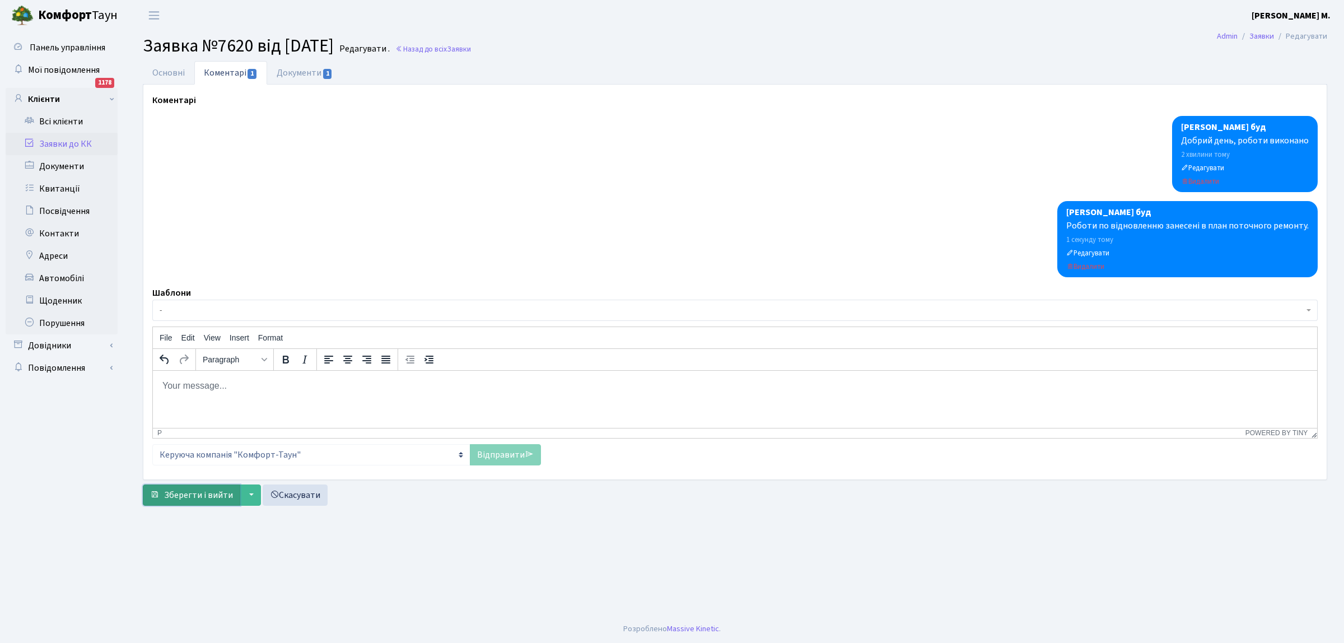
click at [166, 500] on span "Зберегти і вийти" at bounding box center [198, 495] width 69 height 12
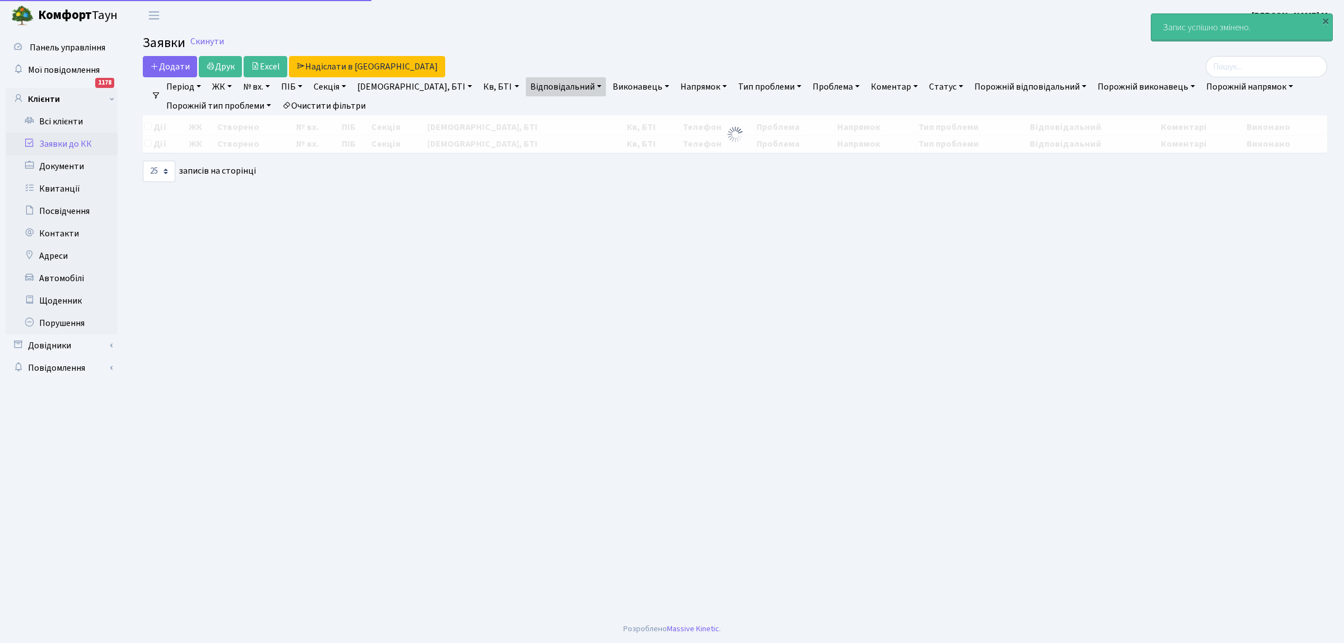
select select "25"
